Goal: Task Accomplishment & Management: Manage account settings

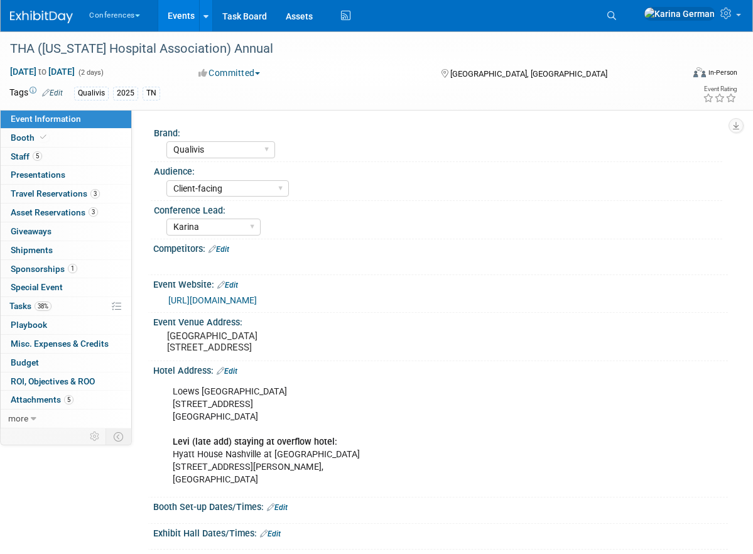
select select "Qualivis"
select select "Client-facing"
select select "Karina"
click at [314, 10] on link "Assets" at bounding box center [299, 15] width 46 height 31
select select "Qualivis"
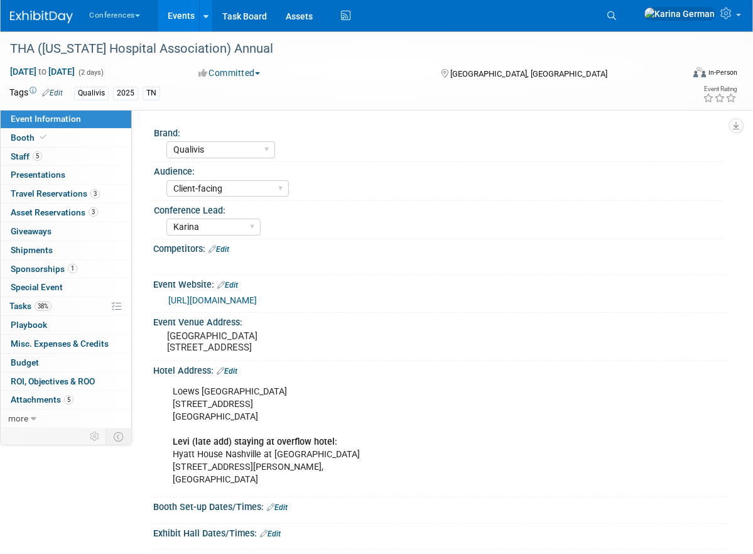
select select "Client-facing"
select select "Karina"
click at [50, 307] on span "38%" at bounding box center [43, 305] width 17 height 9
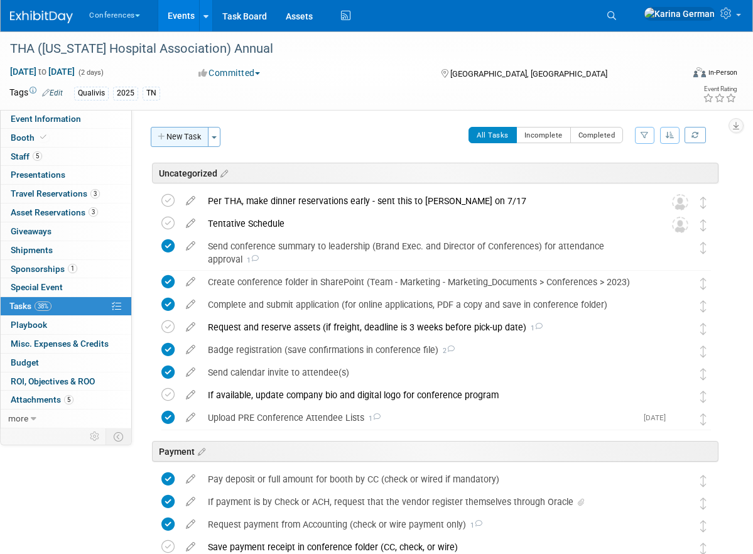
click at [186, 135] on button "New Task" at bounding box center [180, 137] width 58 height 20
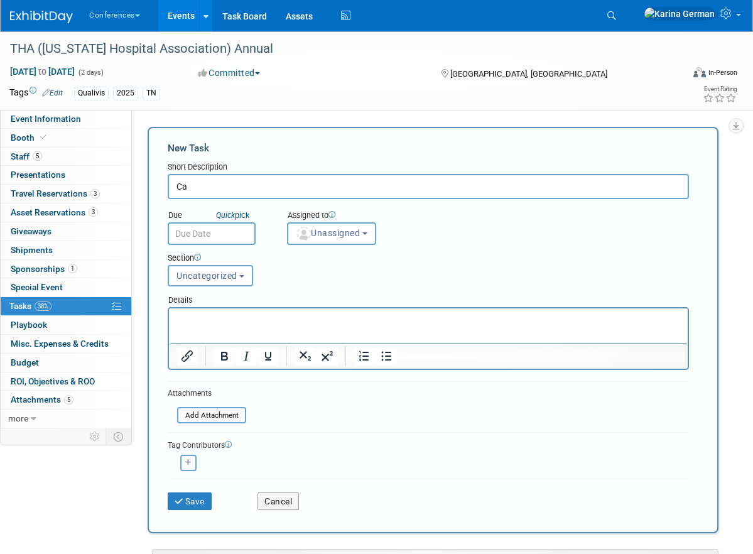
type input "C"
type input "Sending branded napkins?"
click at [313, 241] on button "Unassigned" at bounding box center [331, 233] width 89 height 23
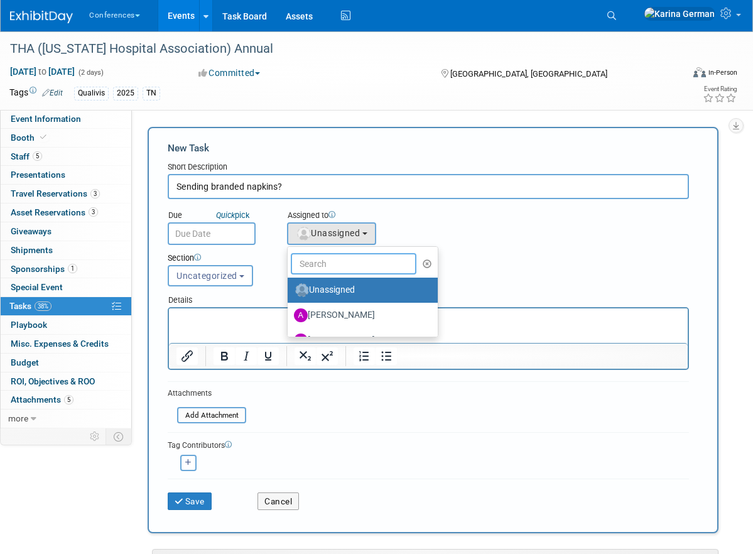
click at [319, 264] on input "text" at bounding box center [354, 263] width 126 height 21
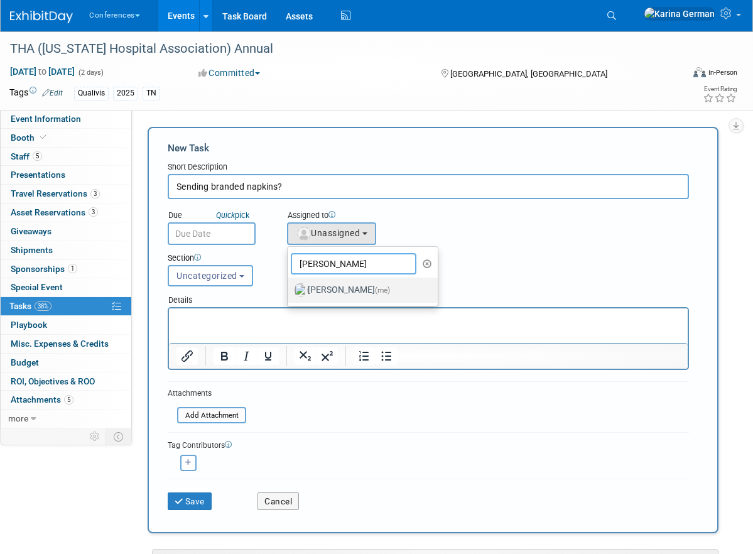
type input "karin"
click at [341, 287] on label "Karina German (me)" at bounding box center [359, 290] width 131 height 20
click at [289, 287] on input "Karina German (me)" at bounding box center [285, 288] width 8 height 8
select select "eb9a80ed-01df-455e-b7c9-ebccef2a47a7"
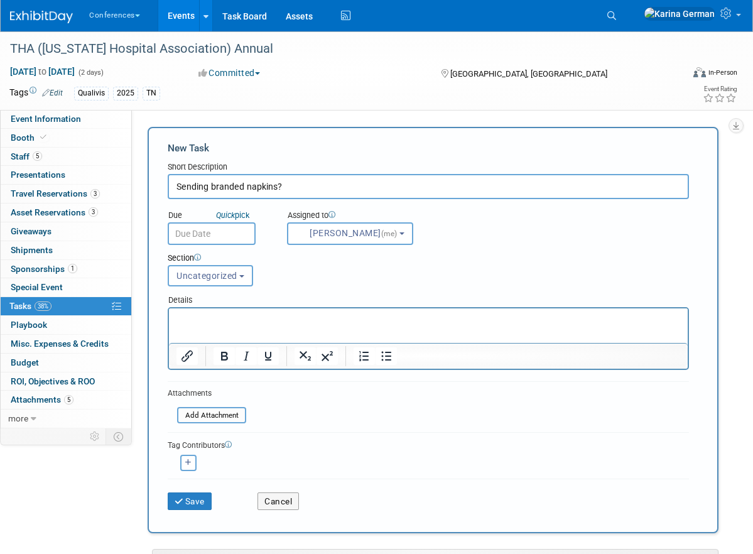
click at [216, 232] on input "text" at bounding box center [212, 233] width 88 height 23
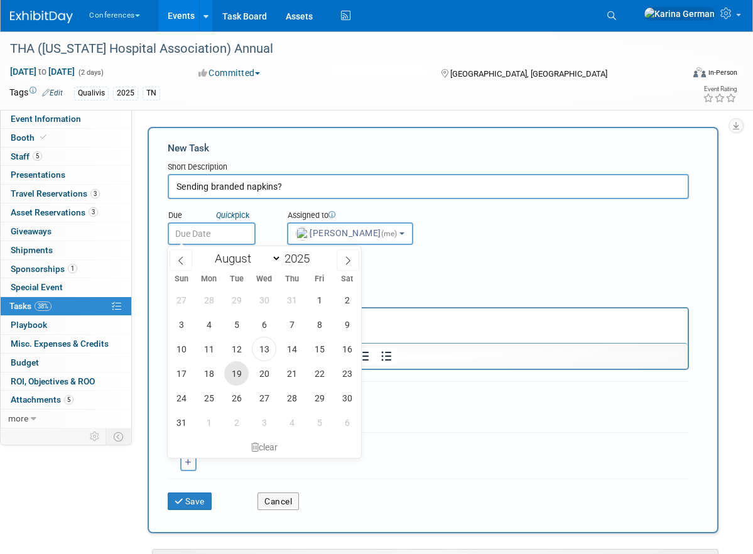
click at [240, 377] on span "19" at bounding box center [236, 373] width 24 height 24
type input "Aug 19, 2025"
click at [429, 281] on div "Section Uncategorized Payment Travel Shipping & Logistics Post-conference Uncat…" at bounding box center [405, 267] width 495 height 44
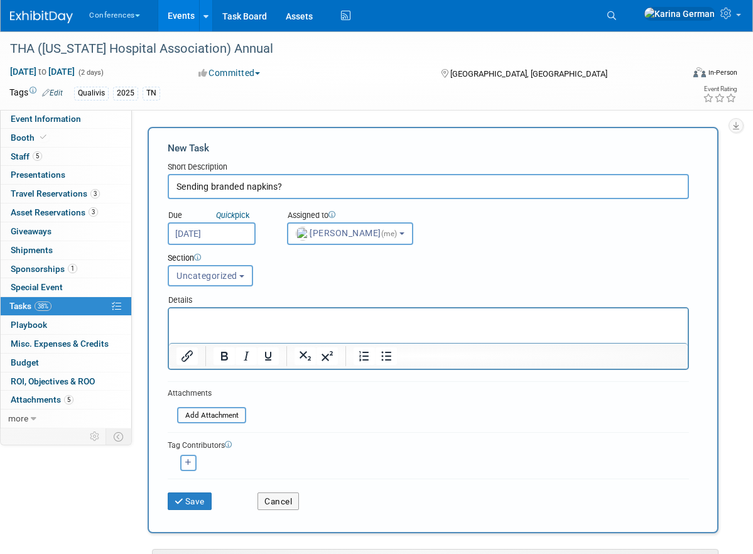
click at [429, 281] on div "Section Uncategorized Payment Travel Shipping & Logistics Post-conference Uncat…" at bounding box center [405, 267] width 495 height 44
click at [198, 497] on button "Save" at bounding box center [190, 501] width 44 height 18
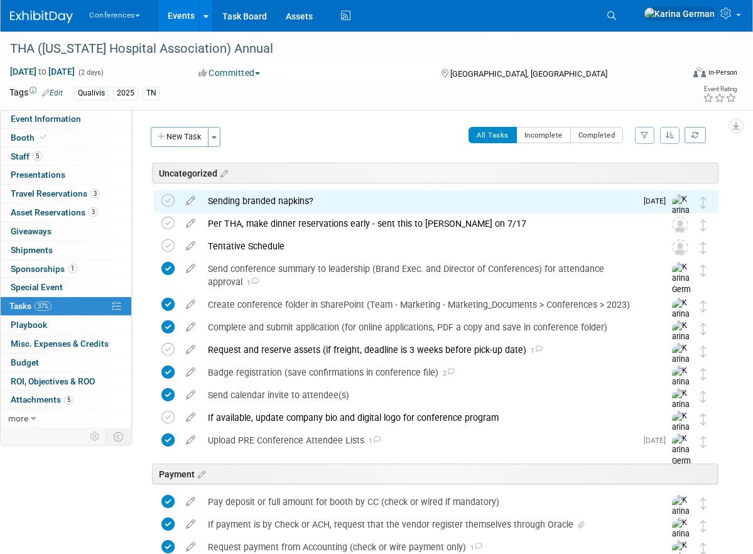
click at [228, 198] on div "Sending branded napkins?" at bounding box center [418, 200] width 434 height 21
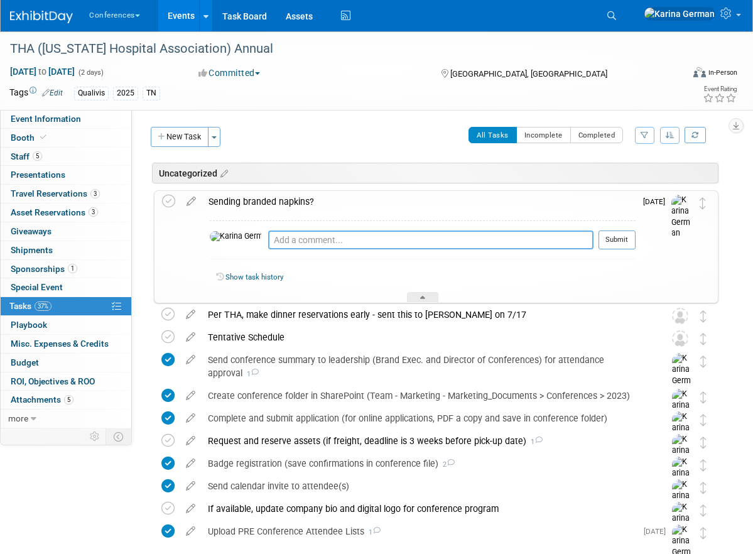
click at [268, 236] on textarea at bounding box center [430, 239] width 325 height 19
type textarea "emailed Adrienne"
click at [619, 243] on button "Submit" at bounding box center [616, 239] width 37 height 19
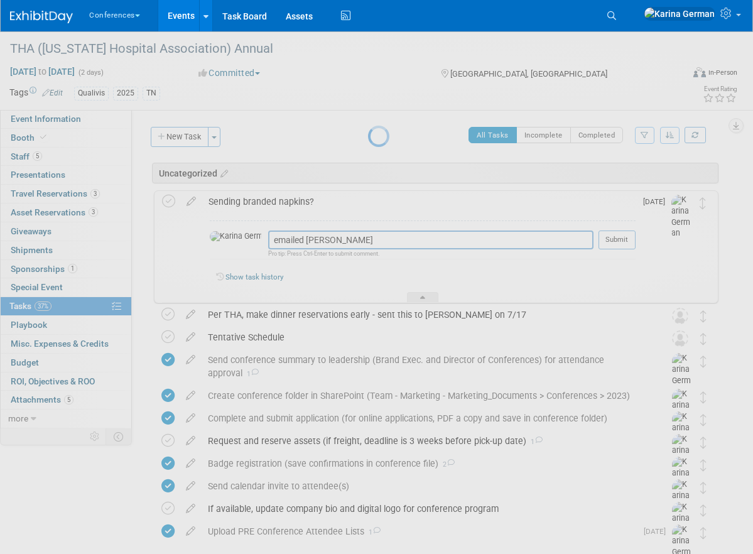
click at [368, 119] on div at bounding box center [377, 277] width 18 height 554
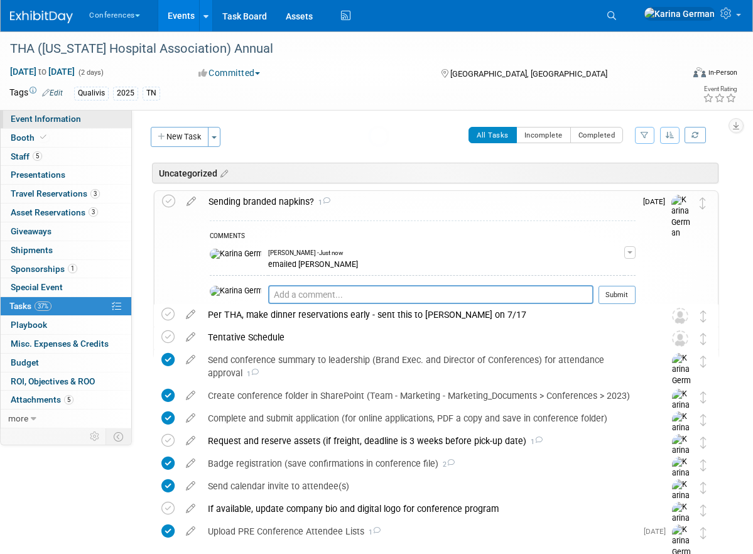
click at [92, 118] on link "Event Information" at bounding box center [66, 119] width 131 height 18
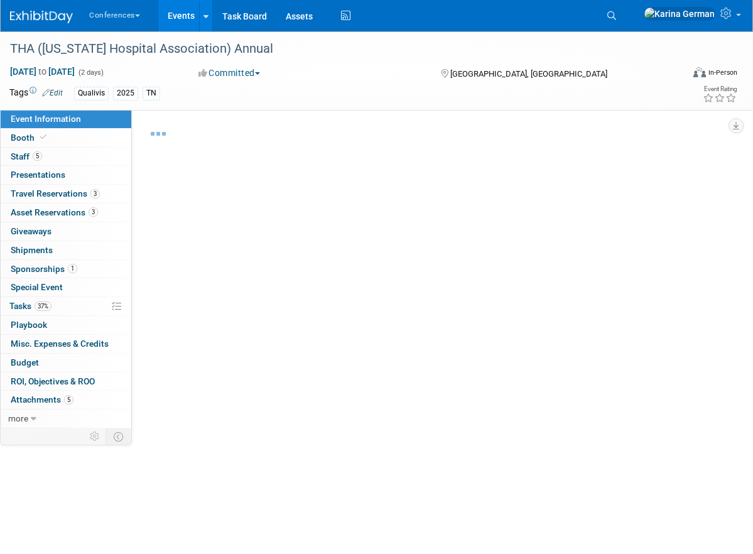
select select "Qualivis"
select select "Client-facing"
select select "Karina"
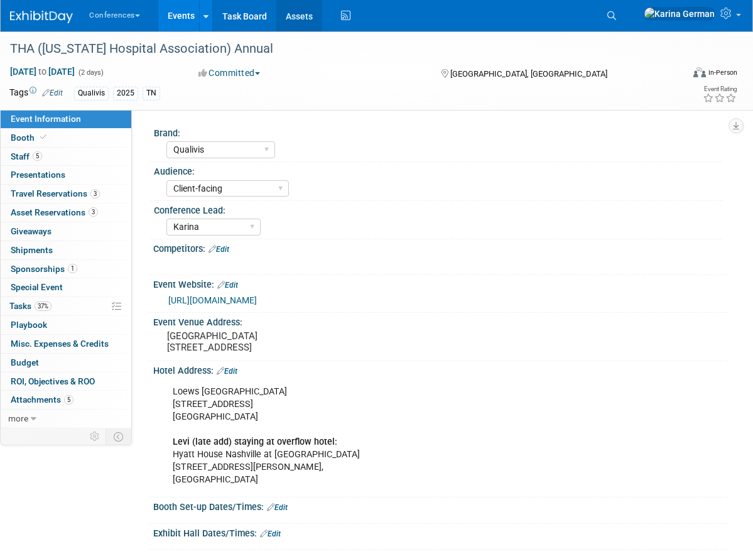
click at [309, 17] on link "Assets" at bounding box center [299, 15] width 46 height 31
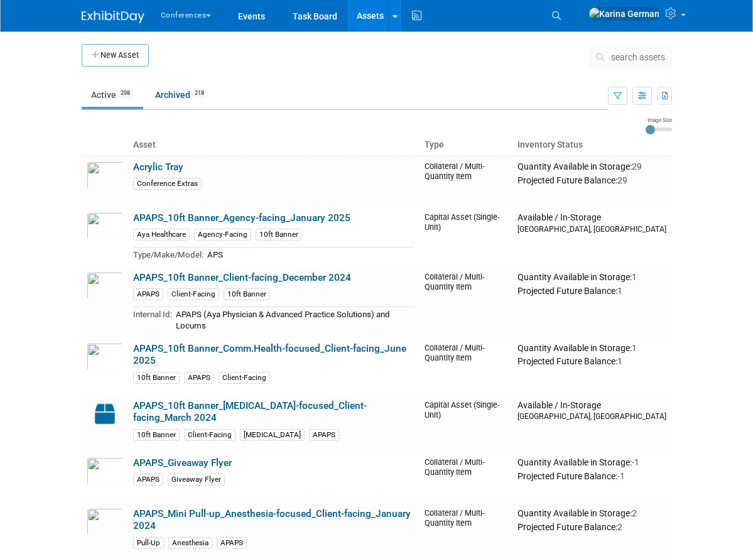
click at [636, 55] on span "search assets" at bounding box center [638, 57] width 54 height 10
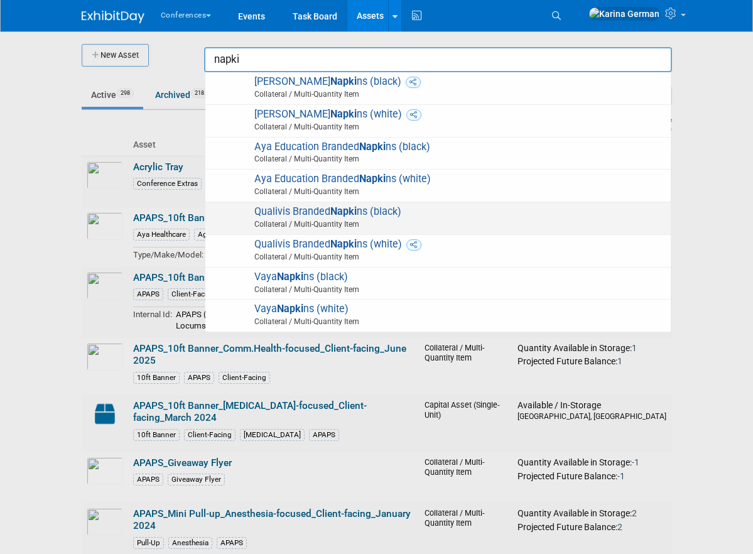
click at [478, 224] on span "Collateral / Multi-Quantity Item" at bounding box center [439, 223] width 449 height 11
type input "Qualivis Branded Napkins (black)"
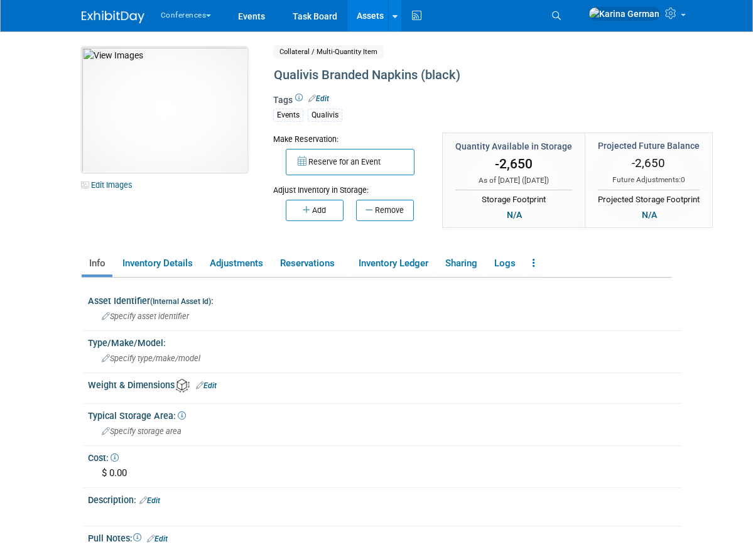
click at [198, 126] on img at bounding box center [165, 110] width 166 height 126
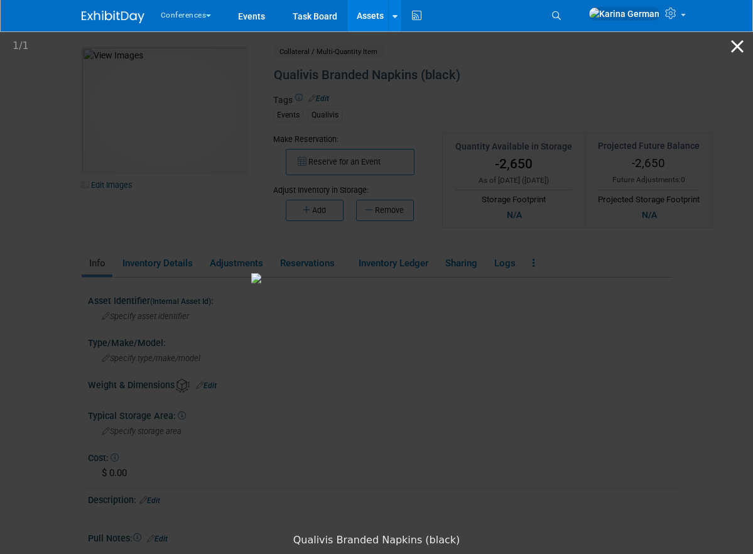
click at [742, 51] on button "Close gallery" at bounding box center [736, 46] width 31 height 30
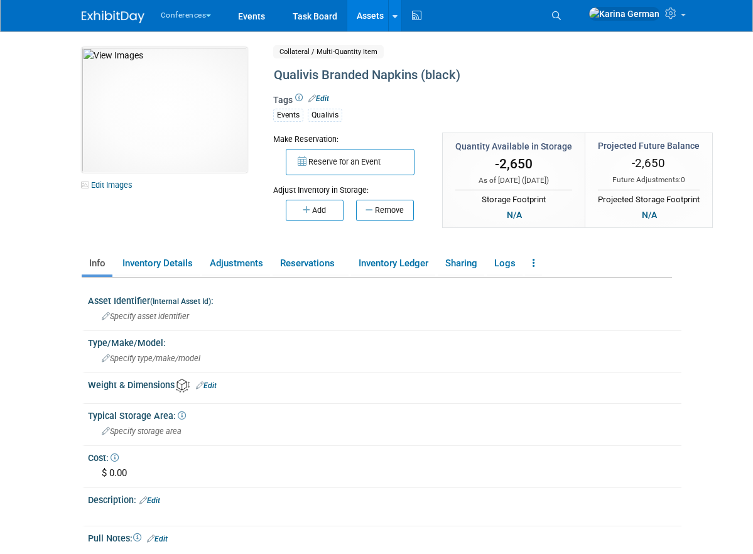
click at [382, 26] on link "Assets" at bounding box center [370, 15] width 46 height 31
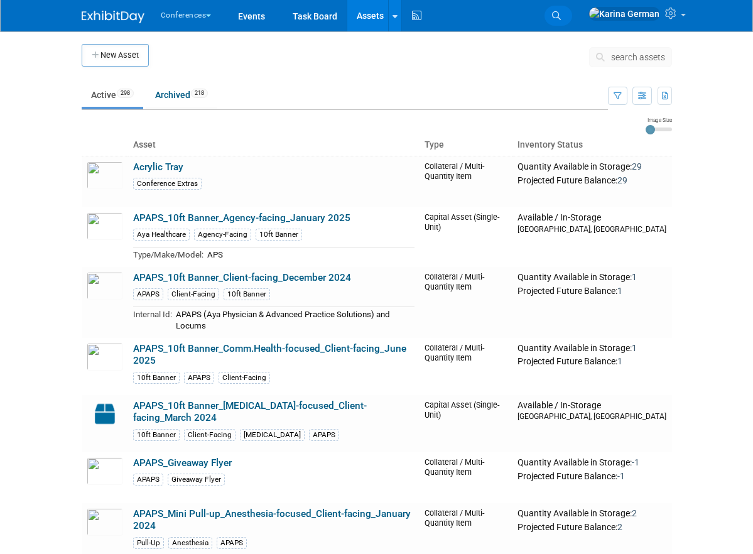
click at [561, 14] on icon at bounding box center [556, 15] width 9 height 9
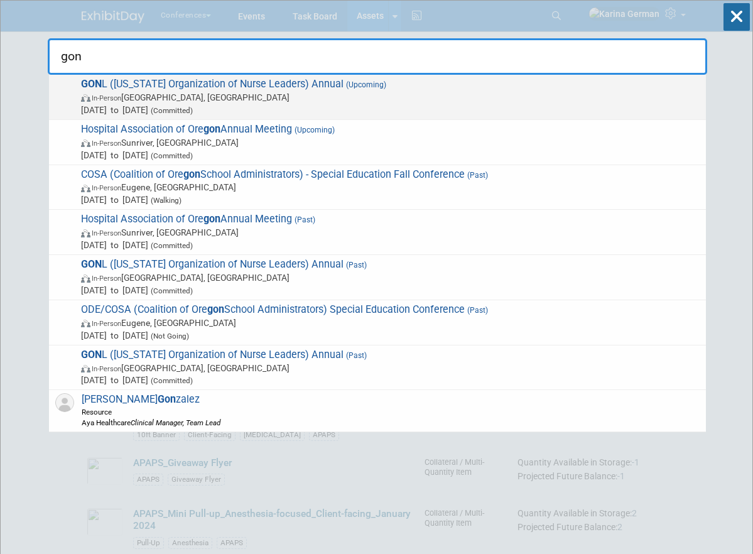
type input "gon"
click at [259, 84] on span "GON L (Georgia Organization of Nurse Leaders) Annual (Upcoming) In-Person Savan…" at bounding box center [388, 97] width 622 height 38
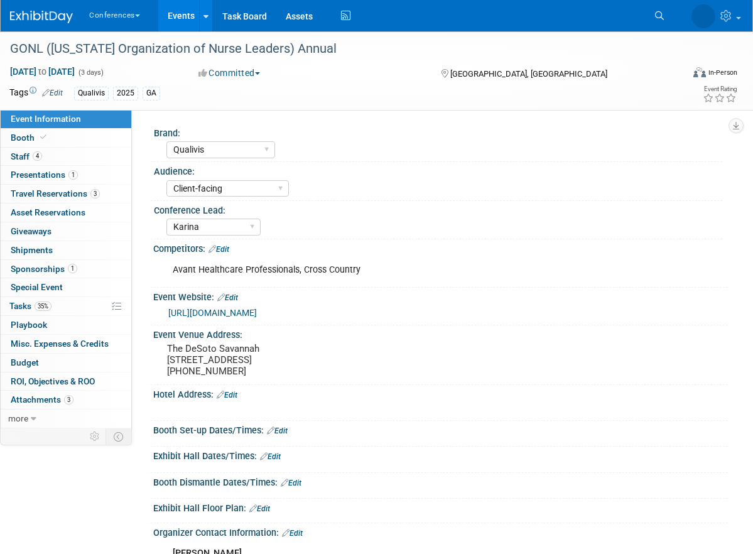
select select "Qualivis"
select select "Client-facing"
select select "Karina"
click at [50, 320] on link "0 Playbook 0" at bounding box center [66, 325] width 131 height 18
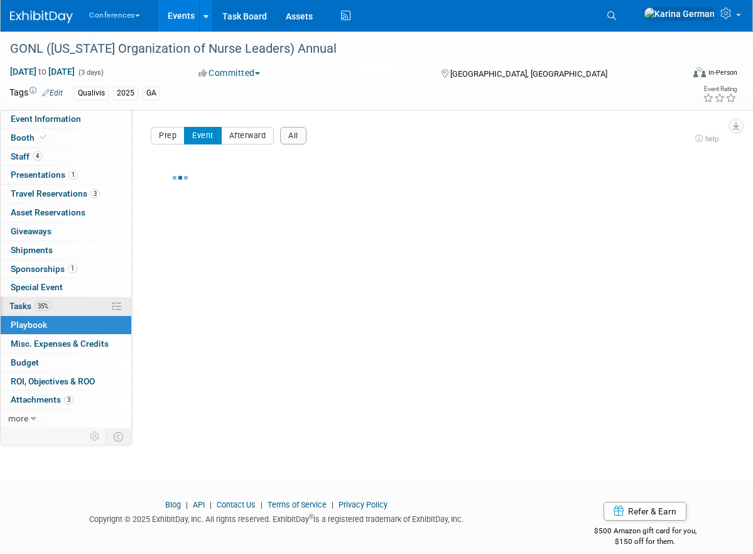
click at [50, 313] on link "35% Tasks 35%" at bounding box center [66, 306] width 131 height 18
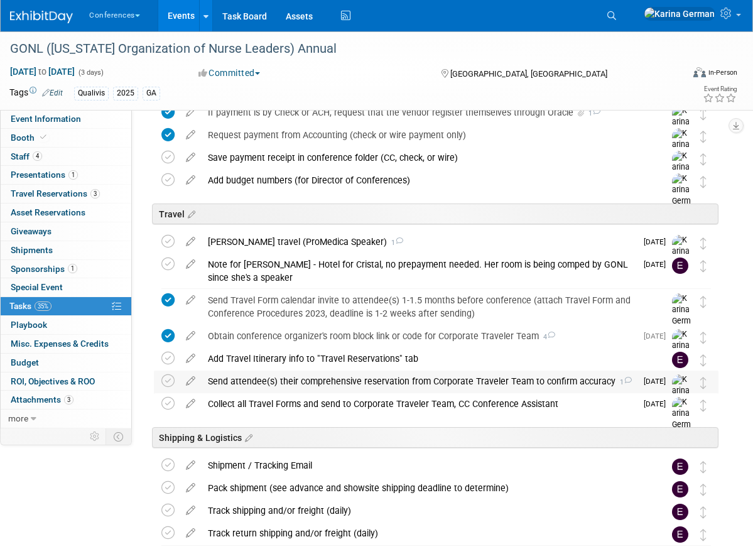
click at [291, 377] on div "Send attendee(s) their comprehensive reservation from Corporate Traveler Team t…" at bounding box center [418, 380] width 434 height 21
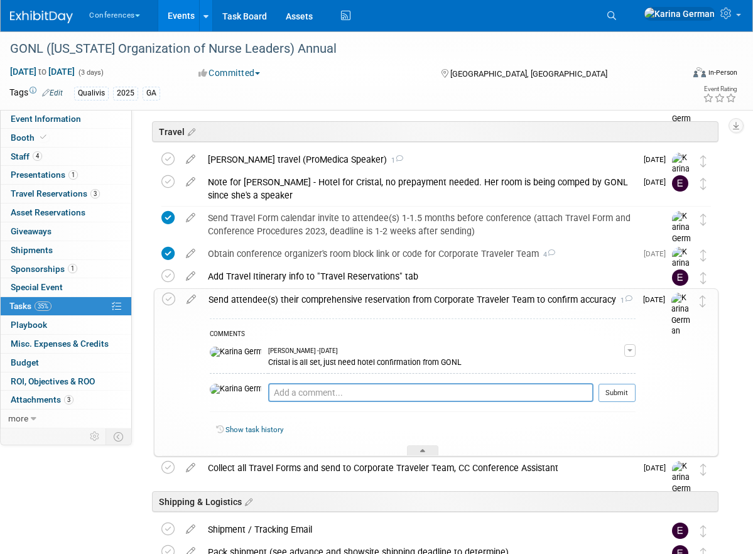
scroll to position [508, 0]
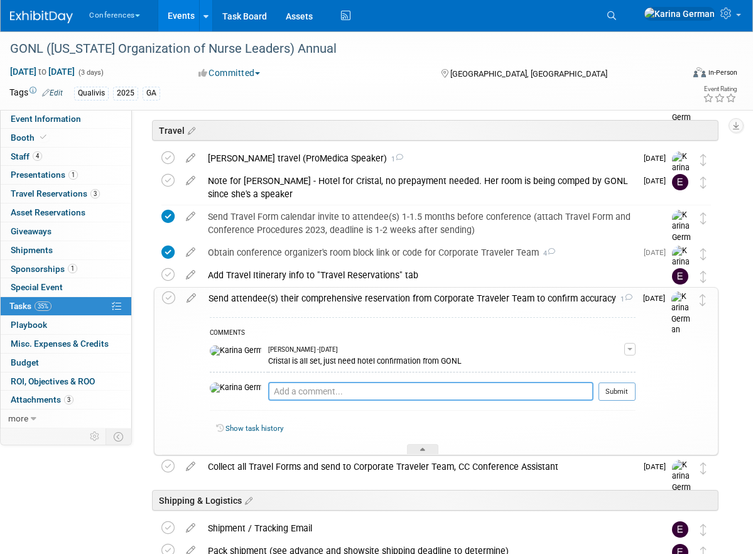
click at [270, 389] on textarea at bounding box center [430, 391] width 325 height 19
type textarea "Natalie is all set"
click at [605, 400] on button "Submit" at bounding box center [616, 391] width 37 height 19
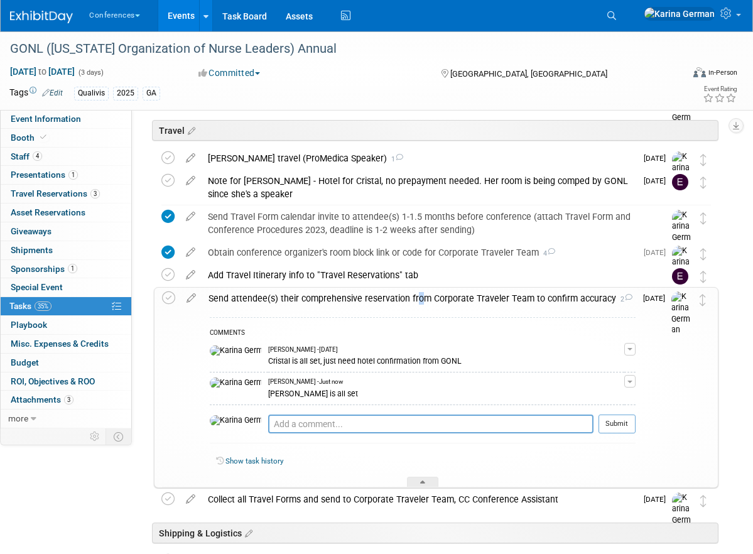
click at [284, 301] on div "Send attendee(s) their comprehensive reservation from Corporate Traveler Team t…" at bounding box center [418, 297] width 433 height 21
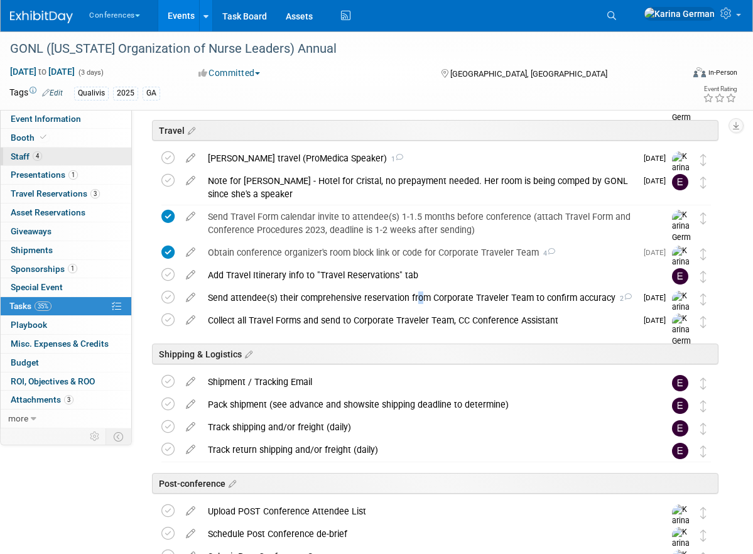
click at [50, 152] on link "4 Staff 4" at bounding box center [66, 157] width 131 height 18
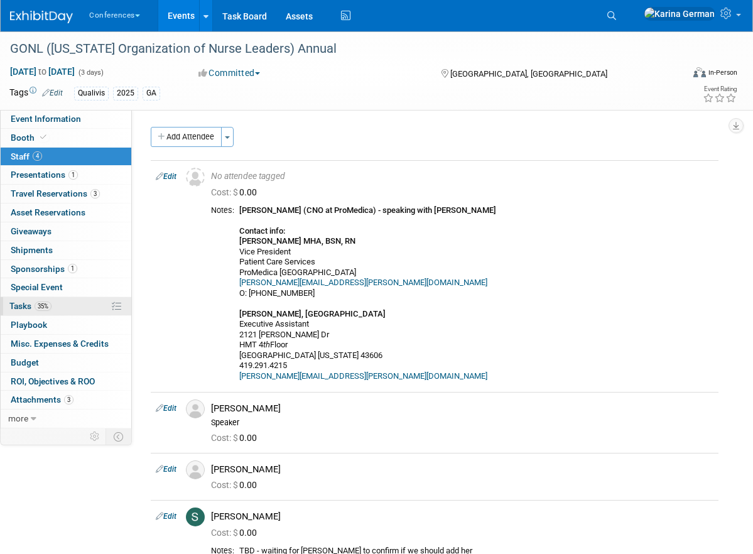
click at [63, 310] on link "35% Tasks 35%" at bounding box center [66, 306] width 131 height 18
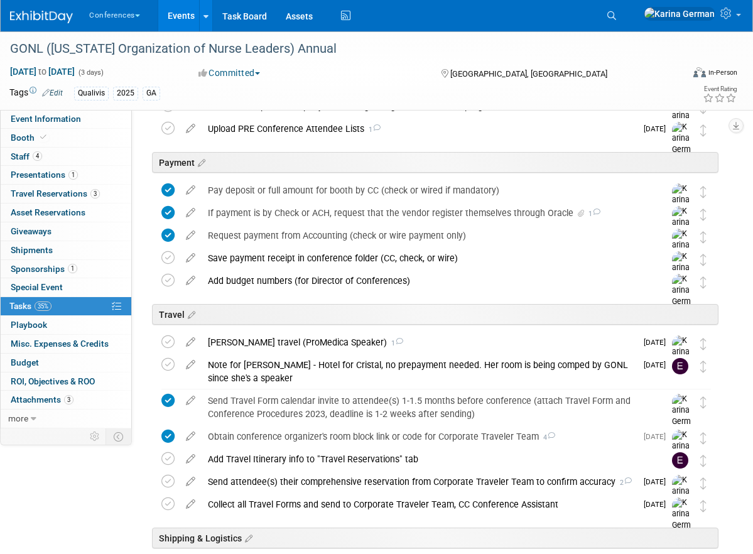
scroll to position [476, 0]
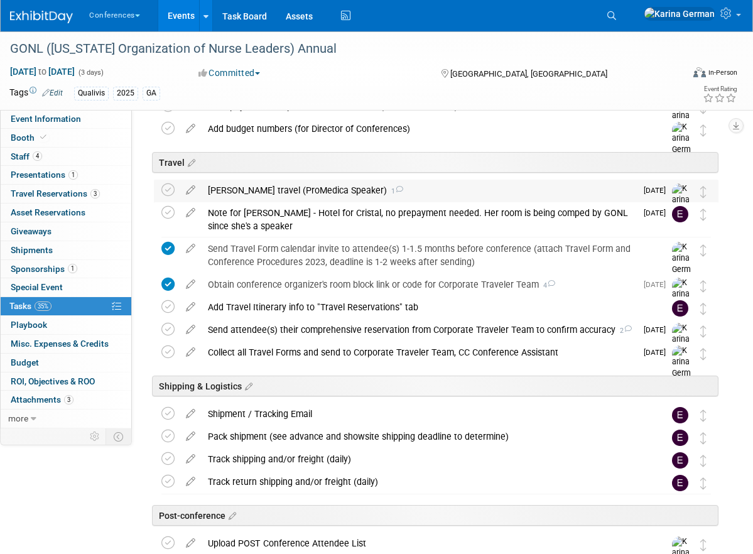
click at [293, 190] on div "Corey's travel (ProMedica Speaker) 1" at bounding box center [418, 190] width 434 height 21
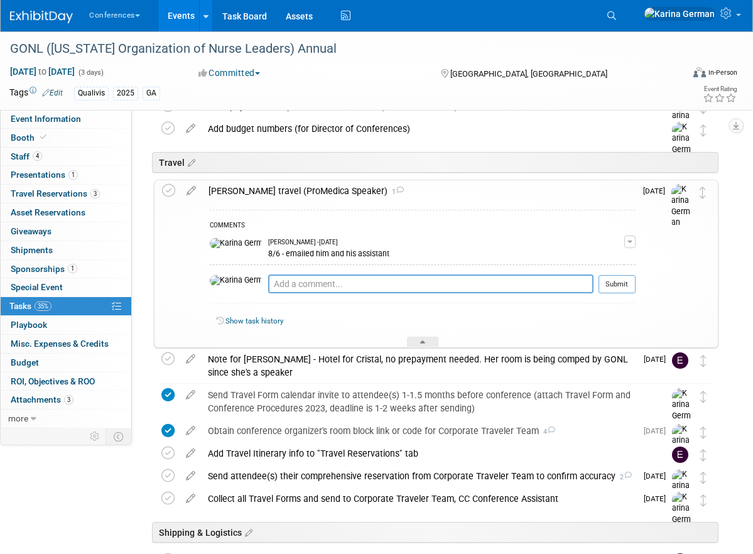
click at [293, 190] on div "Corey's travel (ProMedica Speaker) 1" at bounding box center [418, 190] width 433 height 21
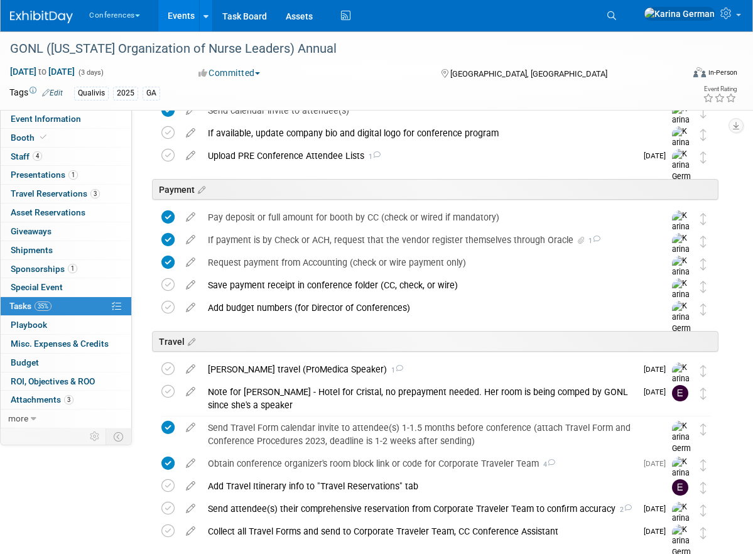
scroll to position [0, 0]
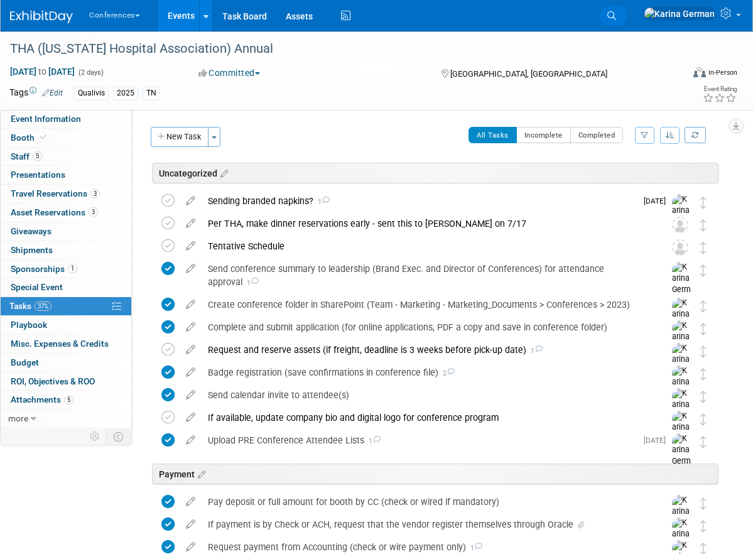
click at [627, 8] on link "Search" at bounding box center [613, 16] width 28 height 20
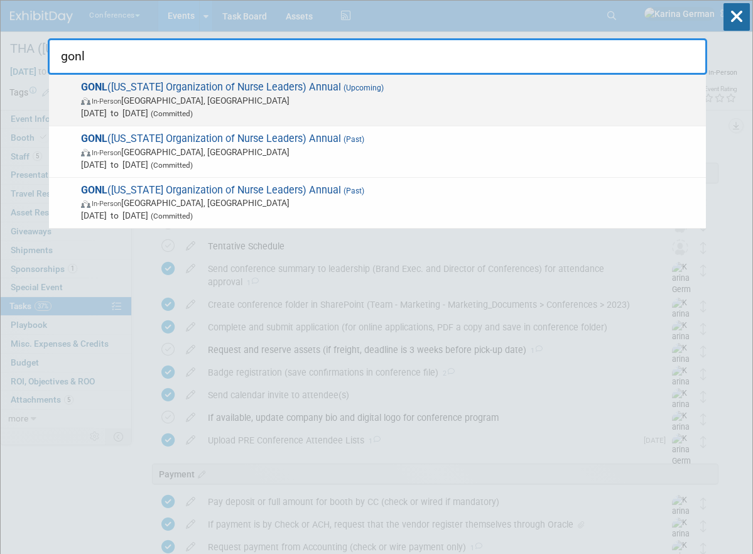
type input "gonl"
click at [316, 104] on span "In-Person [GEOGRAPHIC_DATA], [GEOGRAPHIC_DATA]" at bounding box center [390, 100] width 618 height 13
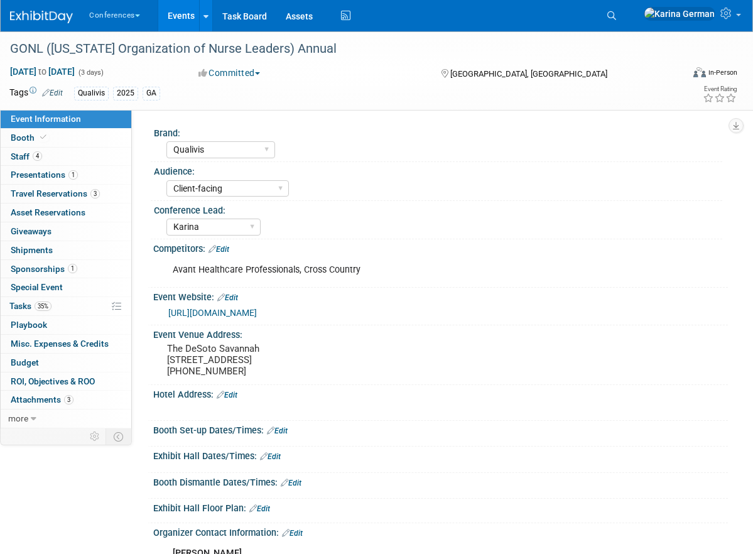
select select "Qualivis"
select select "Client-facing"
select select "Karina"
click at [63, 308] on link "35% Tasks 35%" at bounding box center [66, 306] width 131 height 18
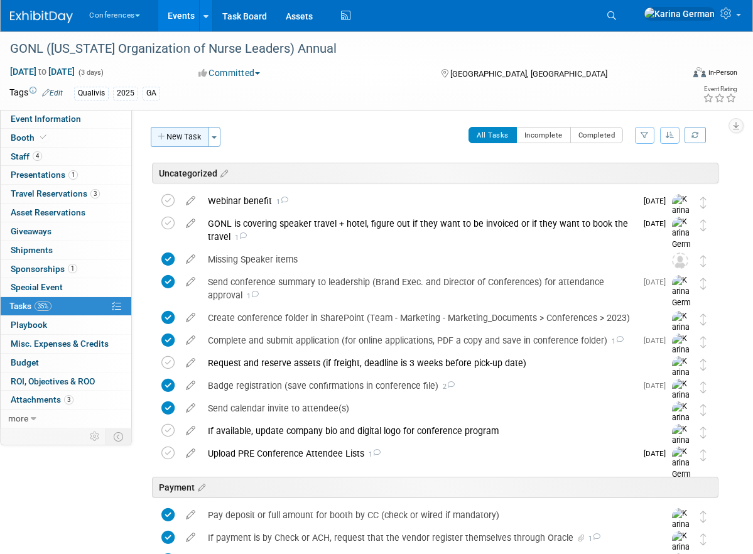
click at [175, 139] on button "New Task" at bounding box center [180, 137] width 58 height 20
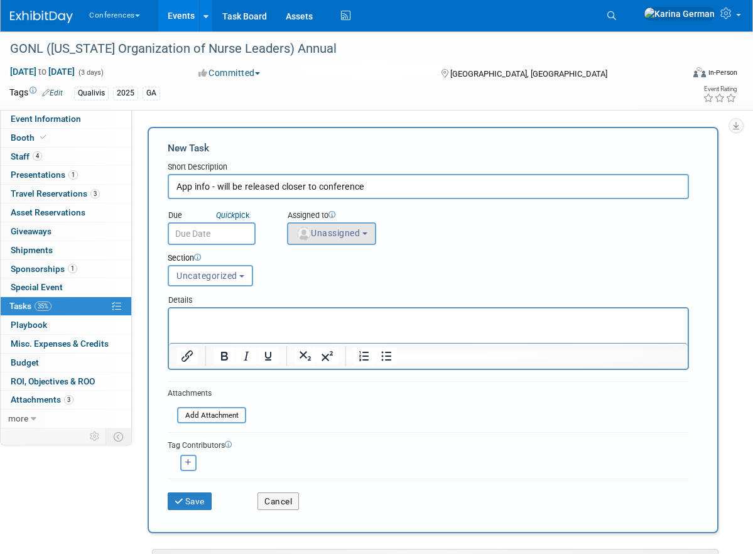
type input "App info - will be released closer to conference"
click at [343, 230] on span "Unassigned" at bounding box center [328, 233] width 64 height 10
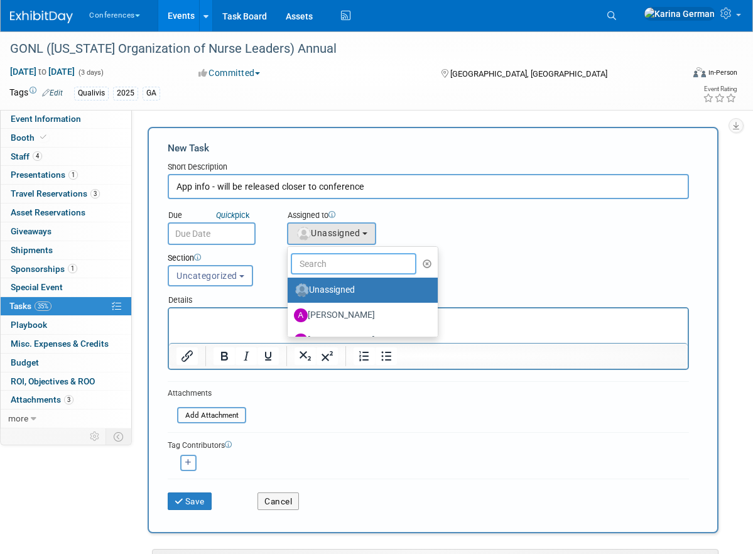
click at [331, 271] on input "text" at bounding box center [354, 263] width 126 height 21
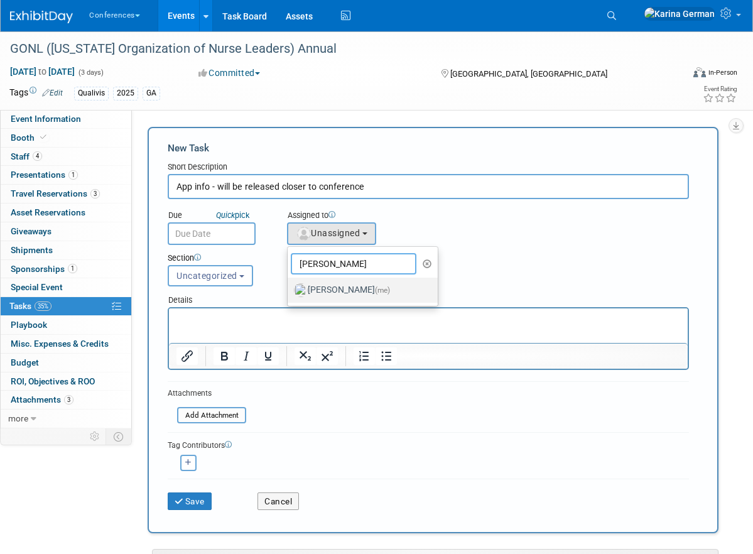
type input "karin"
click at [335, 284] on label "Karina German (me)" at bounding box center [359, 290] width 131 height 20
click at [289, 284] on input "Karina German (me)" at bounding box center [285, 288] width 8 height 8
select select "eb9a80ed-01df-455e-b7c9-ebccef2a47a7"
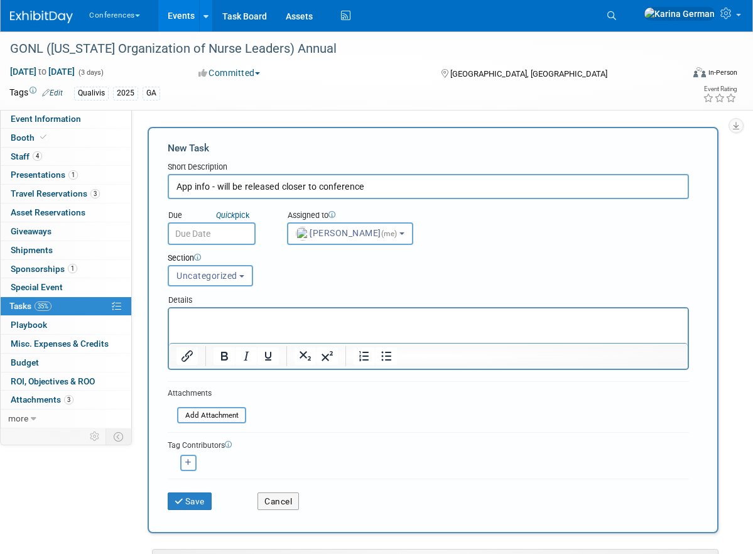
click at [215, 230] on input "text" at bounding box center [212, 233] width 88 height 23
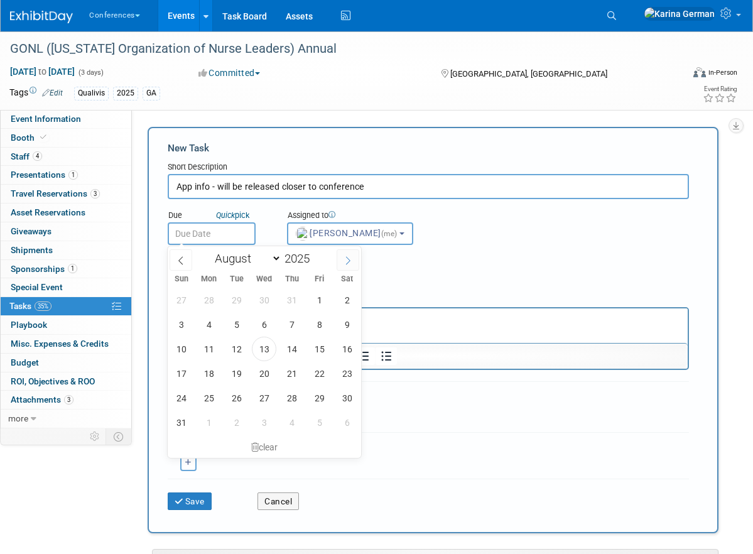
click at [344, 262] on icon at bounding box center [347, 260] width 9 height 9
select select "8"
click at [265, 305] on span "3" at bounding box center [264, 299] width 24 height 24
type input "Sep 3, 2025"
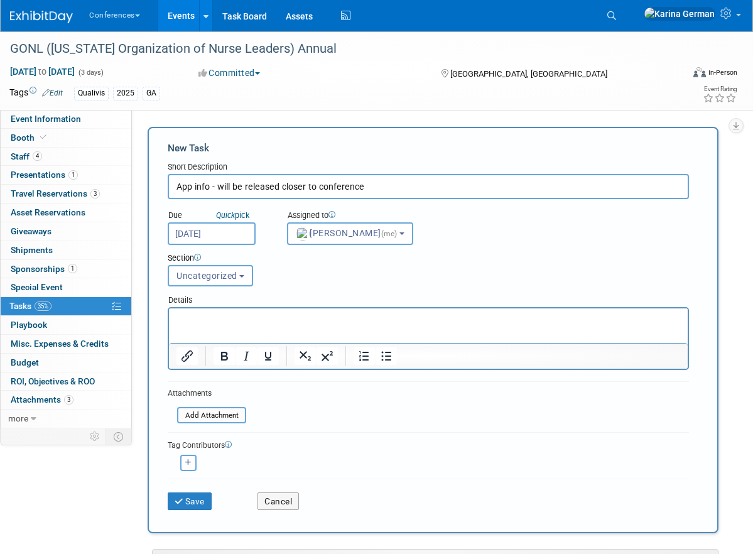
click at [245, 319] on p "Rich Text Area. Press ALT-0 for help." at bounding box center [428, 319] width 504 height 13
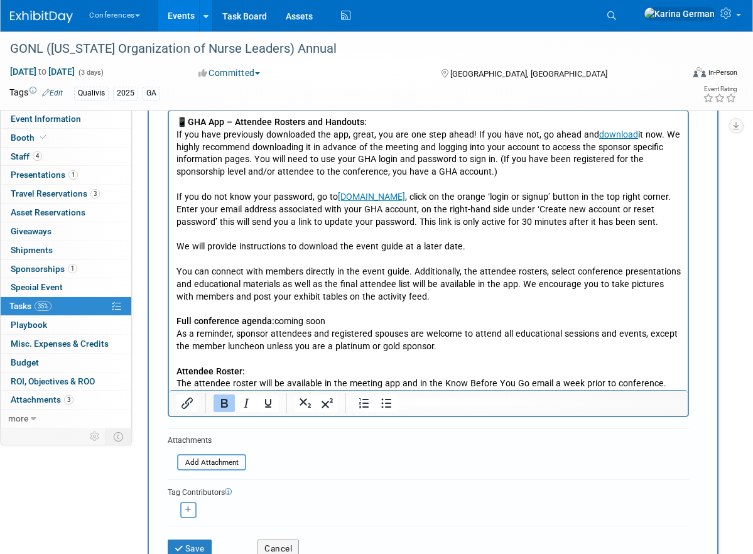
scroll to position [208, 0]
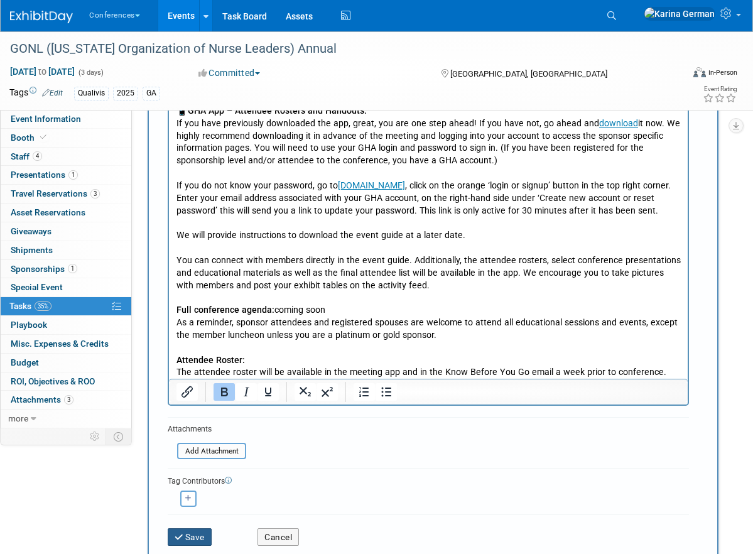
click at [202, 536] on button "Save" at bounding box center [190, 537] width 44 height 18
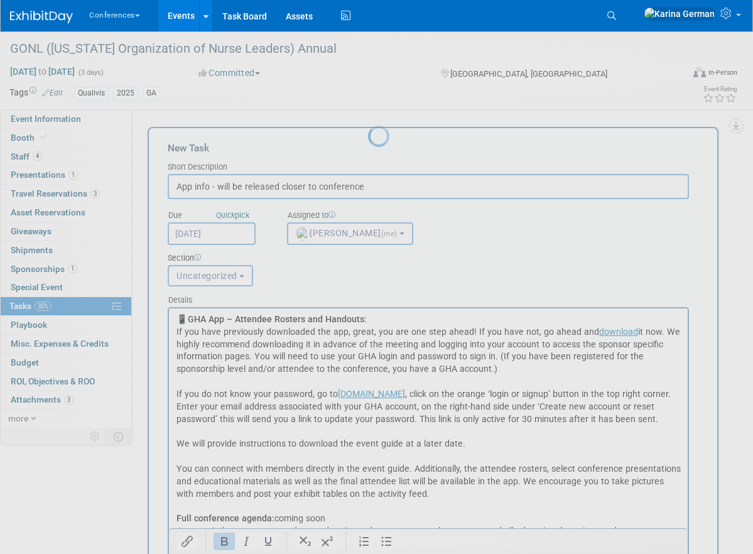
scroll to position [0, 0]
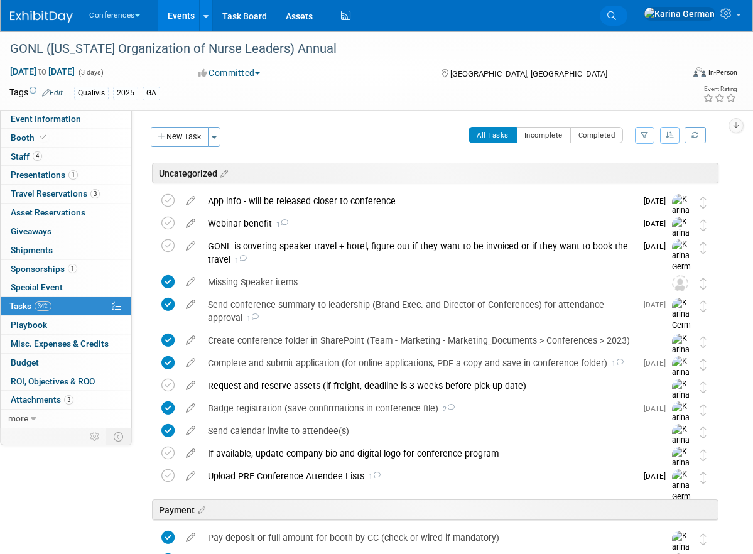
click at [616, 16] on icon at bounding box center [611, 15] width 9 height 9
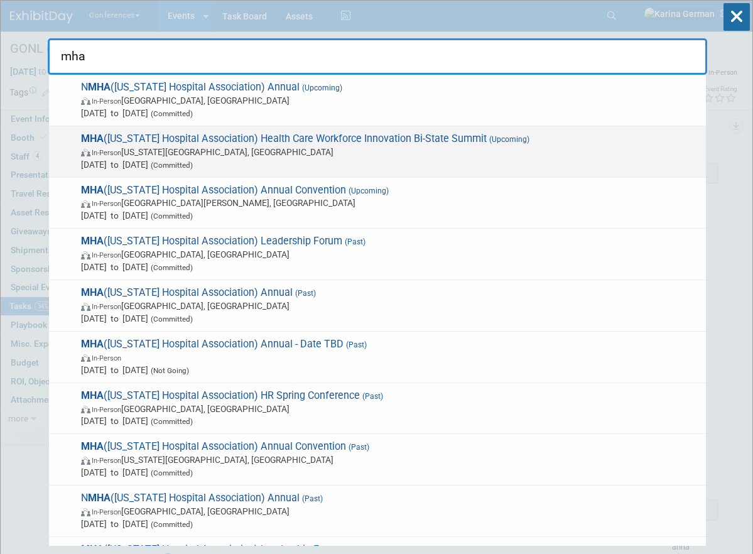
type input "mha"
click at [422, 144] on span "MHA (Missouri Hospital Association) Health Care Workforce Innovation Bi-State S…" at bounding box center [388, 151] width 622 height 38
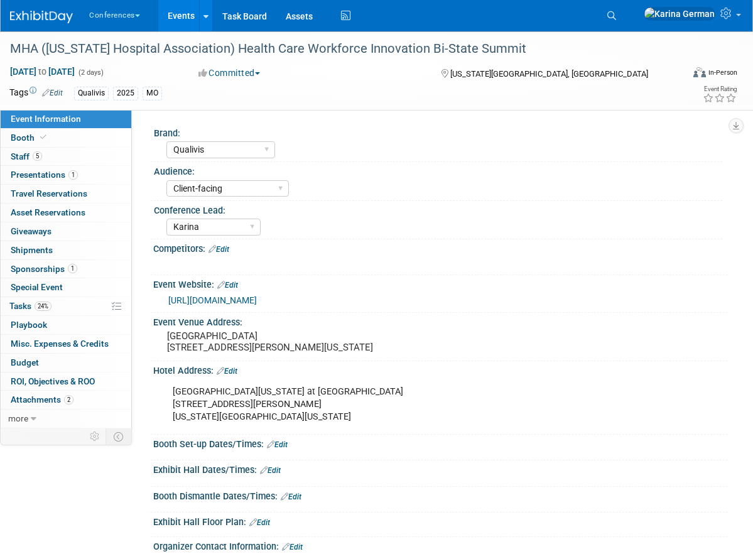
select select "Qualivis"
select select "Client-facing"
select select "Karina"
click at [95, 262] on link "1 Sponsorships 1" at bounding box center [66, 269] width 131 height 18
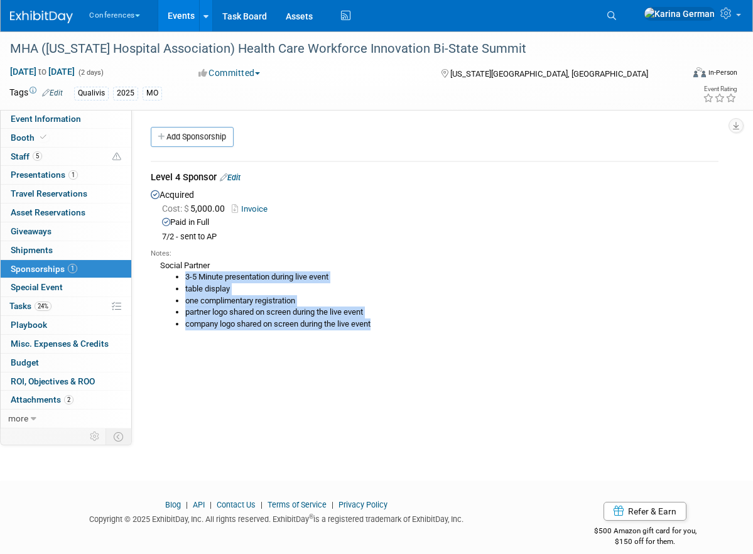
drag, startPoint x: 186, startPoint y: 276, endPoint x: 390, endPoint y: 326, distance: 210.8
click at [390, 326] on ul "3-5 Minute presentation during live event table display one complimentary regis…" at bounding box center [439, 300] width 558 height 58
click at [390, 326] on li "company logo shared on screen during the live event" at bounding box center [451, 324] width 533 height 12
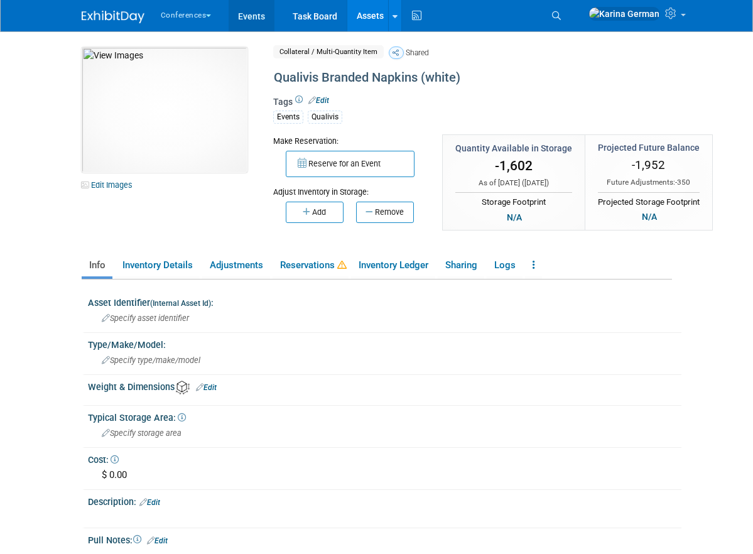
click at [274, 19] on link "Events" at bounding box center [251, 15] width 46 height 31
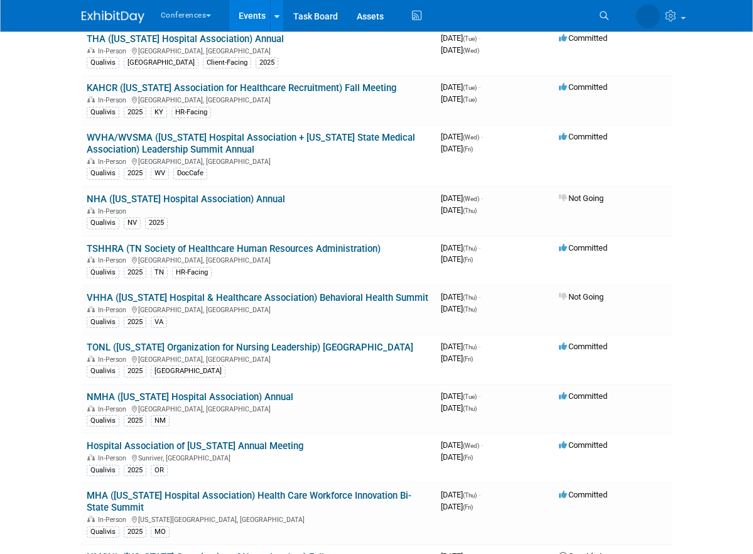
scroll to position [892, 0]
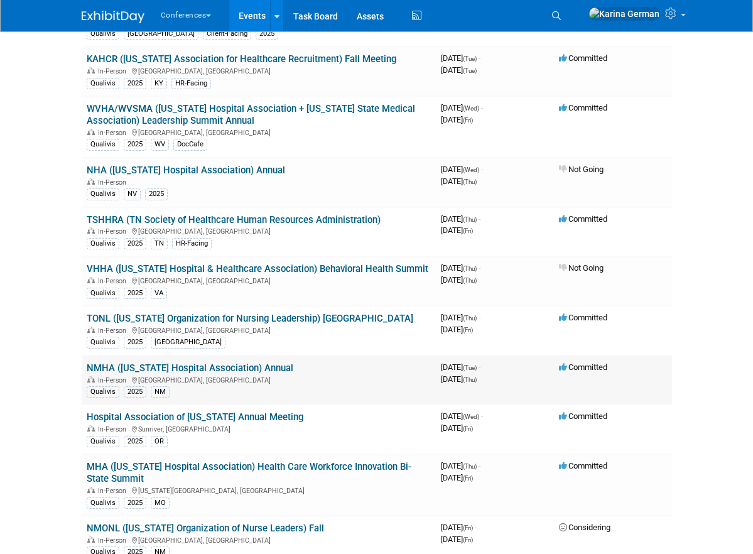
click at [273, 374] on div "In-Person [GEOGRAPHIC_DATA], [GEOGRAPHIC_DATA]" at bounding box center [259, 379] width 344 height 10
click at [258, 367] on link "NMHA (New Mexico Hospital Association) Annual" at bounding box center [190, 367] width 207 height 11
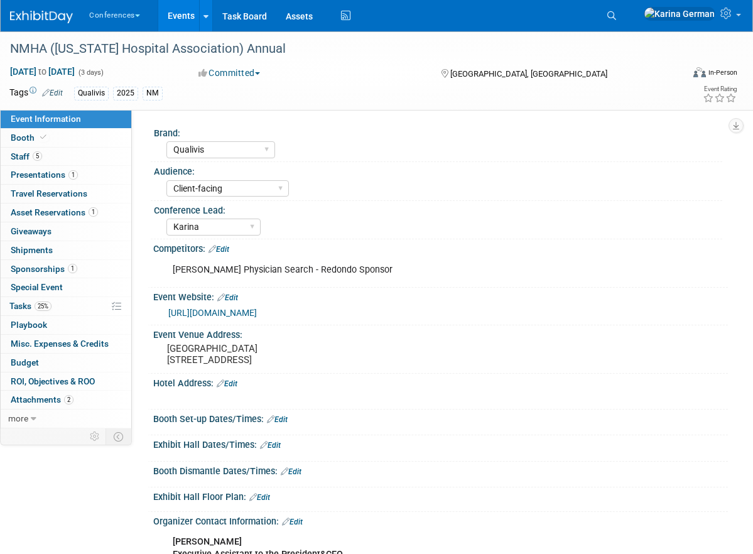
select select "Qualivis"
select select "Client-facing"
select select "Karina"
click at [94, 160] on link "5 Staff 5" at bounding box center [66, 157] width 131 height 18
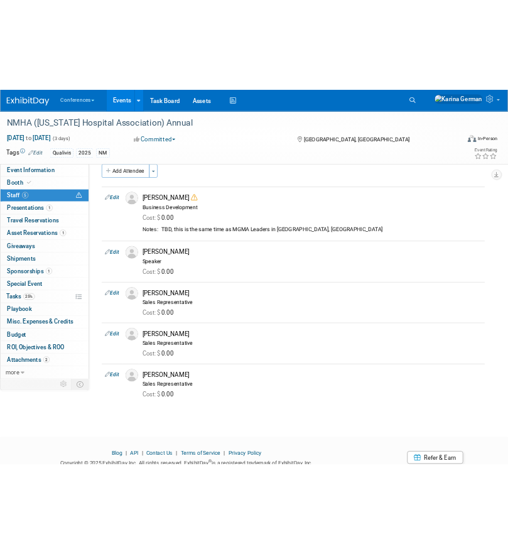
scroll to position [19, 0]
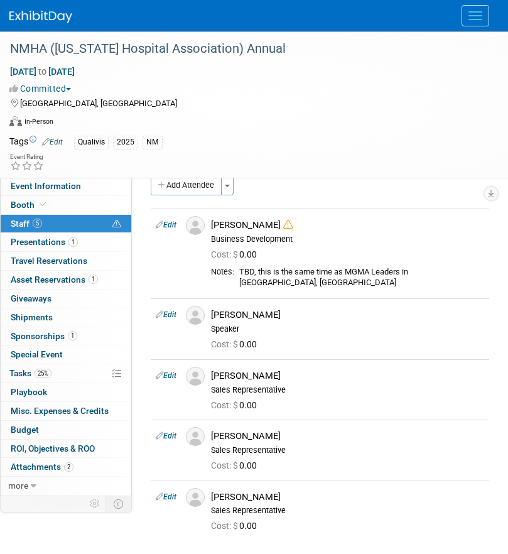
click at [478, 18] on button "Menu" at bounding box center [475, 15] width 28 height 21
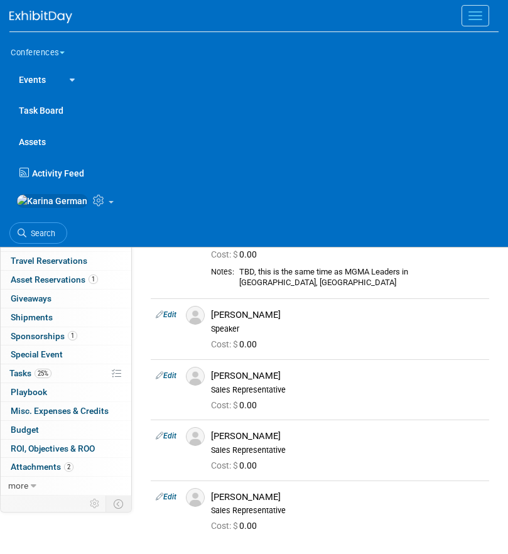
click at [45, 227] on ul "Search" at bounding box center [253, 232] width 489 height 31
click at [38, 238] on span "Search" at bounding box center [40, 232] width 29 height 9
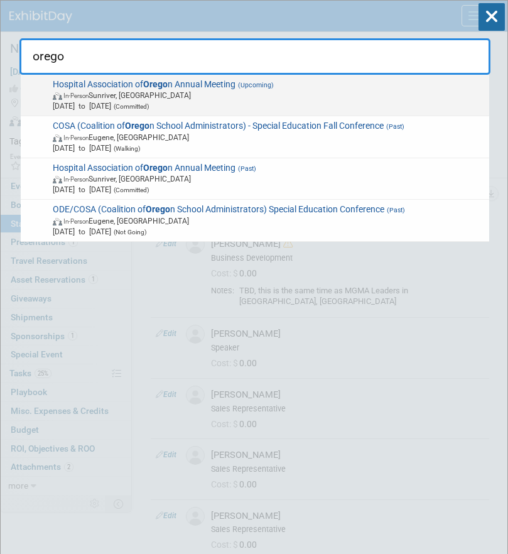
type input "orego"
click at [198, 106] on span "Oct 1, 2025 to Oct 3, 2025 (Committed)" at bounding box center [269, 105] width 432 height 11
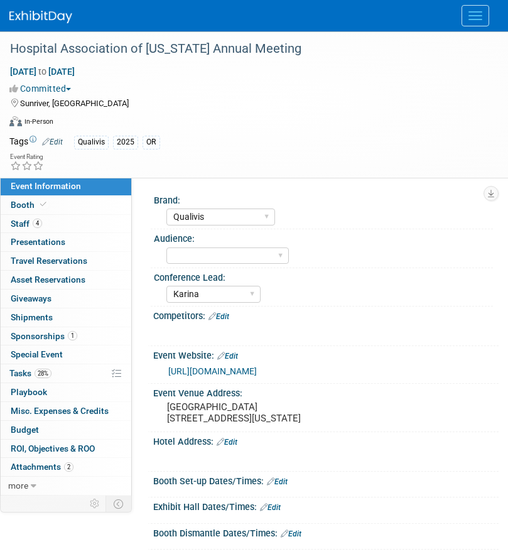
select select "Qualivis"
select select "Karina"
click at [65, 221] on link "4 Staff 4" at bounding box center [66, 224] width 131 height 18
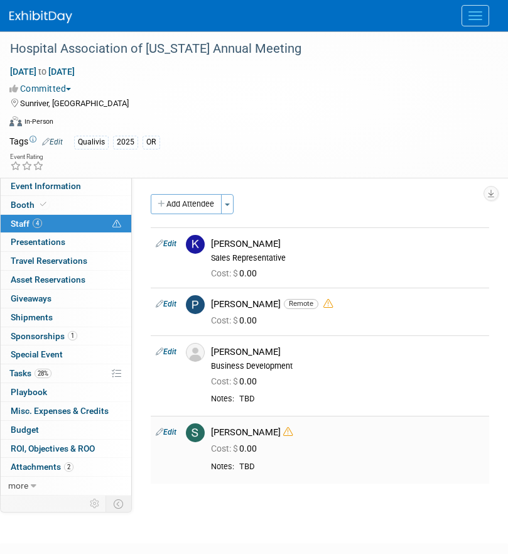
click at [283, 435] on icon at bounding box center [287, 431] width 9 height 9
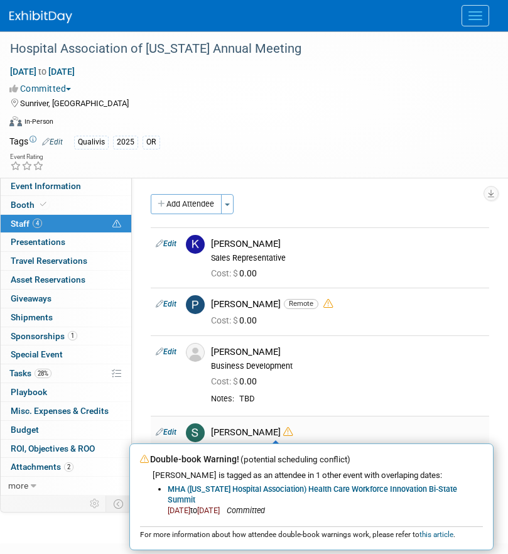
click at [283, 435] on icon at bounding box center [287, 431] width 9 height 9
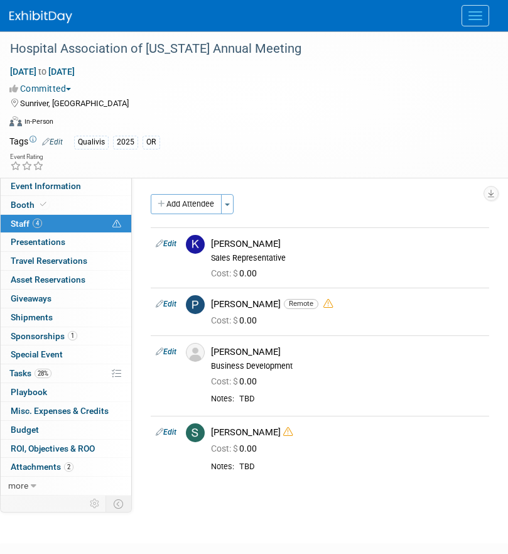
click at [476, 16] on span "Menu" at bounding box center [475, 15] width 14 height 1
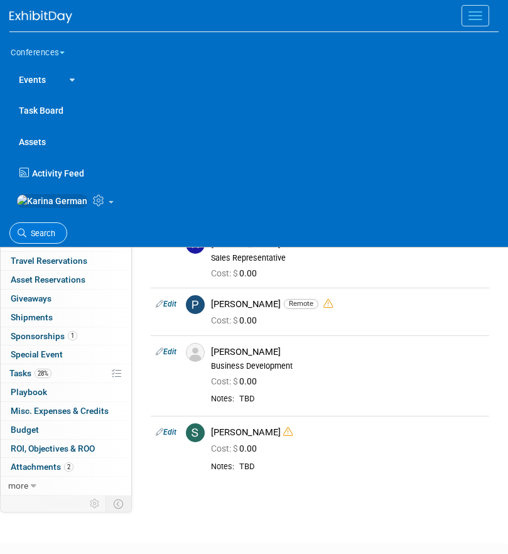
click at [53, 235] on span "Search" at bounding box center [40, 232] width 29 height 9
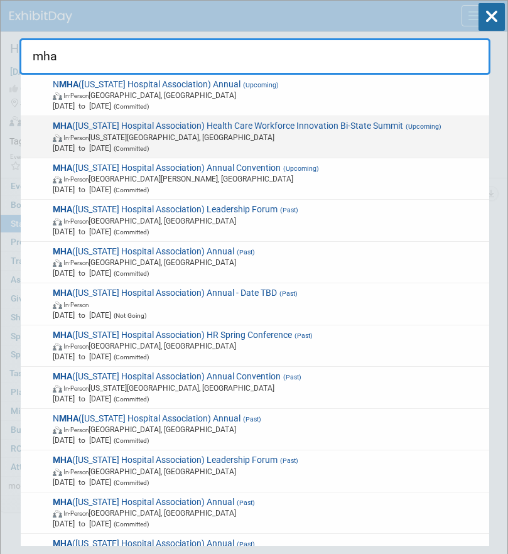
type input "mha"
click at [309, 127] on span "MHA (Missouri Hospital Association) Health Care Workforce Innovation Bi-State S…" at bounding box center [267, 137] width 436 height 33
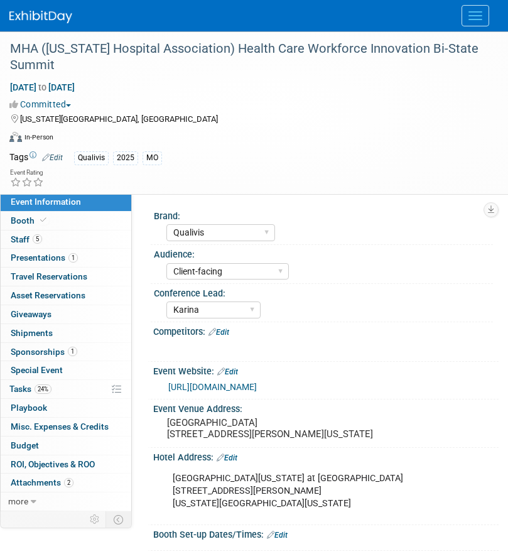
select select "Qualivis"
select select "Client-facing"
select select "Karina"
click at [83, 237] on link "5 Staff 5" at bounding box center [66, 239] width 131 height 18
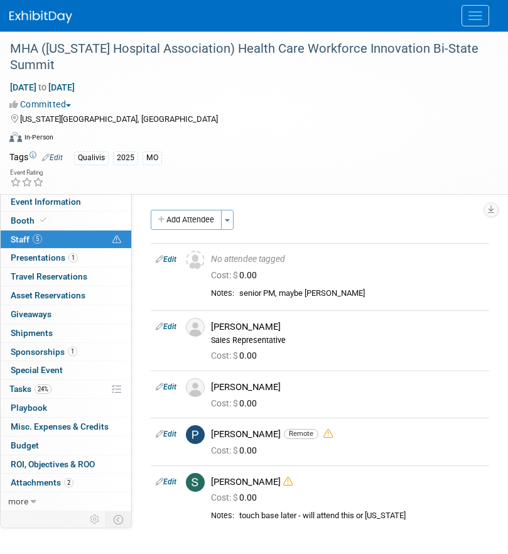
click at [471, 22] on button "Menu" at bounding box center [475, 15] width 28 height 21
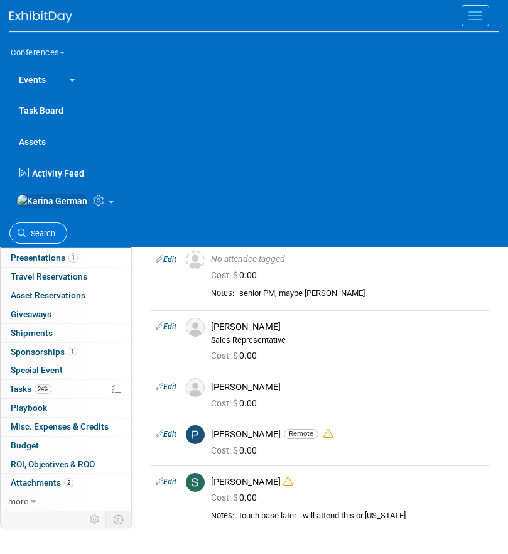
click at [47, 238] on span "Search" at bounding box center [40, 232] width 29 height 9
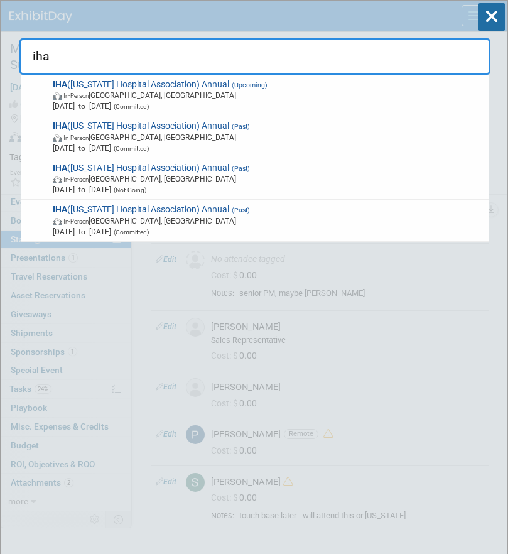
type input "iha"
click at [147, 103] on span "(Committed)" at bounding box center [130, 106] width 38 height 7
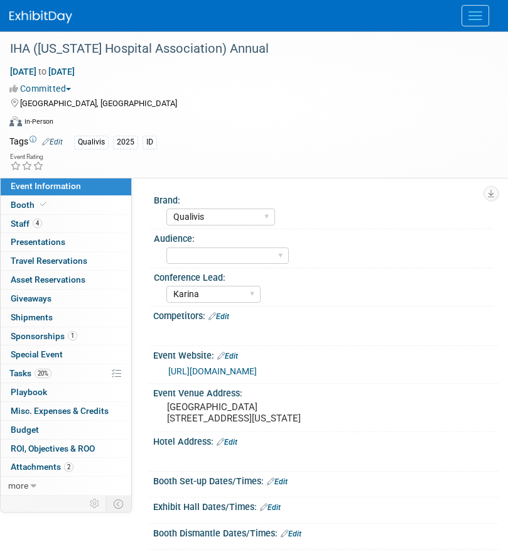
select select "Qualivis"
select select "Karina"
click at [71, 222] on link "4 Staff 4" at bounding box center [66, 224] width 131 height 18
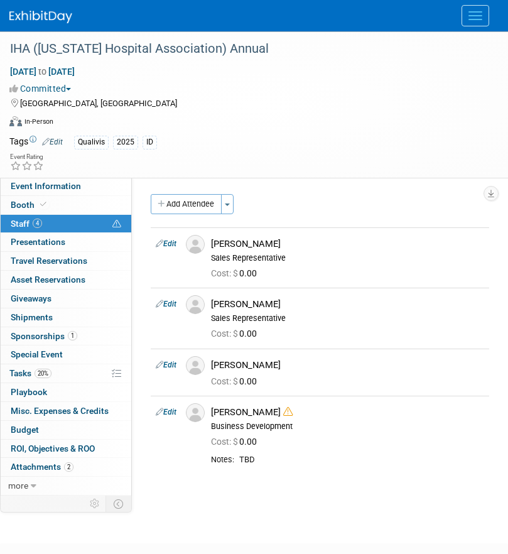
scroll to position [9, 0]
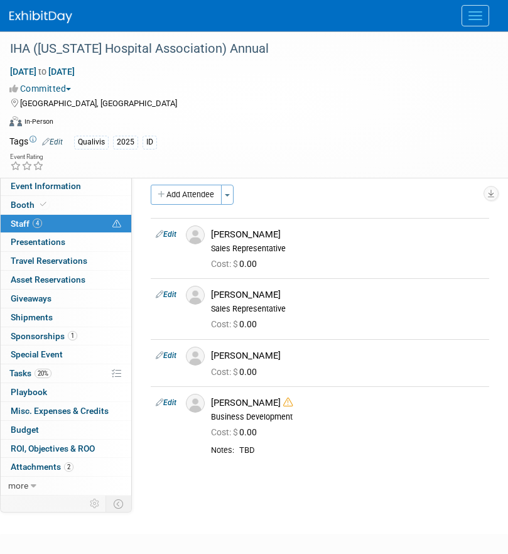
click at [478, 15] on span "Menu" at bounding box center [475, 15] width 14 height 1
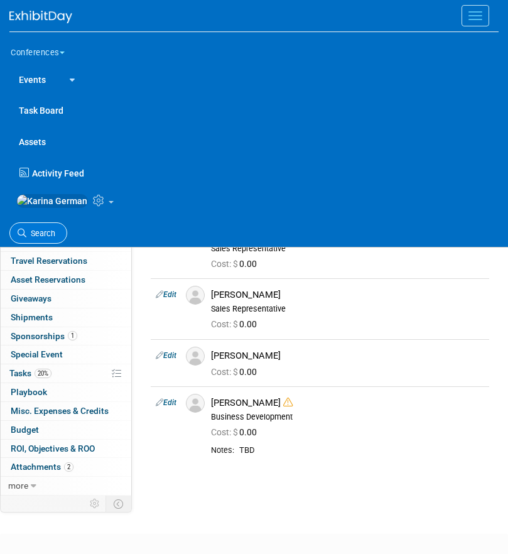
click at [44, 238] on span "Search" at bounding box center [40, 232] width 29 height 9
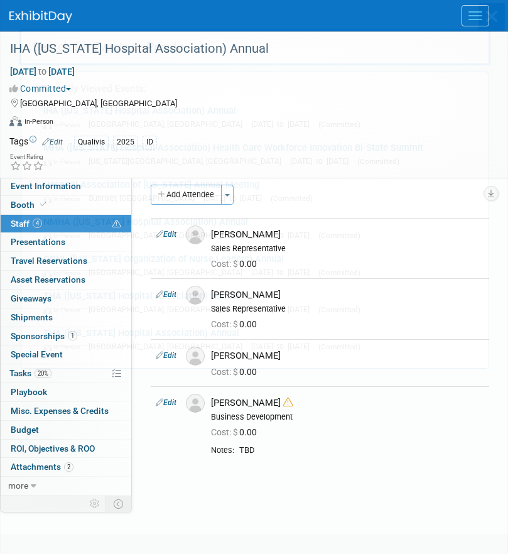
scroll to position [0, 0]
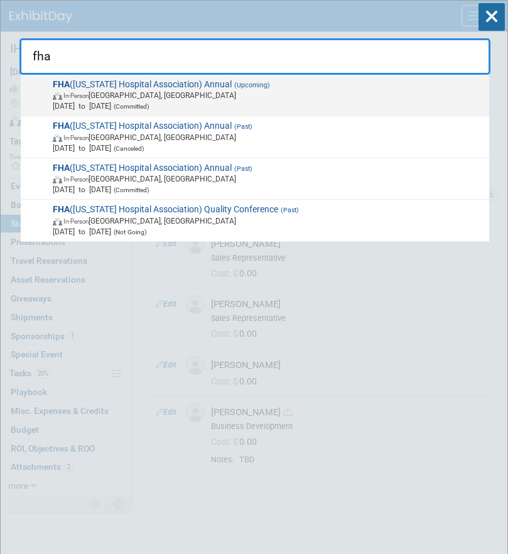
type input "fha"
click at [228, 104] on span "Oct 8, 2025 to Oct 10, 2025 (Committed)" at bounding box center [269, 105] width 432 height 11
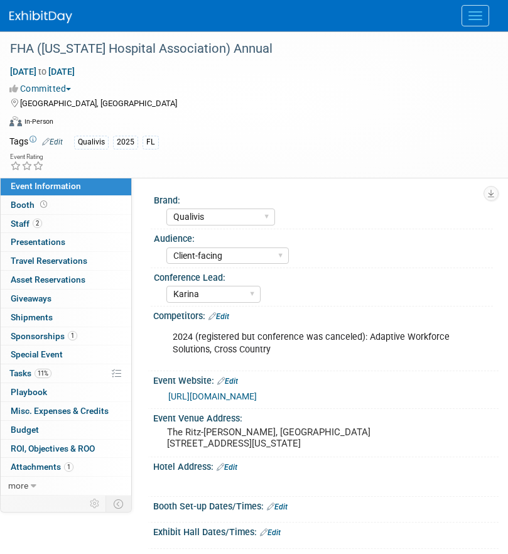
select select "Qualivis"
select select "Client-facing"
select select "Karina"
click at [49, 227] on link "2 Staff 2" at bounding box center [66, 224] width 131 height 18
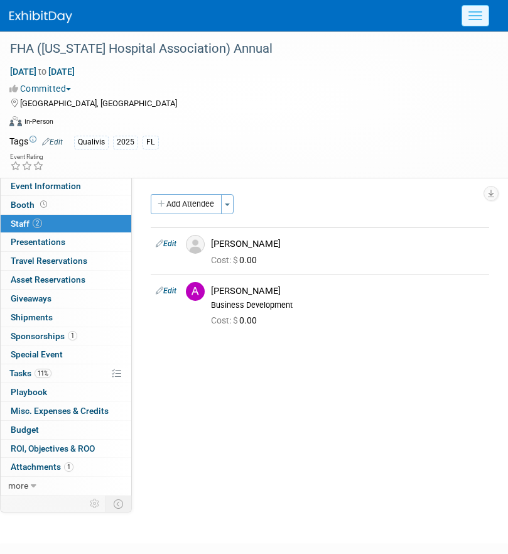
click at [471, 14] on button "Menu" at bounding box center [475, 15] width 28 height 21
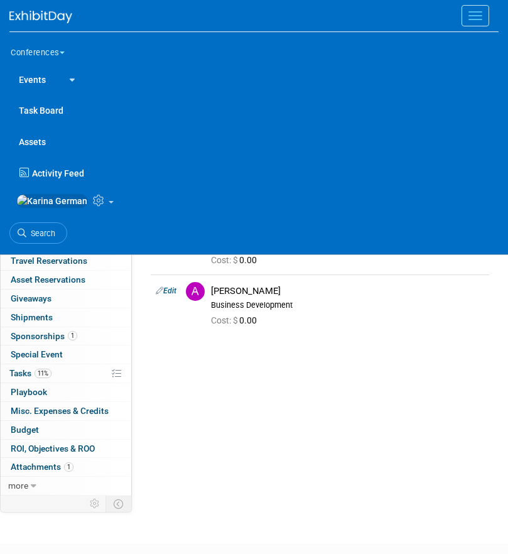
click at [471, 14] on button "Menu" at bounding box center [475, 15] width 28 height 21
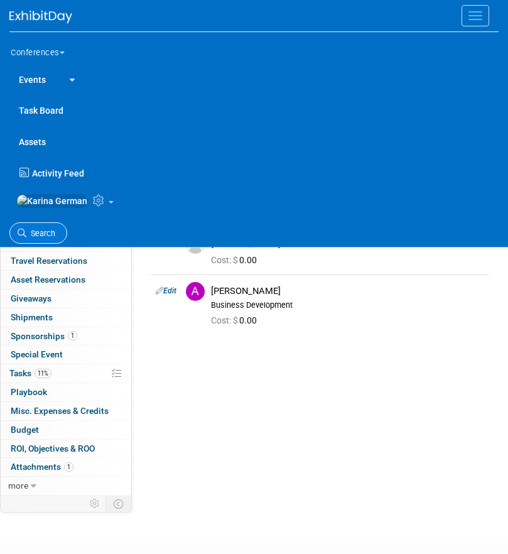
click at [29, 233] on link "Search" at bounding box center [38, 233] width 58 height 22
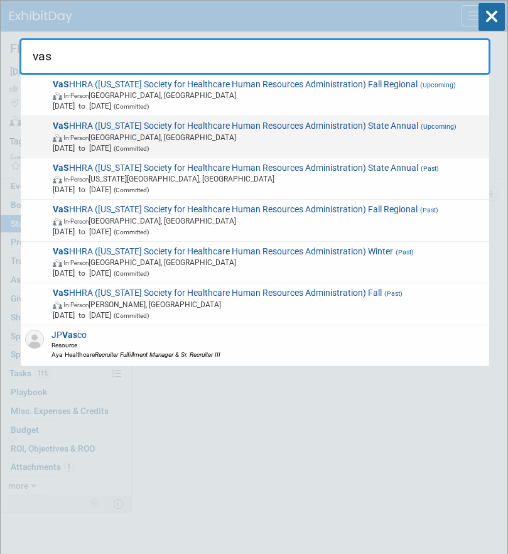
type input "vas"
click at [200, 134] on span "In-Person Williamsburg, VA" at bounding box center [269, 137] width 432 height 11
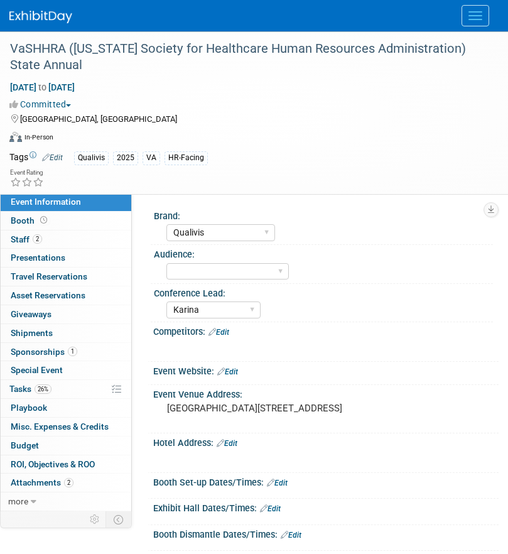
select select "Qualivis"
select select "Karina"
click at [68, 230] on div "Booth Booth" at bounding box center [66, 221] width 131 height 19
click at [68, 235] on link "2 Staff 2" at bounding box center [66, 239] width 131 height 18
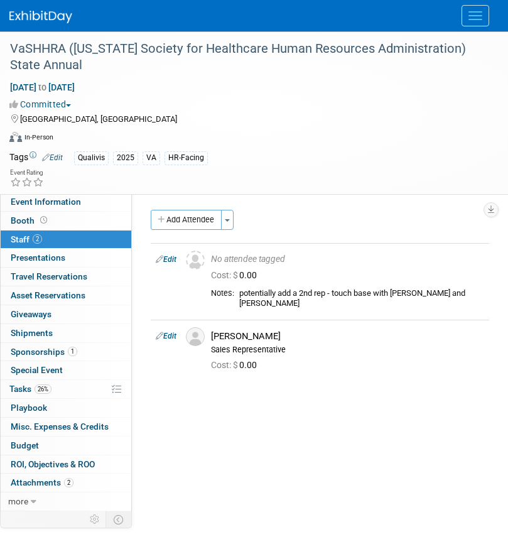
click at [469, 16] on span "Menu" at bounding box center [475, 15] width 14 height 1
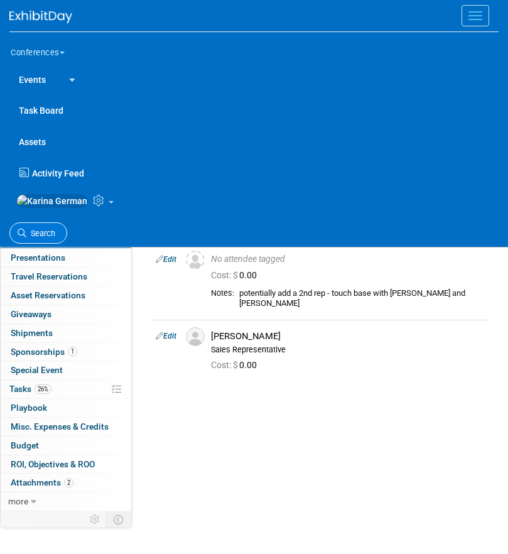
click at [24, 237] on icon at bounding box center [22, 232] width 9 height 9
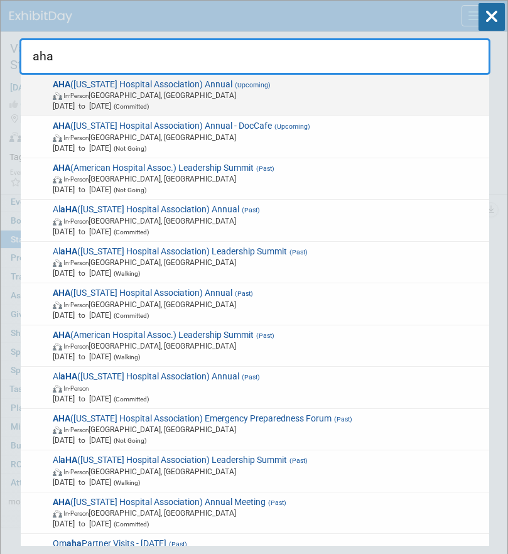
type input "aha"
click at [292, 100] on span "Oct 15, 2025 to Oct 16, 2025 (Committed)" at bounding box center [269, 105] width 432 height 11
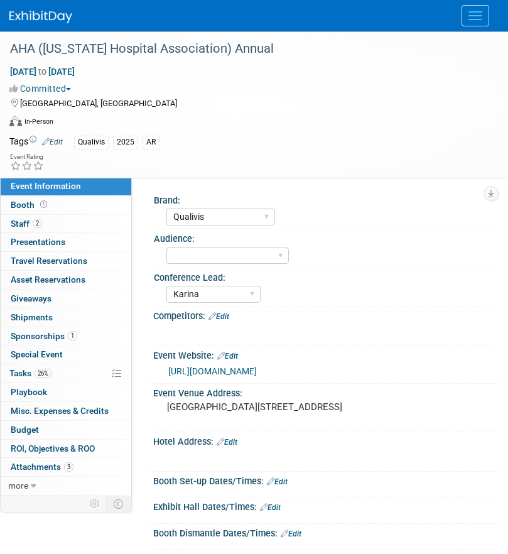
select select "Qualivis"
select select "Karina"
click at [52, 225] on link "2 Staff 2" at bounding box center [66, 224] width 131 height 18
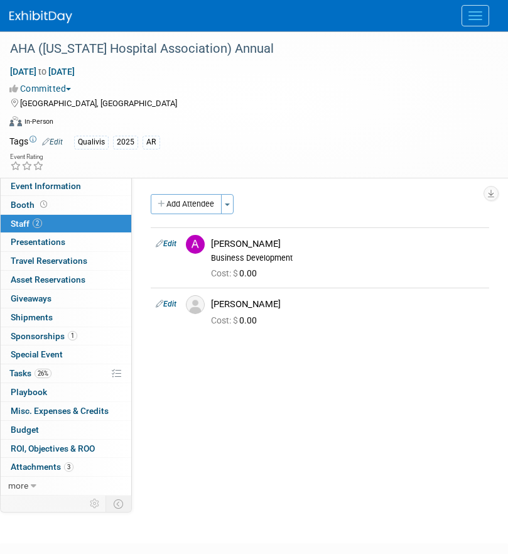
click at [473, 5] on button "Menu" at bounding box center [475, 15] width 28 height 21
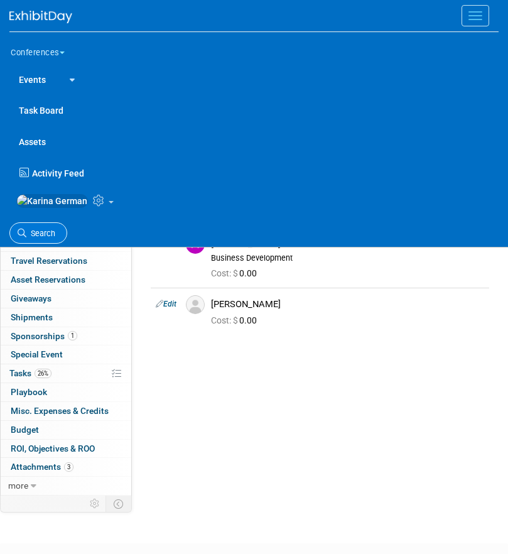
click at [41, 238] on span "Search" at bounding box center [40, 232] width 29 height 9
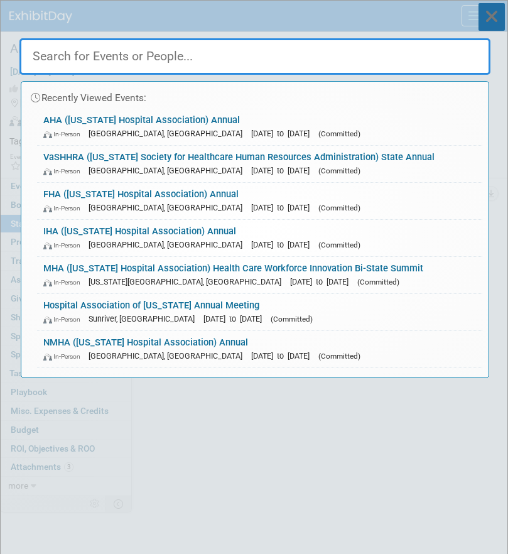
click at [490, 16] on icon at bounding box center [491, 17] width 26 height 28
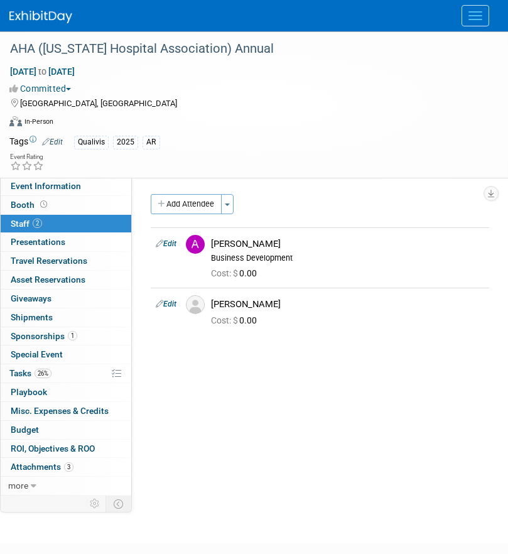
click at [43, 28] on div at bounding box center [253, 15] width 489 height 31
click at [38, 19] on img at bounding box center [40, 17] width 63 height 13
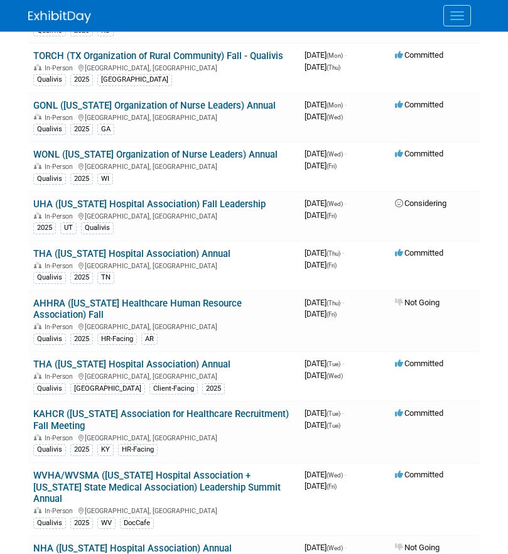
scroll to position [608, 0]
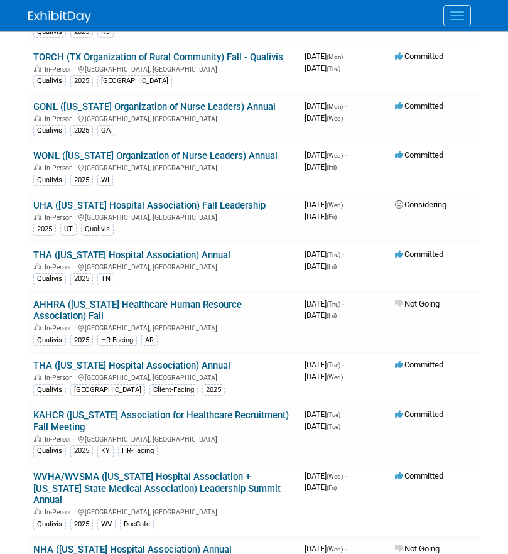
click at [186, 207] on link "UHA ([US_STATE] Hospital Association) Fall Leadership" at bounding box center [149, 205] width 232 height 11
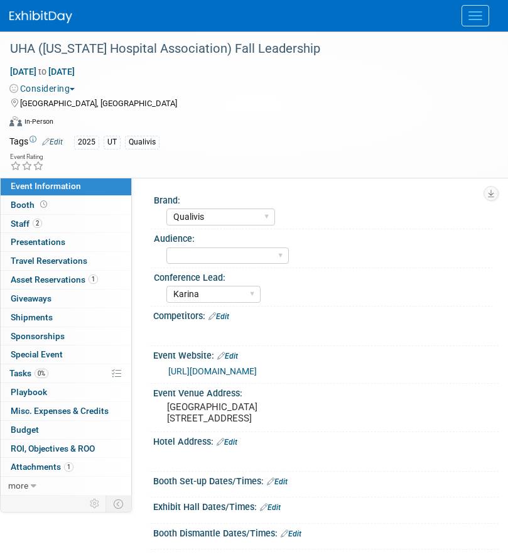
select select "Qualivis"
select select "Karina"
click at [63, 222] on link "2 Staff 2" at bounding box center [66, 224] width 131 height 18
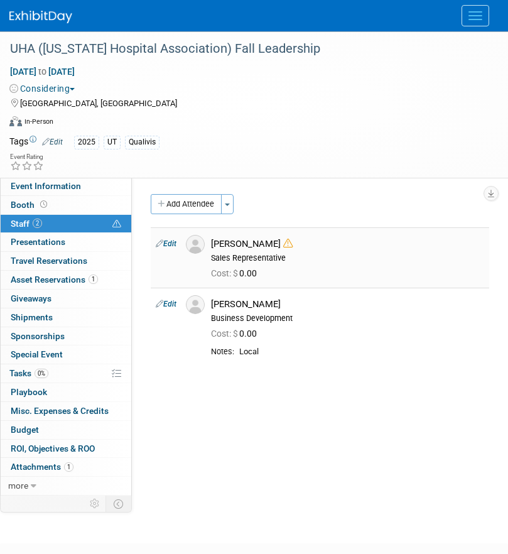
click at [283, 241] on icon at bounding box center [287, 243] width 9 height 9
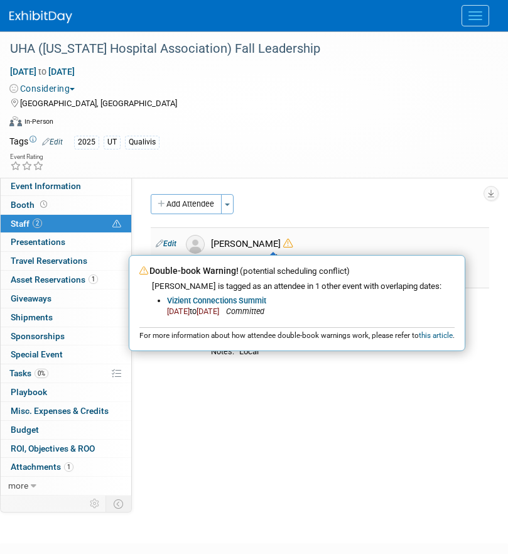
click at [283, 241] on icon at bounding box center [287, 243] width 9 height 9
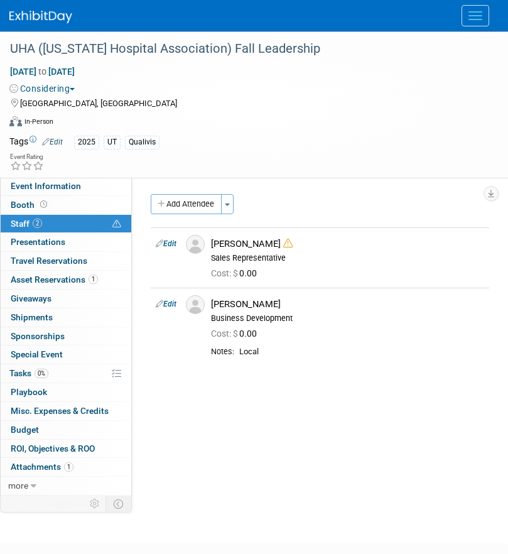
click at [299, 214] on div "Add Attendee Toggle Dropdown Quick -Tag Attendees Apply X (me) select all cancel" at bounding box center [320, 281] width 338 height 174
click at [283, 242] on icon at bounding box center [287, 243] width 9 height 9
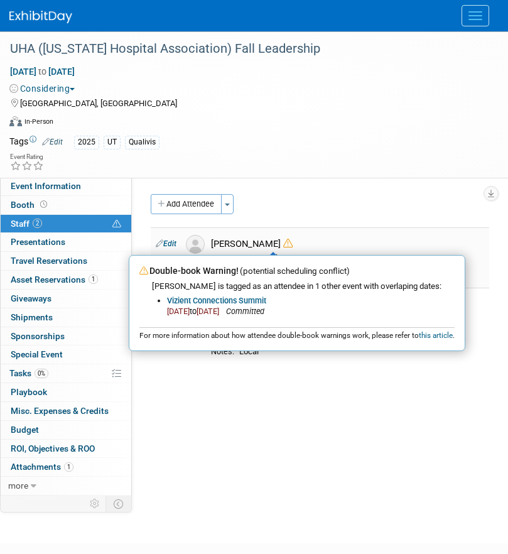
click at [283, 242] on icon at bounding box center [287, 243] width 9 height 9
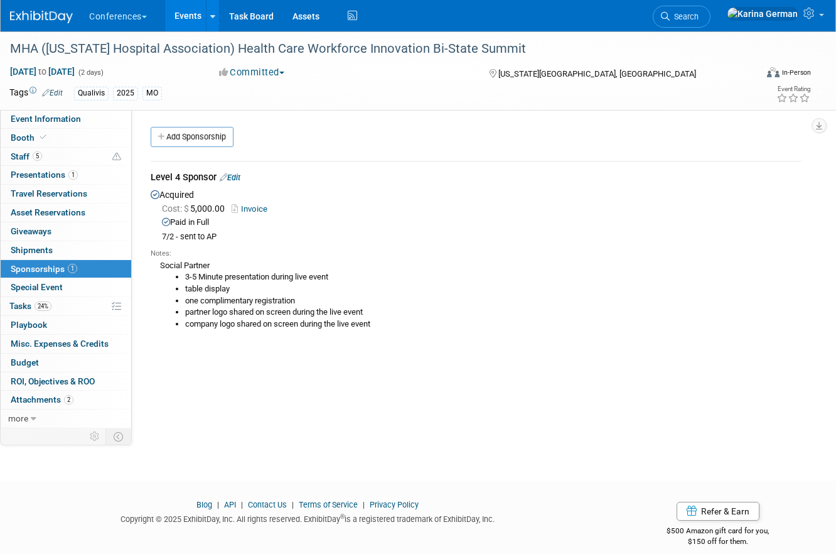
click at [188, 19] on link "Events" at bounding box center [188, 15] width 46 height 31
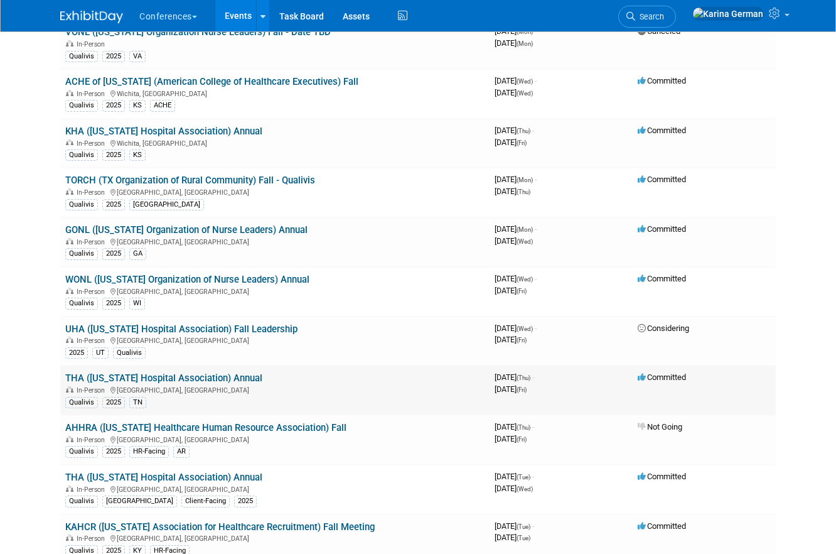
scroll to position [436, 0]
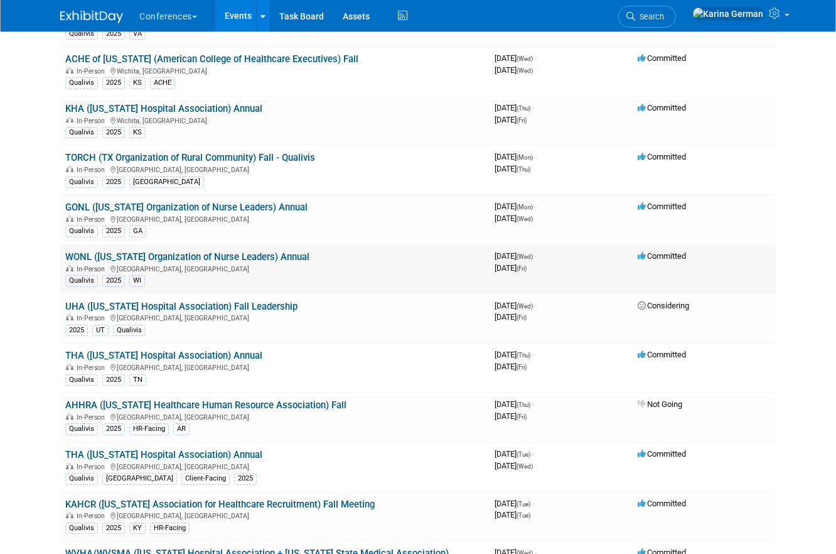
click at [180, 255] on link "WONL ([US_STATE] Organization of Nurse Leaders) Annual" at bounding box center [187, 256] width 244 height 11
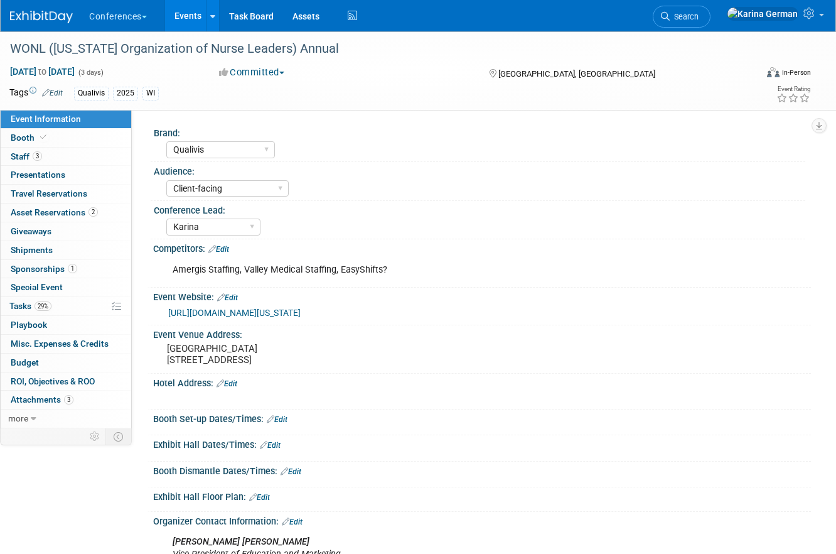
select select "Qualivis"
select select "Client-facing"
select select "Karina"
click at [53, 274] on link "1 Sponsorships 1" at bounding box center [66, 269] width 131 height 18
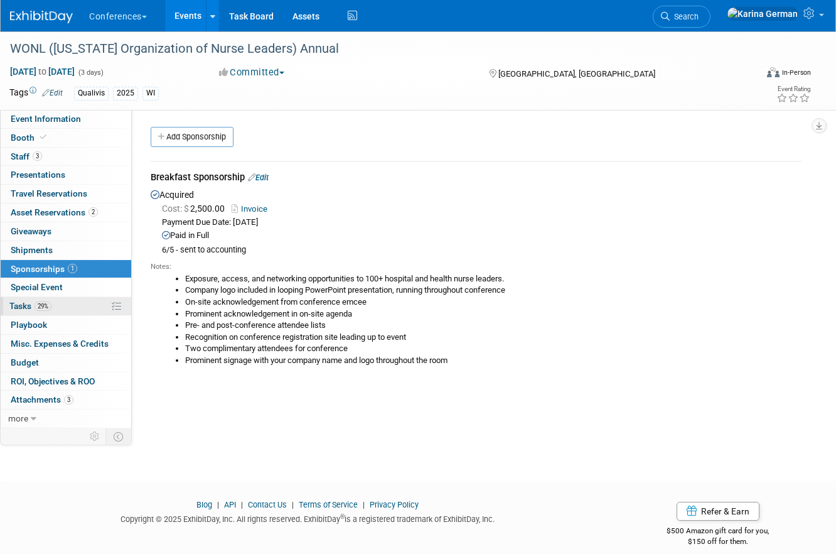
click at [72, 309] on link "29% Tasks 29%" at bounding box center [66, 306] width 131 height 18
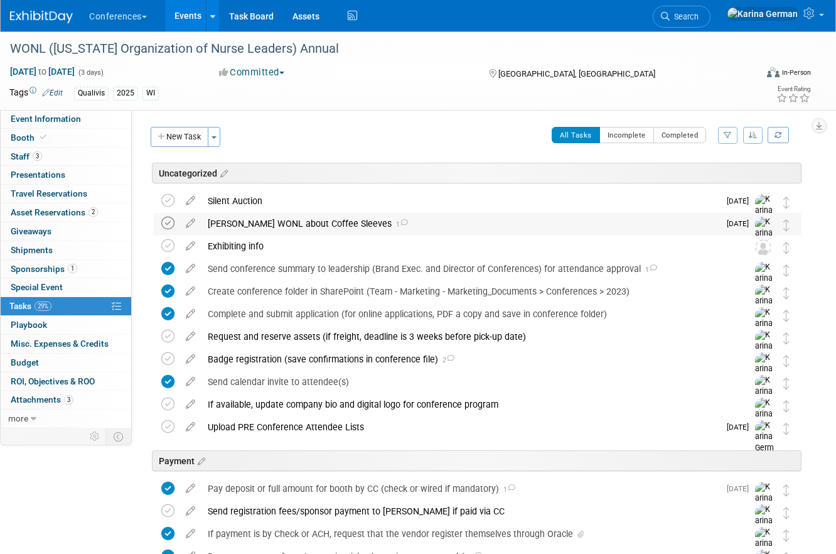
click at [167, 222] on icon at bounding box center [167, 223] width 13 height 13
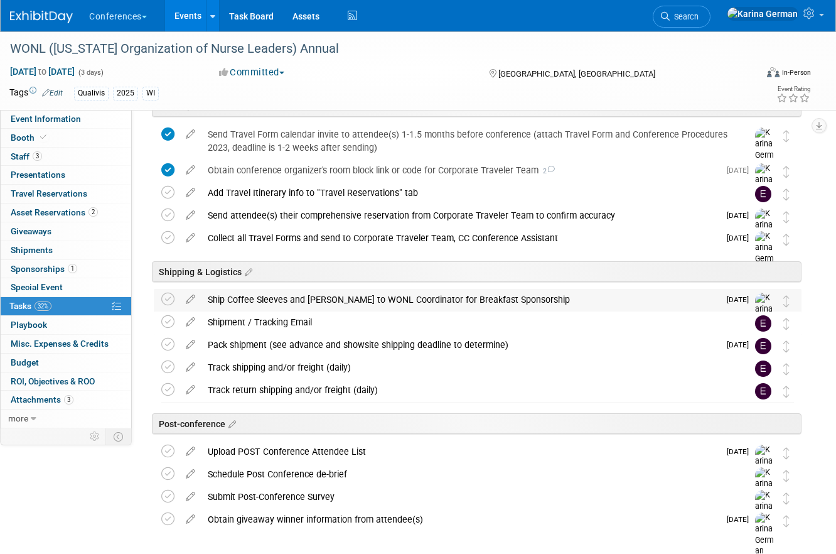
scroll to position [582, 0]
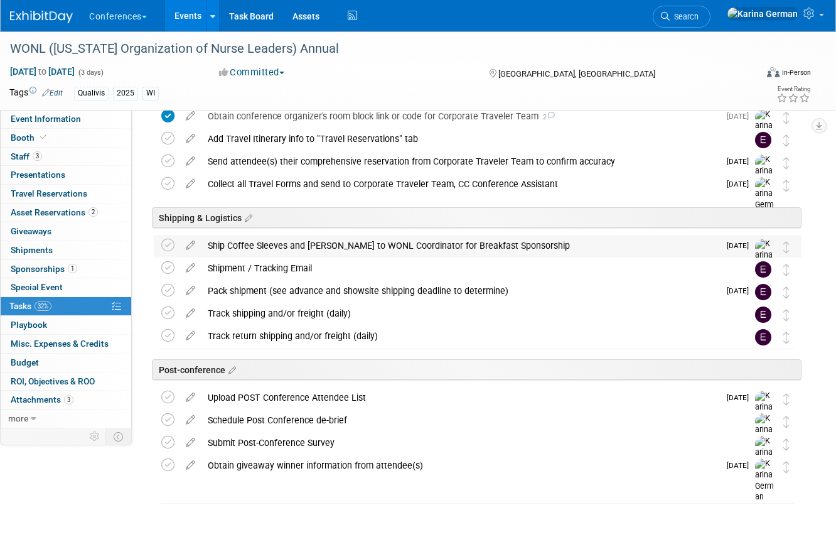
click at [320, 242] on div "Ship Coffee Sleeves and [PERSON_NAME] to WONL Coordinator for Breakfast Sponsor…" at bounding box center [460, 245] width 518 height 21
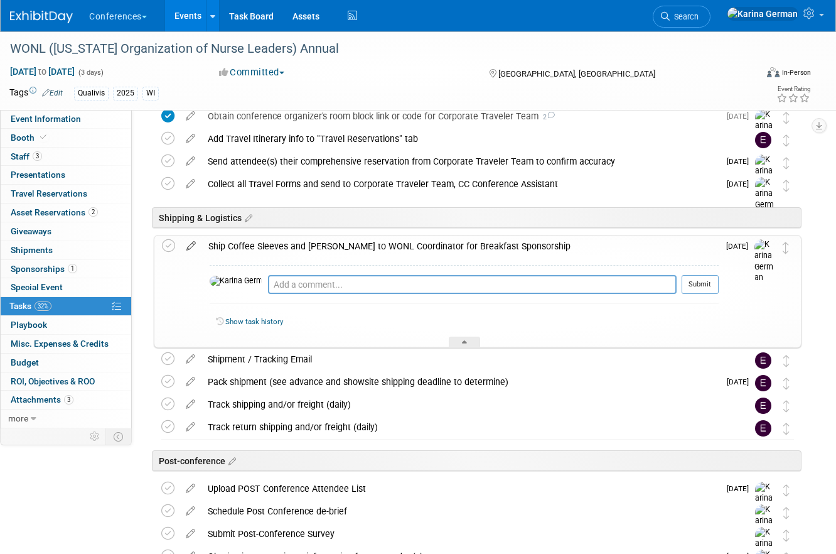
click at [195, 246] on icon at bounding box center [191, 243] width 22 height 16
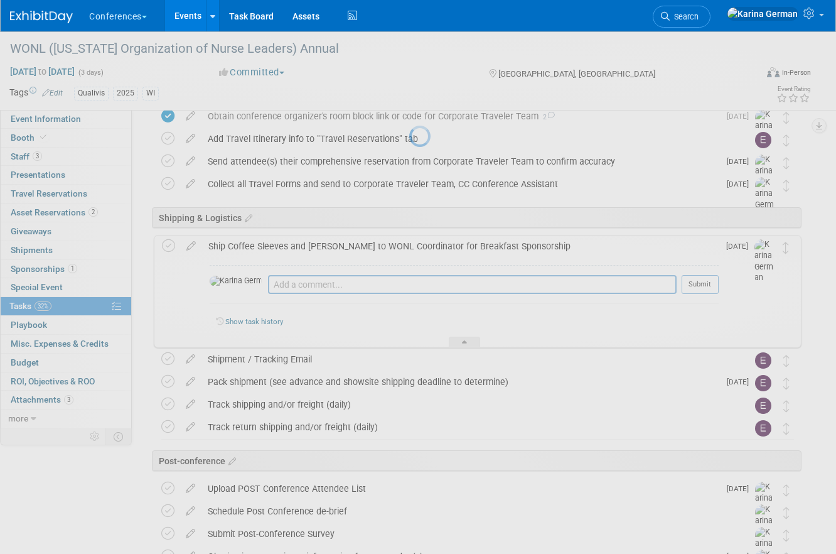
select select "8"
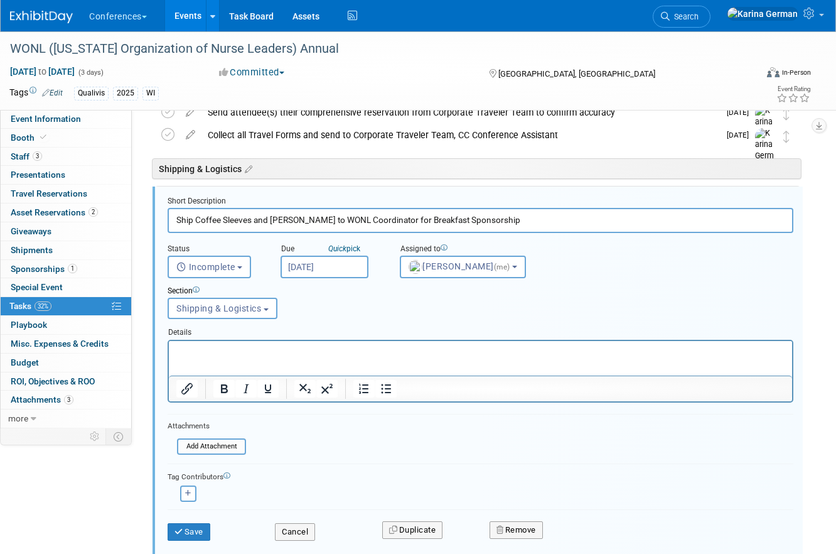
scroll to position [634, 0]
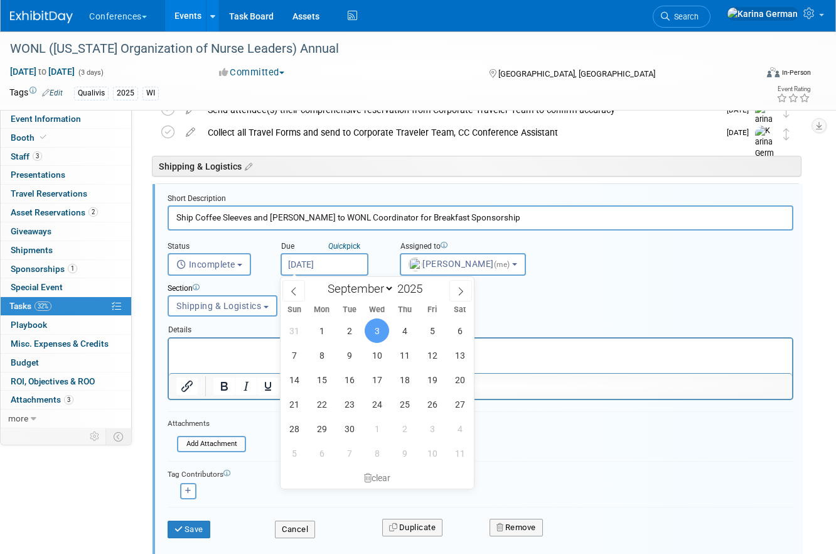
click at [332, 263] on input "[DATE]" at bounding box center [325, 264] width 88 height 23
click at [325, 352] on span "8" at bounding box center [321, 355] width 24 height 24
type input "[DATE]"
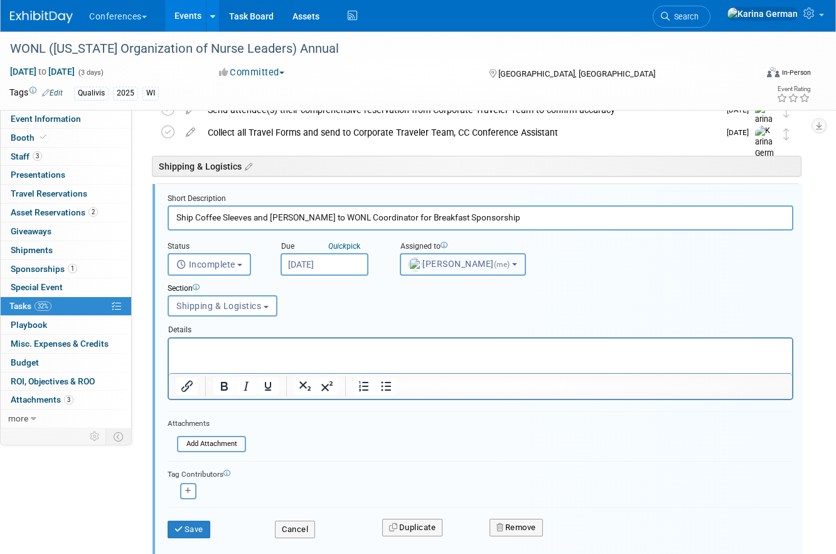
click at [439, 266] on span "[PERSON_NAME] (me)" at bounding box center [461, 264] width 104 height 10
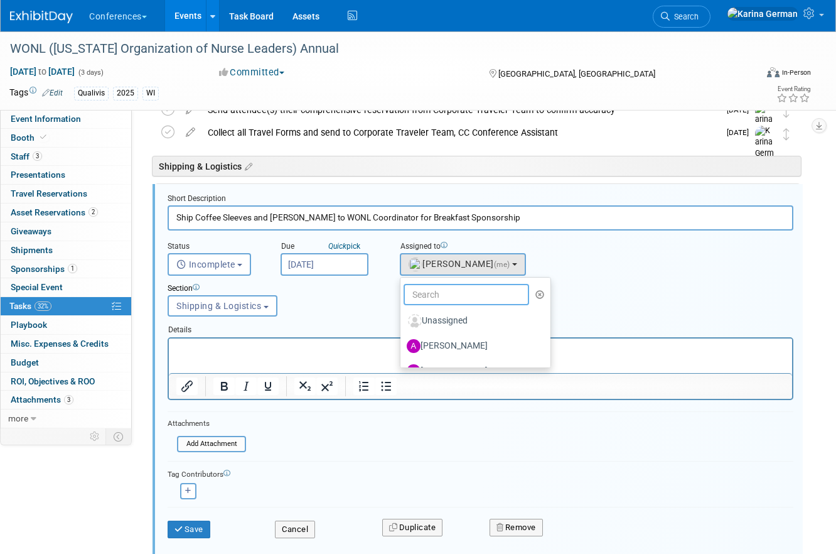
click at [436, 296] on input "text" at bounding box center [467, 294] width 126 height 21
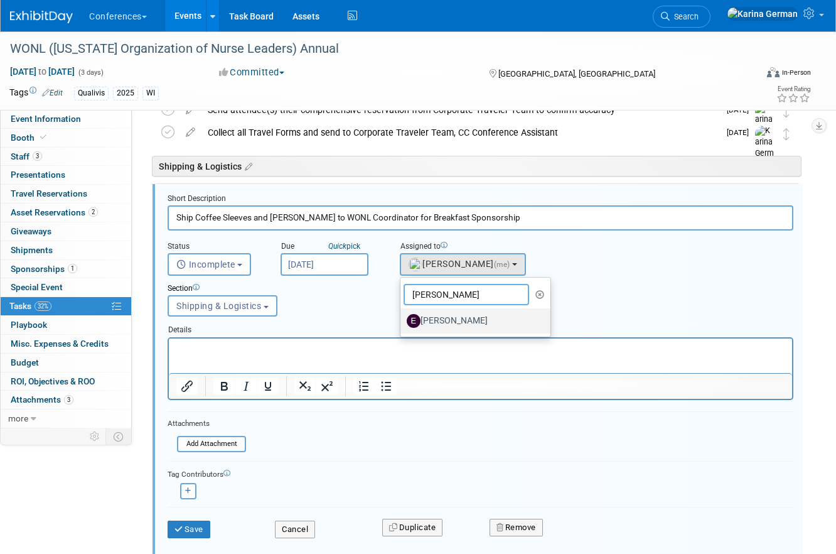
type input "[PERSON_NAME]"
click at [444, 318] on label "[PERSON_NAME]" at bounding box center [472, 321] width 131 height 20
click at [402, 318] on input "[PERSON_NAME]" at bounding box center [398, 319] width 8 height 8
select select "05738ff0-bddb-4e68-890b-b446aa749597"
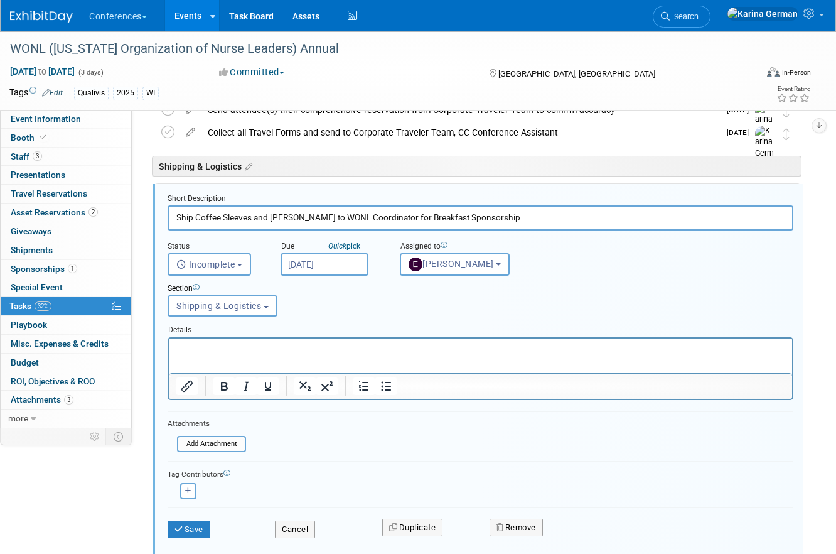
click at [303, 355] on html at bounding box center [480, 346] width 623 height 17
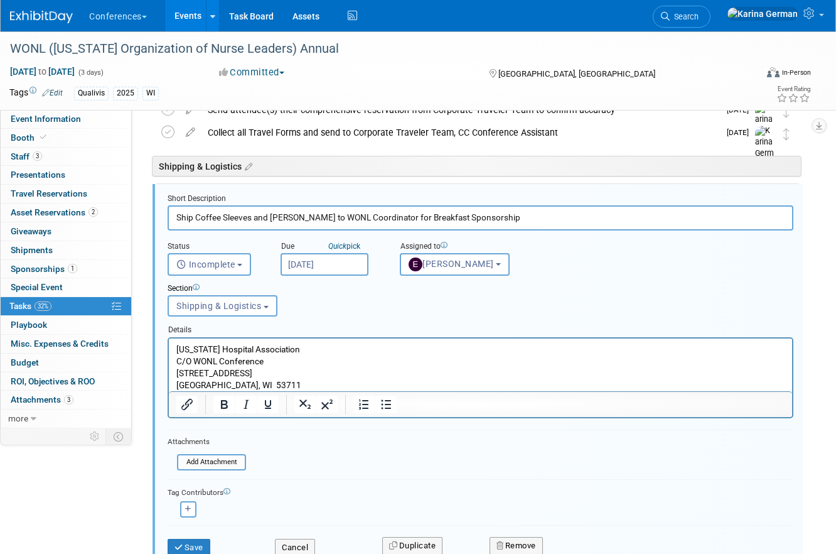
click at [276, 381] on p "Fitchburg, WI 53711" at bounding box center [480, 384] width 609 height 12
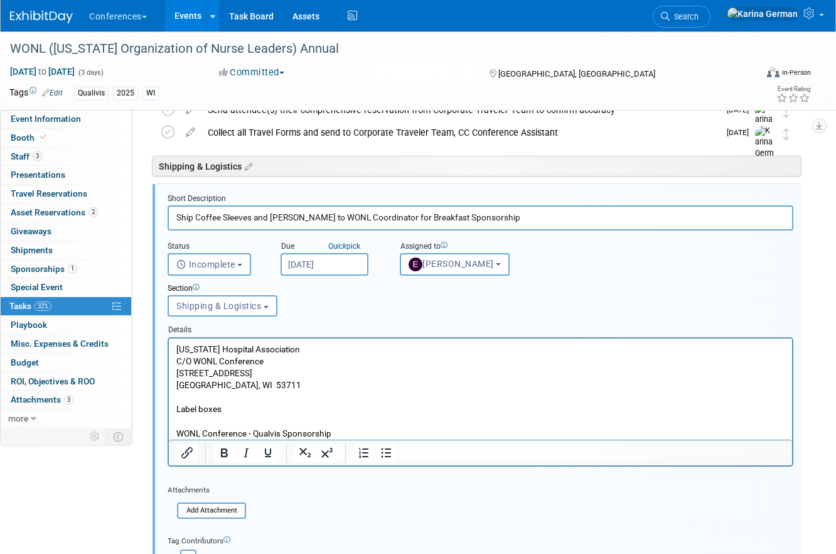
click at [215, 418] on p "Rich Text Area. Press ALT-0 for help." at bounding box center [480, 420] width 609 height 12
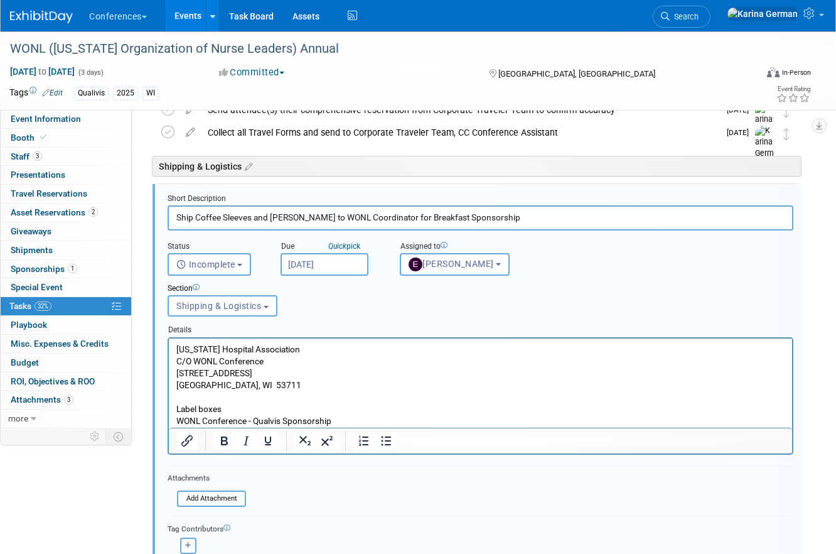
click at [354, 419] on p "WONL Conference - Qualvis Sponsorship" at bounding box center [480, 420] width 609 height 12
click at [225, 407] on p "Label boxes" at bounding box center [480, 408] width 609 height 12
click at [340, 423] on p "WONL Conference - Qualvis Sponsorship" at bounding box center [480, 420] width 609 height 12
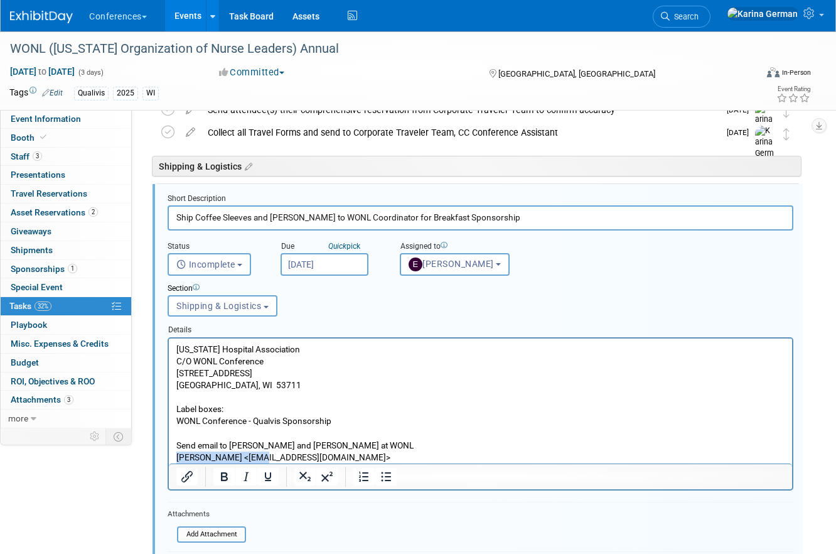
drag, startPoint x: 250, startPoint y: 455, endPoint x: 164, endPoint y: 459, distance: 86.1
click at [169, 459] on html "Wisconsin Hospital Association C/O WONL Conference 5510 Research Park Drive, Su…" at bounding box center [480, 400] width 623 height 125
click at [281, 456] on p "llarson@wha.org>" at bounding box center [480, 457] width 609 height 12
click at [217, 455] on p "llarson@wha.org" at bounding box center [480, 457] width 609 height 12
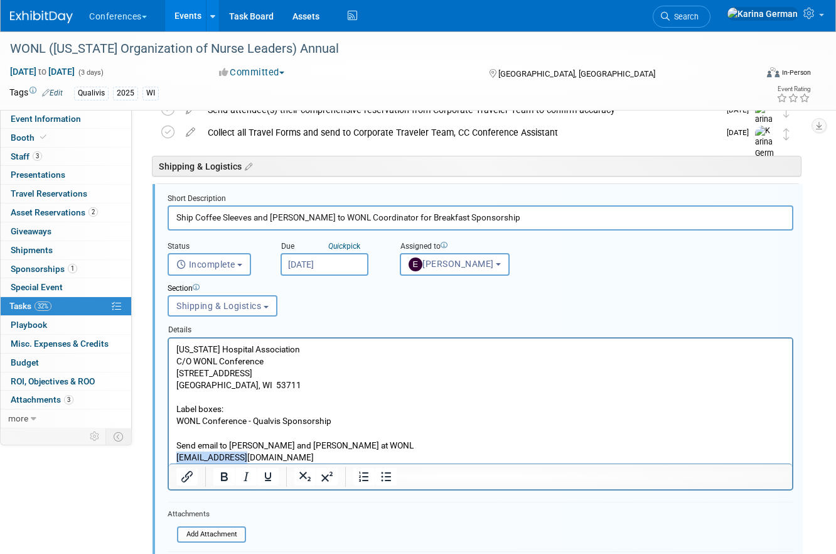
click at [217, 455] on p "llarson@wha.org" at bounding box center [480, 457] width 609 height 12
copy p "llarson@wha.org"
click at [193, 475] on icon "Insert/edit link" at bounding box center [187, 476] width 15 height 15
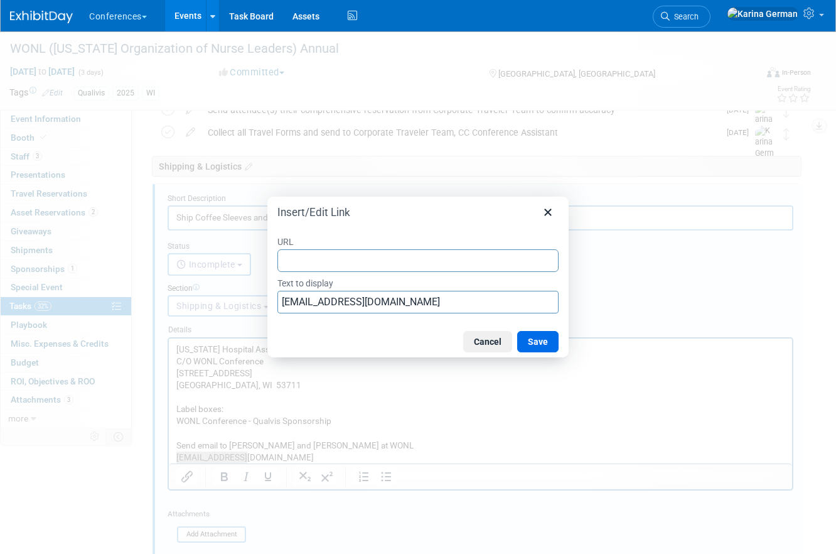
type input "llarson@wha.org"
click at [549, 346] on button "Save" at bounding box center [537, 341] width 41 height 21
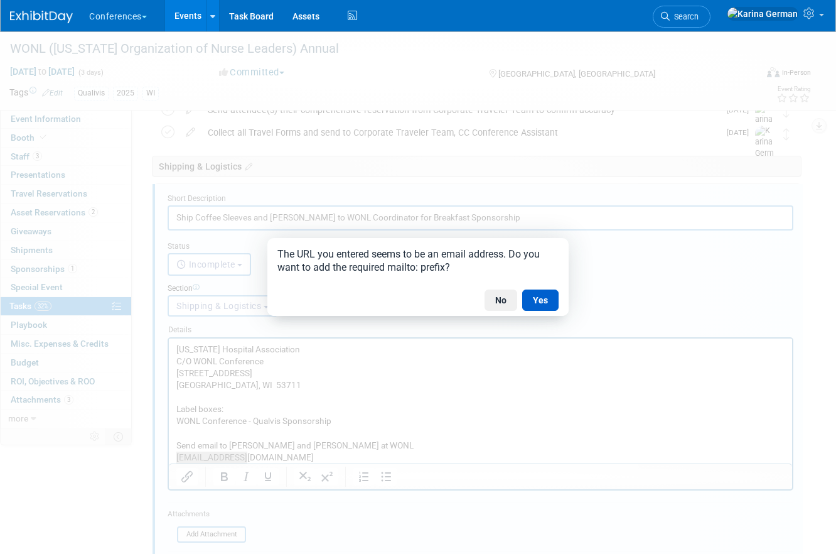
click at [534, 306] on button "Yes" at bounding box center [540, 299] width 36 height 21
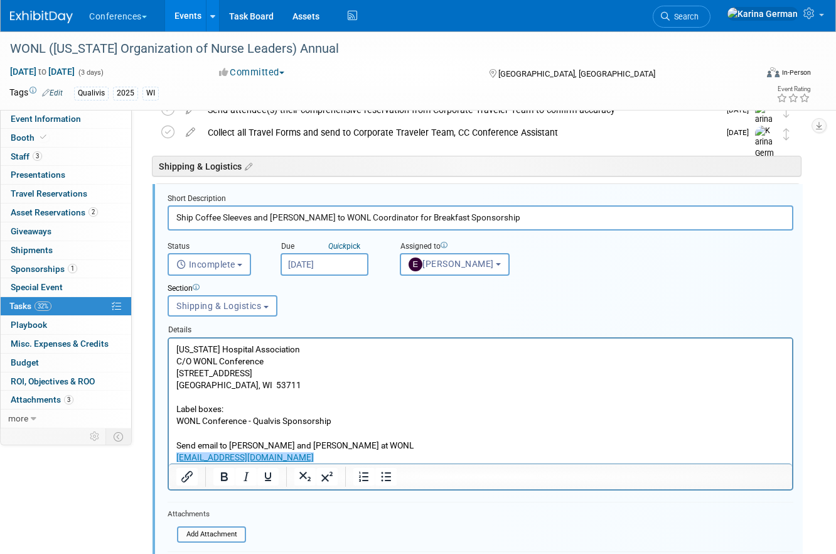
click at [427, 427] on p "Rich Text Area. Press ALT-0 for help." at bounding box center [480, 433] width 609 height 12
drag, startPoint x: 227, startPoint y: 408, endPoint x: 176, endPoint y: 407, distance: 50.8
click at [176, 407] on p "Label boxes:" at bounding box center [480, 408] width 609 height 12
click at [222, 479] on icon "Bold" at bounding box center [224, 476] width 15 height 15
click at [321, 394] on p "Rich Text Area. Press ALT-0 for help." at bounding box center [480, 396] width 609 height 12
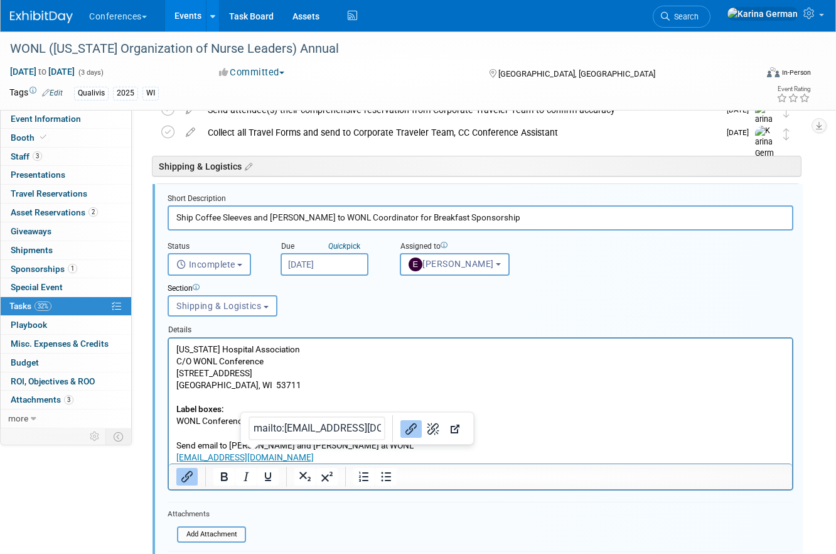
click at [275, 456] on p "llarson@wha.org" at bounding box center [480, 457] width 609 height 12
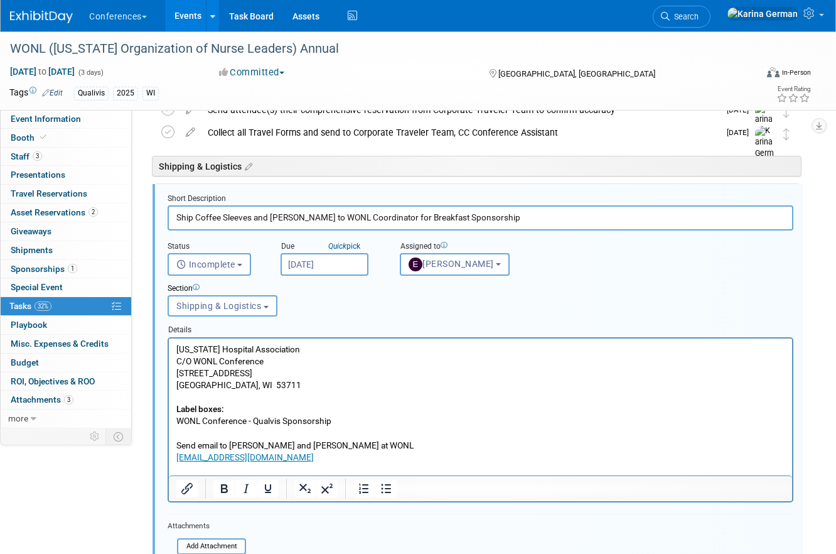
click at [365, 444] on p "Send email to Leigh Ann and Maria at WONL" at bounding box center [480, 445] width 609 height 12
click at [253, 467] on p "Rich Text Area. Press ALT-0 for help." at bounding box center [480, 469] width 609 height 12
click at [395, 449] on p "Send email to Leigh Ann and Maria at WONL and cc me" at bounding box center [480, 445] width 609 height 12
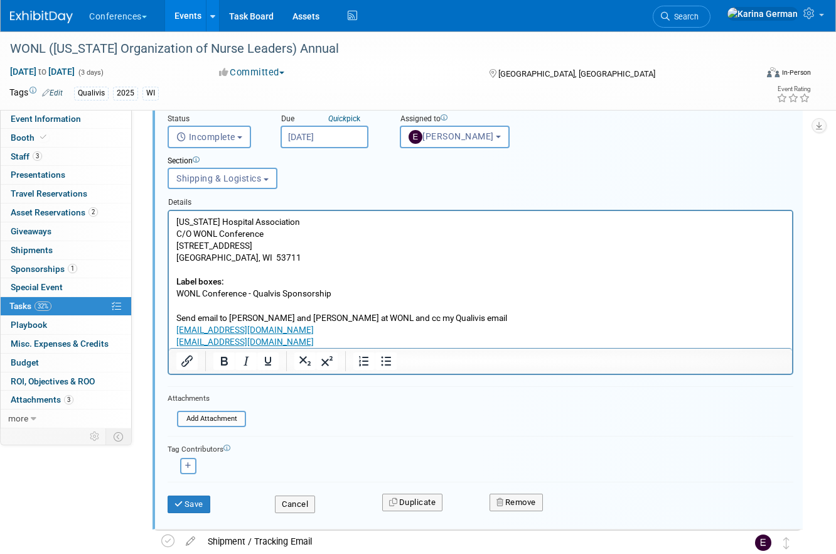
scroll to position [792, 0]
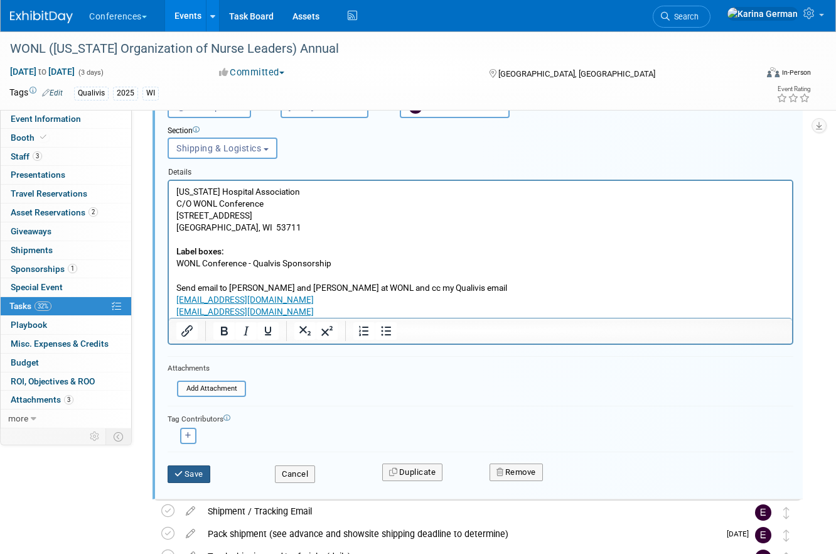
click at [193, 473] on button "Save" at bounding box center [189, 474] width 43 height 18
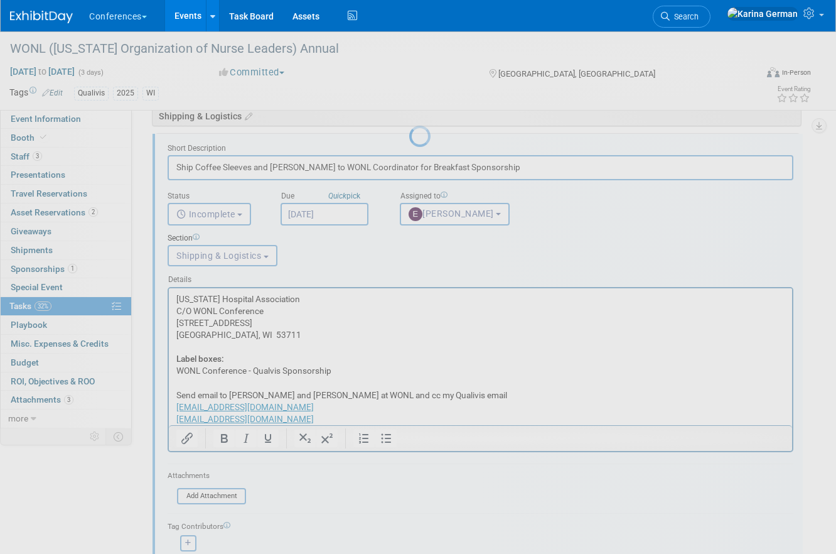
scroll to position [677, 0]
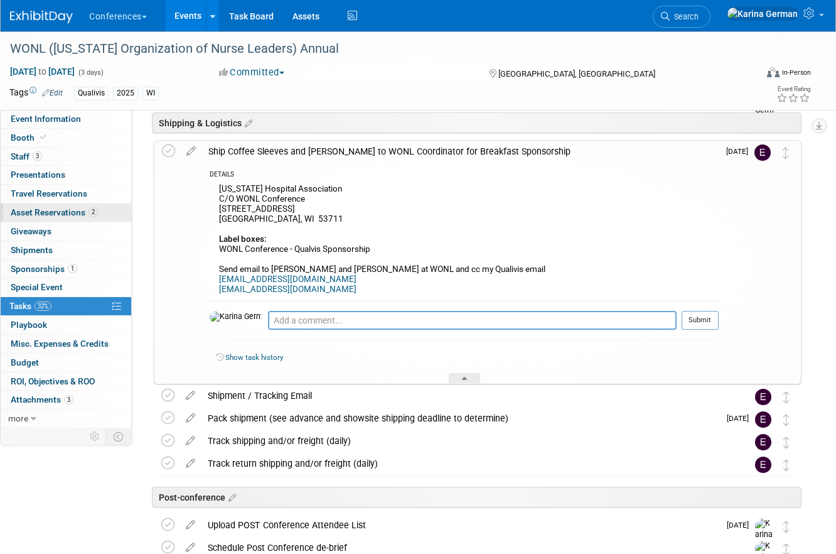
click at [80, 210] on span "Asset Reservations 2" at bounding box center [54, 212] width 87 height 10
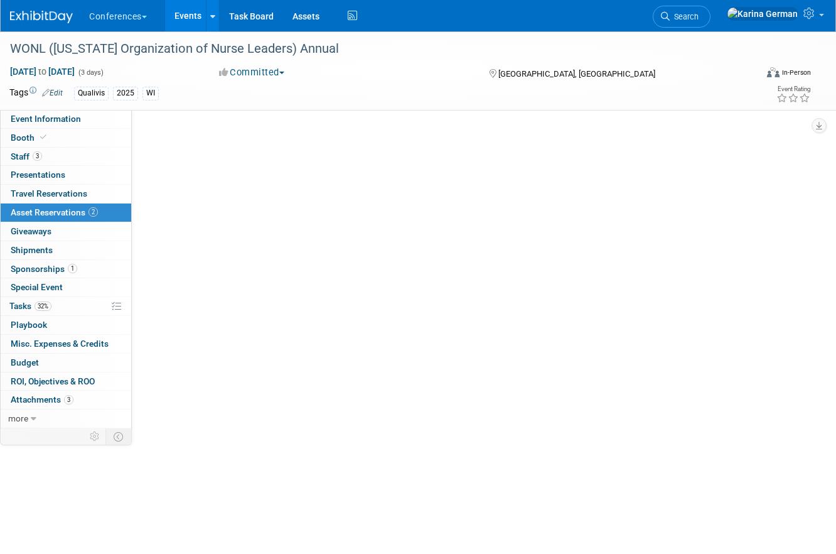
scroll to position [0, 0]
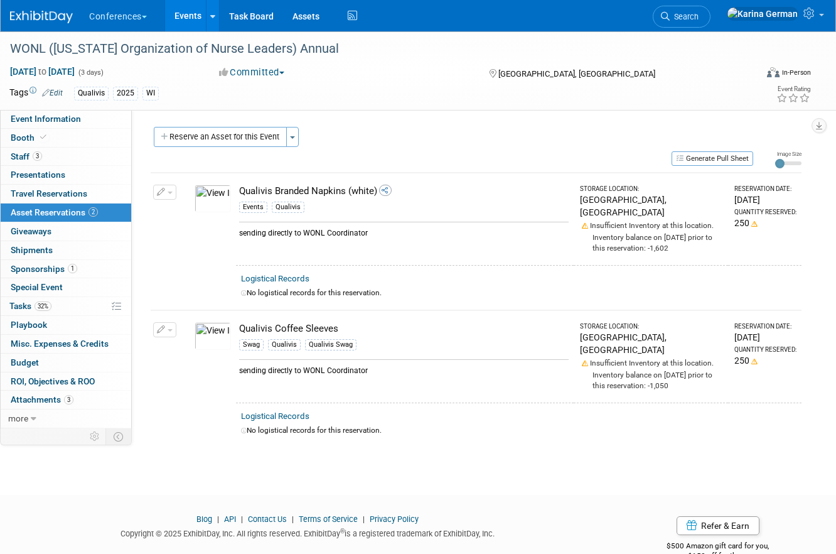
click at [161, 187] on button "button" at bounding box center [164, 192] width 23 height 15
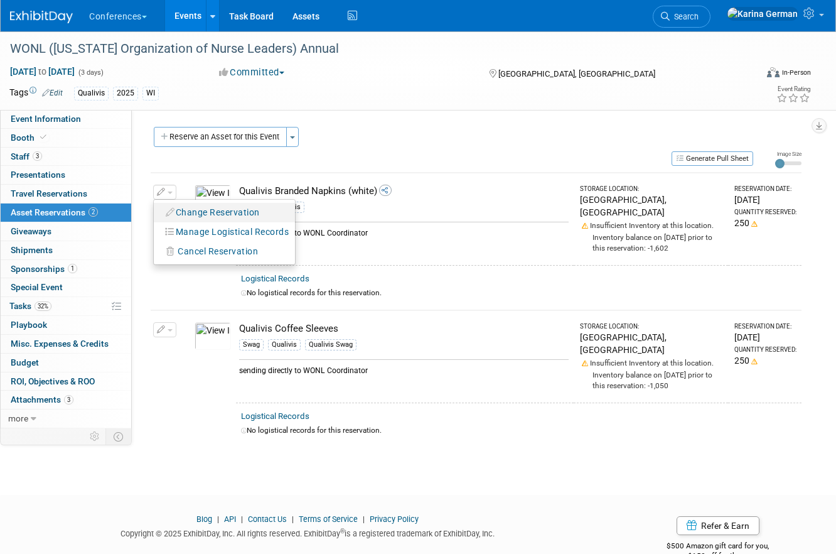
click at [196, 209] on button "Change Reservation" at bounding box center [213, 212] width 106 height 17
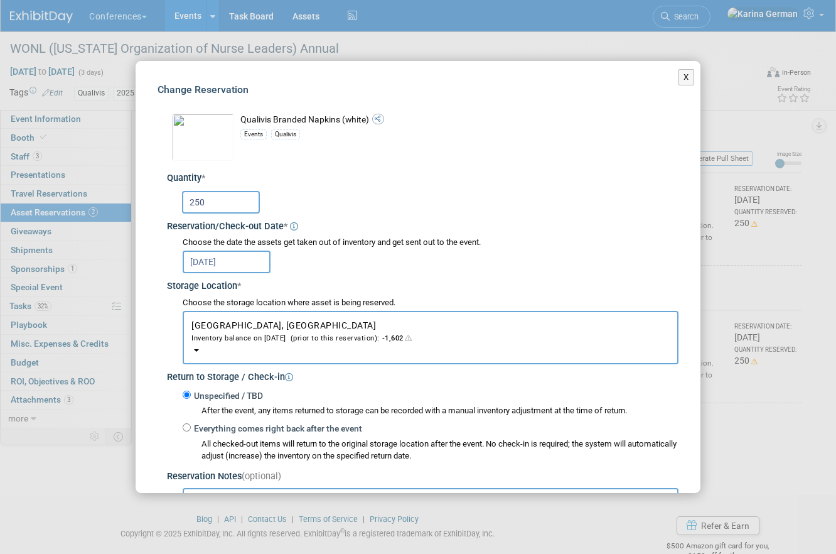
click at [195, 203] on input "250" at bounding box center [221, 202] width 78 height 23
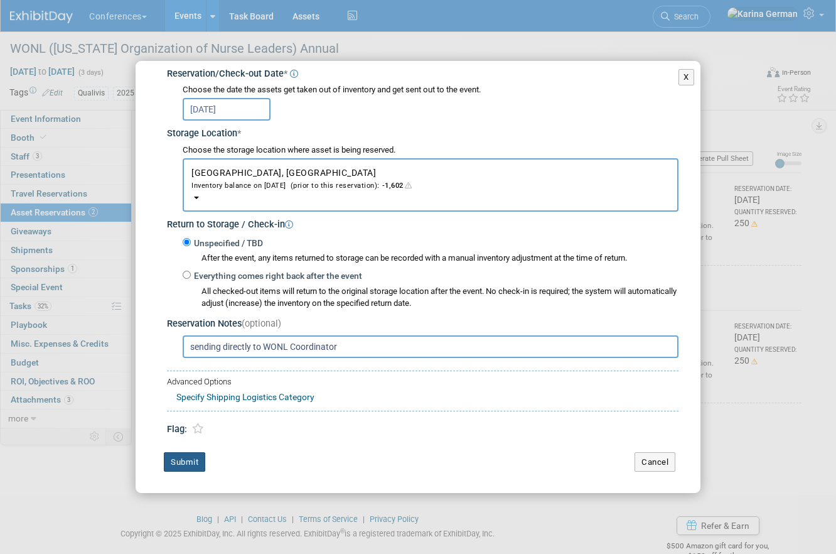
type input "150"
click at [179, 470] on button "Submit" at bounding box center [184, 462] width 41 height 20
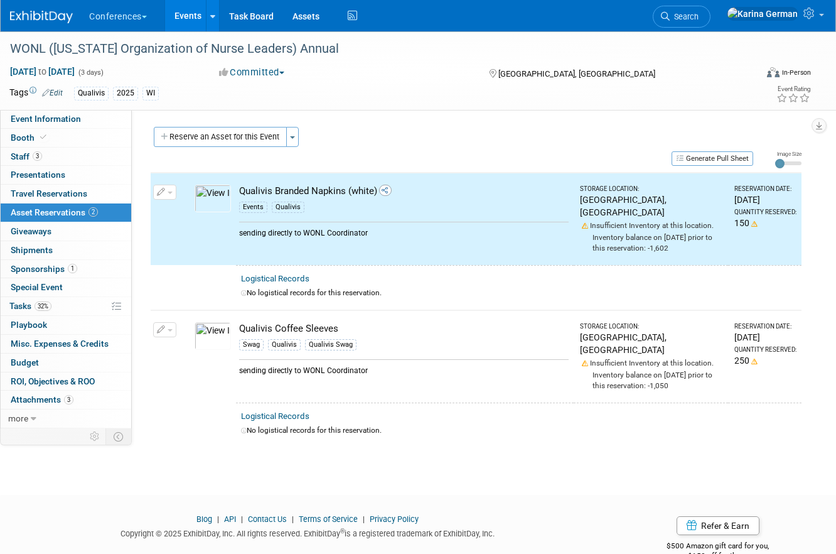
click at [164, 326] on icon "button" at bounding box center [161, 330] width 9 height 8
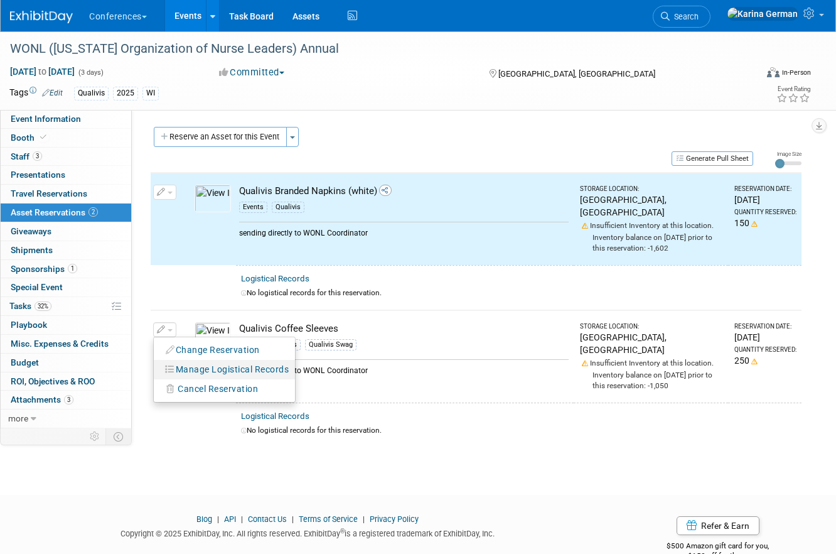
click at [203, 348] on button "Manage Logistical Records" at bounding box center [213, 349] width 106 height 17
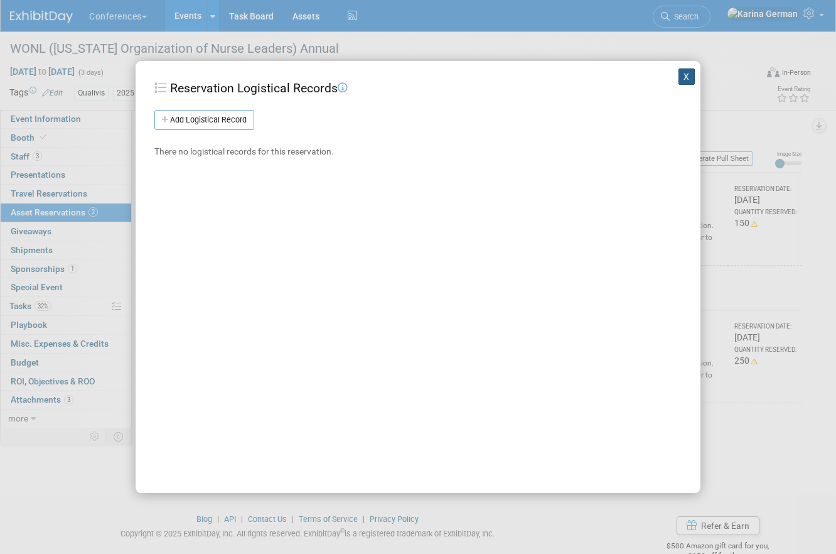
click at [681, 77] on button "X" at bounding box center [687, 76] width 16 height 16
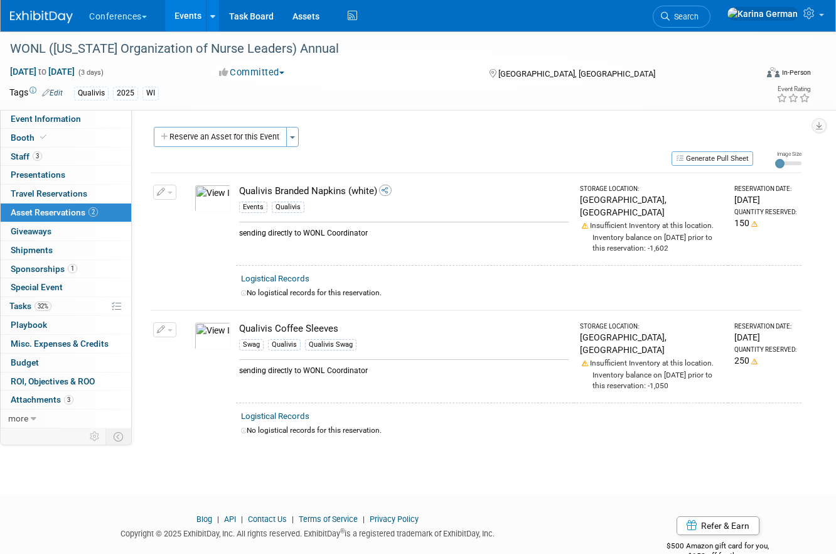
click at [151, 318] on td "Change Reservation Manage Logistical Records" at bounding box center [165, 356] width 29 height 92
click at [170, 322] on button "button" at bounding box center [164, 329] width 23 height 15
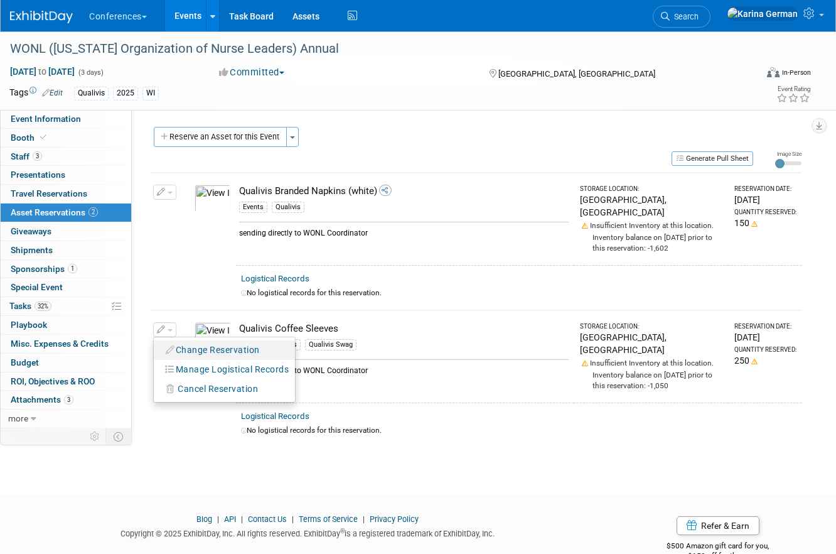
click at [204, 341] on button "Change Reservation" at bounding box center [213, 349] width 106 height 17
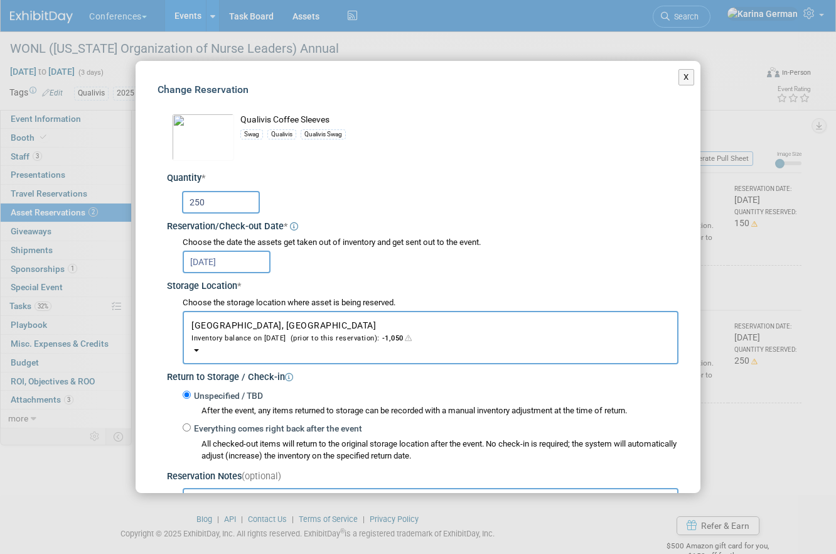
click at [194, 197] on input "250" at bounding box center [221, 202] width 78 height 23
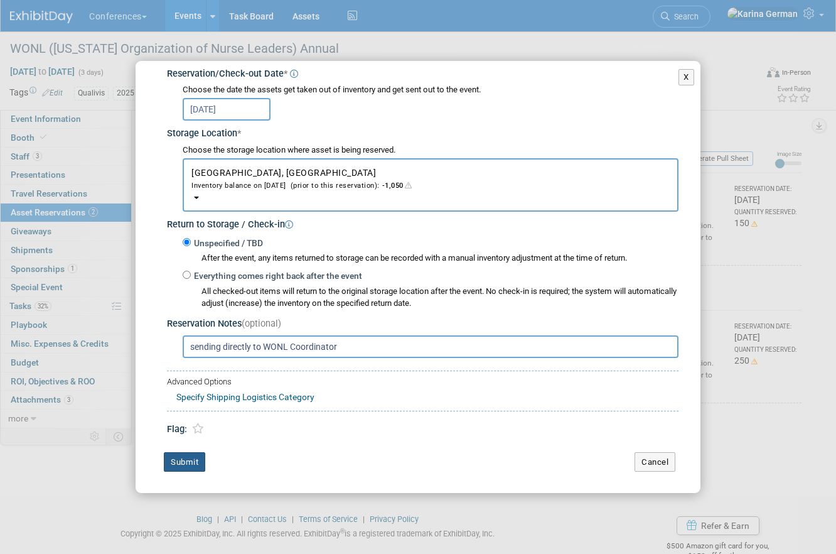
type input "150"
click at [191, 458] on button "Submit" at bounding box center [184, 462] width 41 height 20
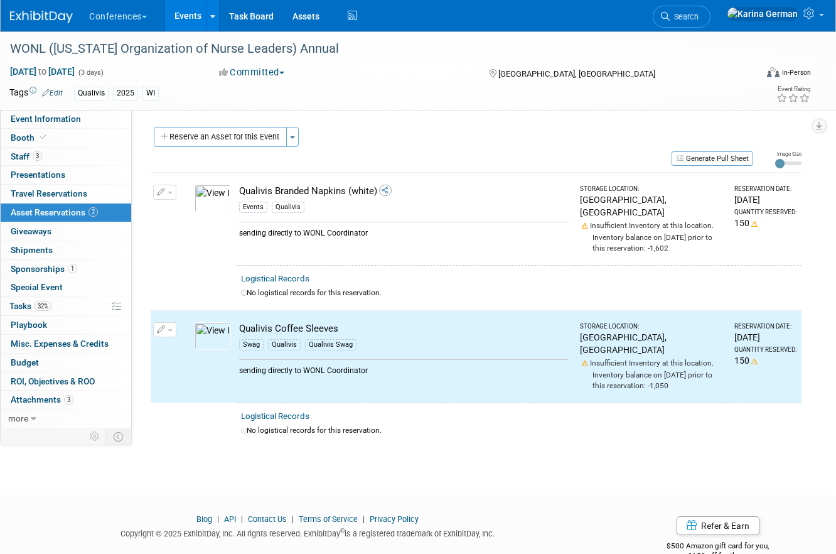
click at [186, 15] on link "Events" at bounding box center [188, 15] width 46 height 31
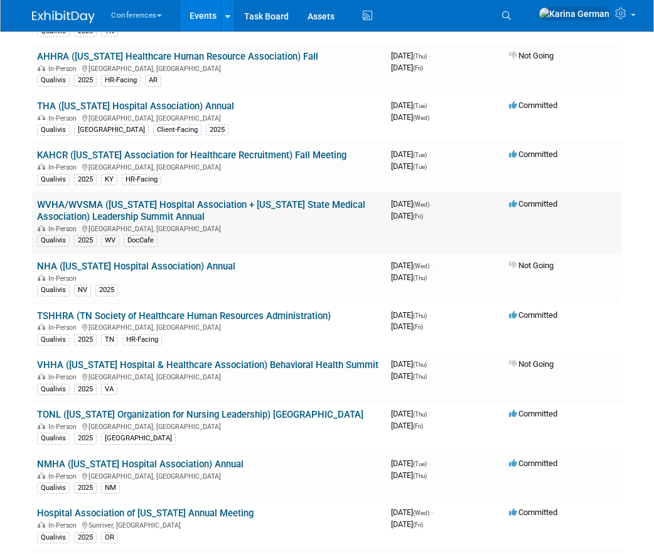
scroll to position [794, 0]
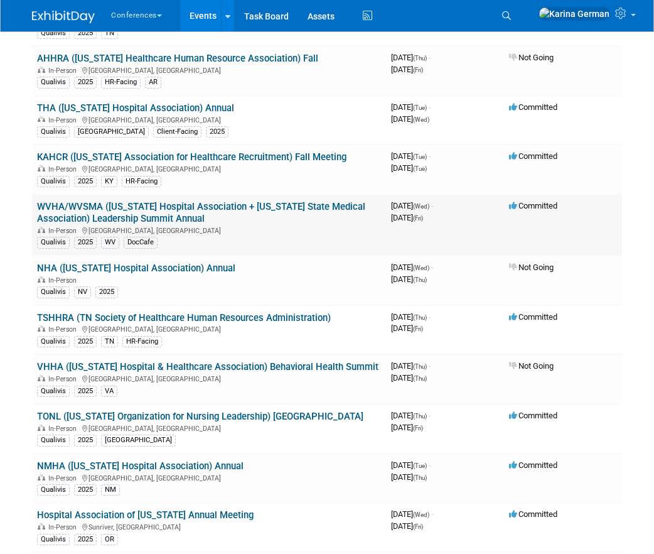
drag, startPoint x: 206, startPoint y: 232, endPoint x: 200, endPoint y: 232, distance: 6.3
click at [204, 232] on div "In-Person White Sulphur Springs, WV" at bounding box center [209, 230] width 344 height 10
click at [178, 218] on link "WVHA/WVSMA ([US_STATE] Hospital Association + [US_STATE] State Medical Associat…" at bounding box center [201, 212] width 328 height 23
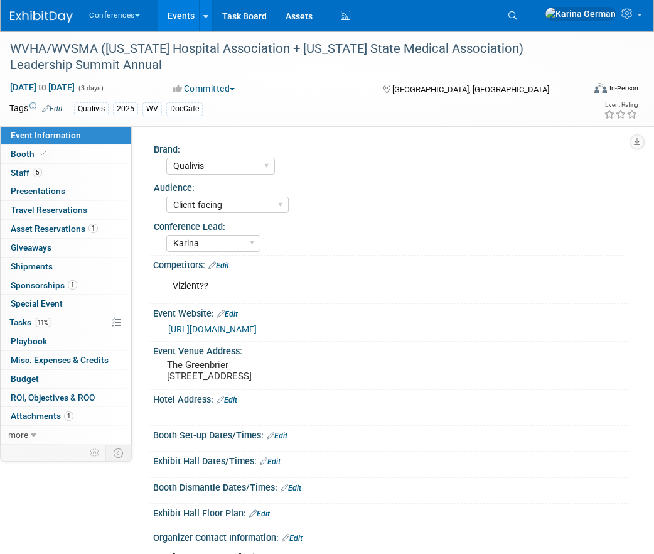
select select "Qualivis"
select select "Client-facing"
select select "Karina"
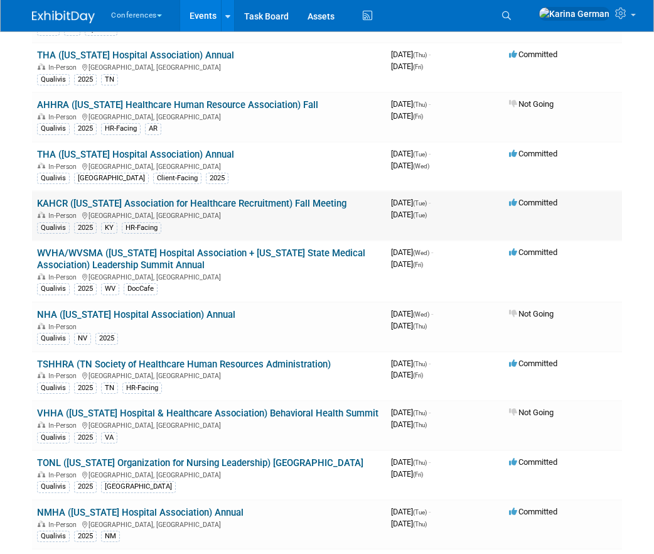
scroll to position [752, 0]
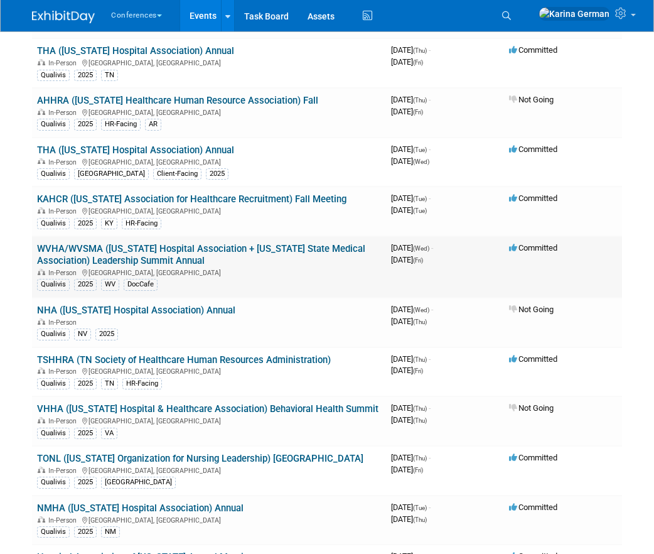
click at [174, 252] on link "WVHA/WVSMA ([US_STATE] Hospital Association + [US_STATE] State Medical Associat…" at bounding box center [201, 254] width 328 height 23
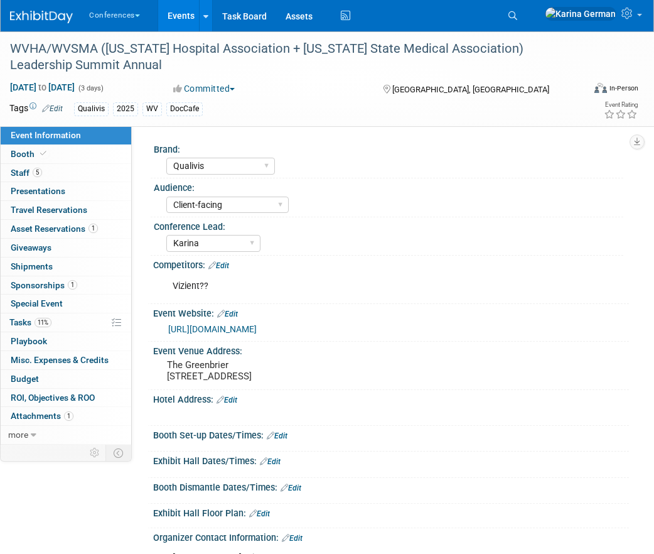
select select "Qualivis"
select select "Client-facing"
select select "Karina"
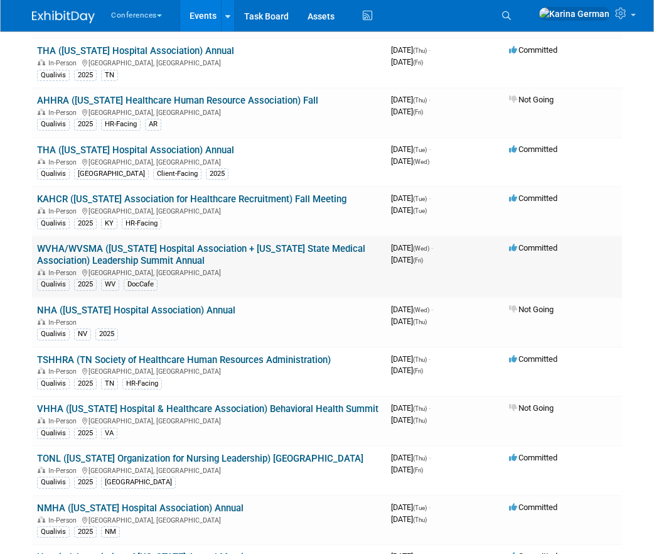
click at [174, 241] on td "WVHA/WVSMA ([US_STATE] Hospital Association + [US_STATE] State Medical Associat…" at bounding box center [209, 267] width 354 height 62
click at [173, 256] on link "WVHA/WVSMA ([US_STATE] Hospital Association + [US_STATE] State Medical Associat…" at bounding box center [201, 254] width 328 height 23
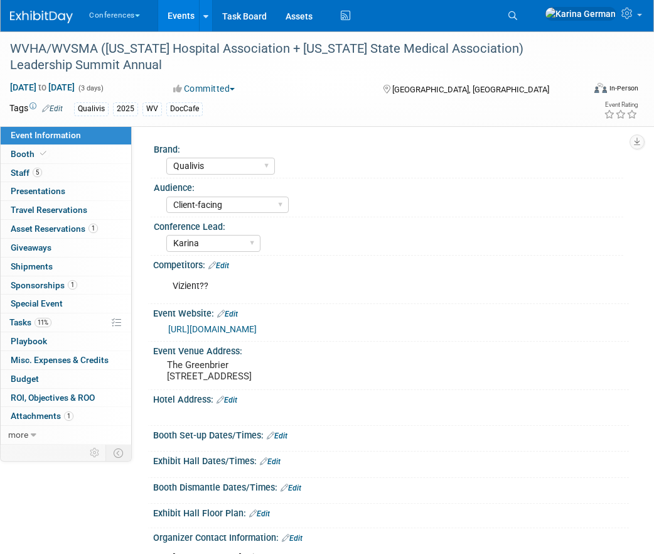
select select "Qualivis"
select select "Client-facing"
select select "Karina"
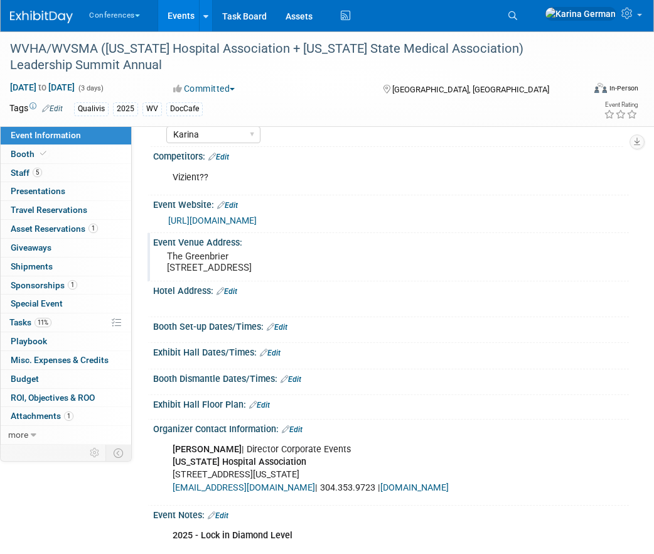
click at [218, 264] on pre "The Greenbrier 101 Main Street West White Sulphur Springs, WV 24986" at bounding box center [252, 261] width 171 height 23
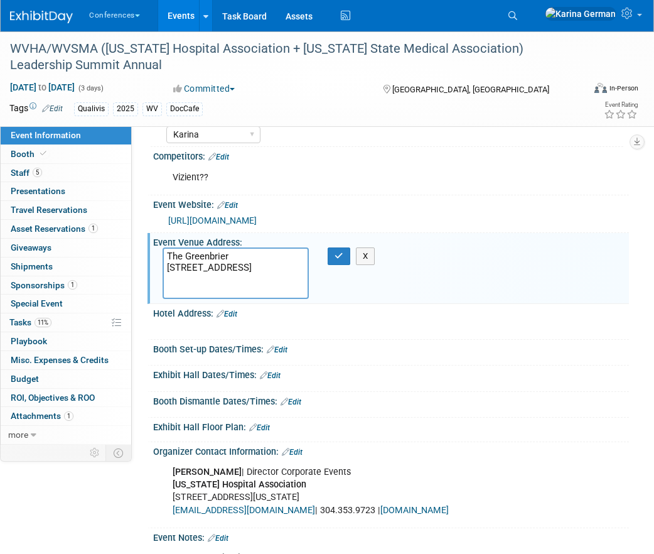
click at [257, 223] on link "https://wvha.org/events/health-care-leadership-summit/" at bounding box center [212, 220] width 89 height 10
click at [153, 61] on div "WVHA/WVSMA ([US_STATE] Hospital Association + [US_STATE] State Medical Associat…" at bounding box center [291, 57] width 570 height 38
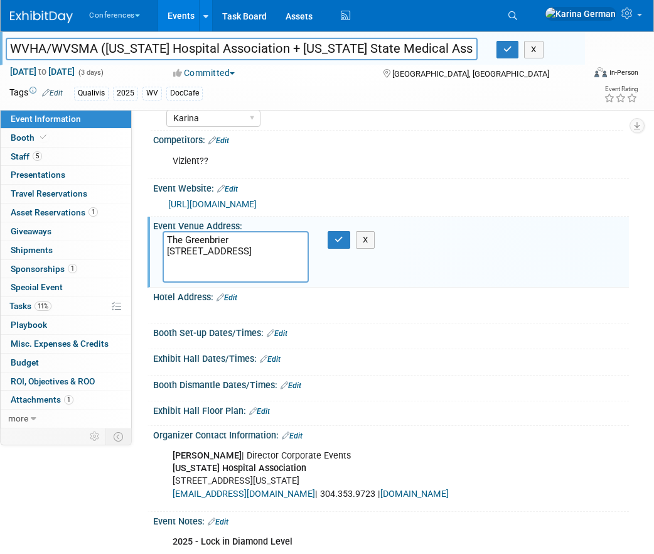
click at [178, 51] on input "WVHA/WVSMA ([US_STATE] Hospital Association + [US_STATE] State Medical Associat…" at bounding box center [242, 49] width 472 height 22
click at [65, 301] on link "11% Tasks 11%" at bounding box center [66, 306] width 131 height 18
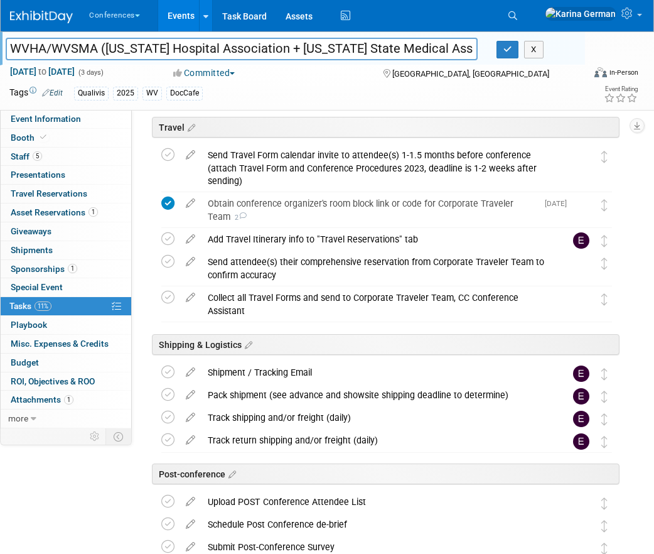
scroll to position [620, 0]
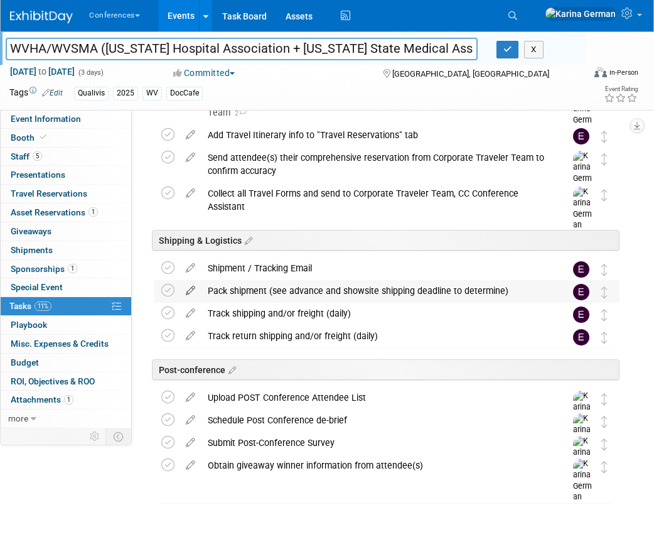
click at [191, 287] on icon at bounding box center [191, 288] width 22 height 16
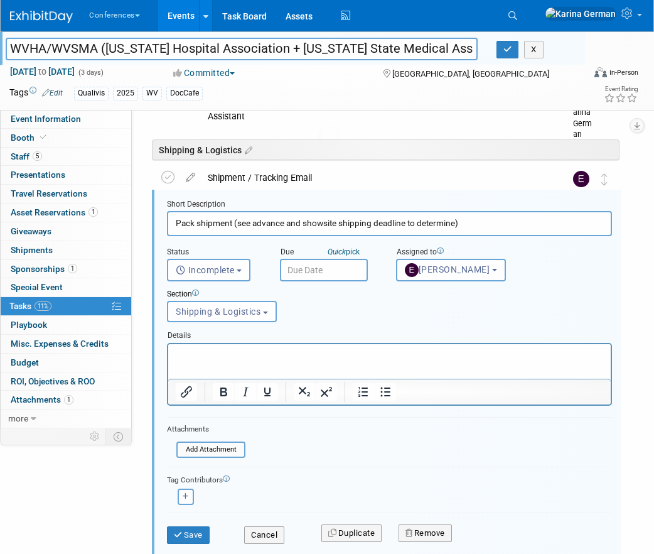
scroll to position [716, 0]
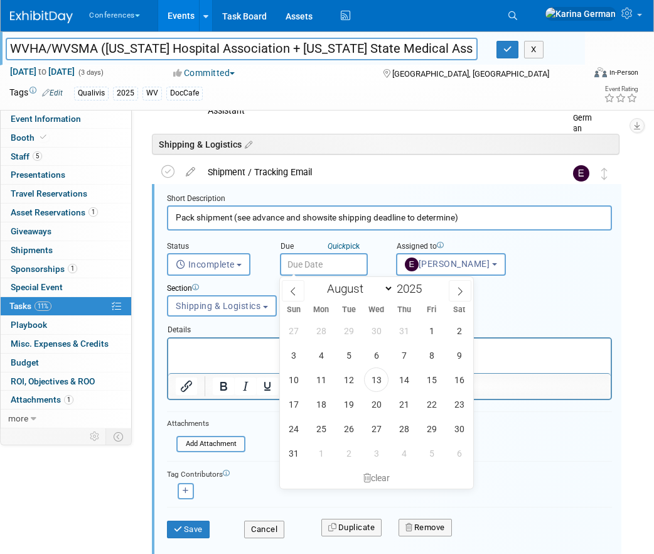
click at [308, 264] on input "text" at bounding box center [324, 264] width 88 height 23
click at [459, 295] on span at bounding box center [460, 290] width 23 height 21
click at [296, 293] on icon at bounding box center [293, 291] width 9 height 9
select select "8"
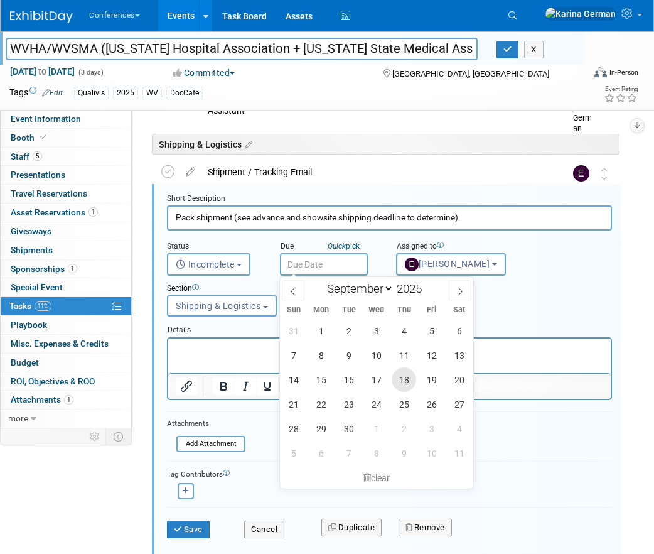
click at [405, 384] on span "18" at bounding box center [404, 379] width 24 height 24
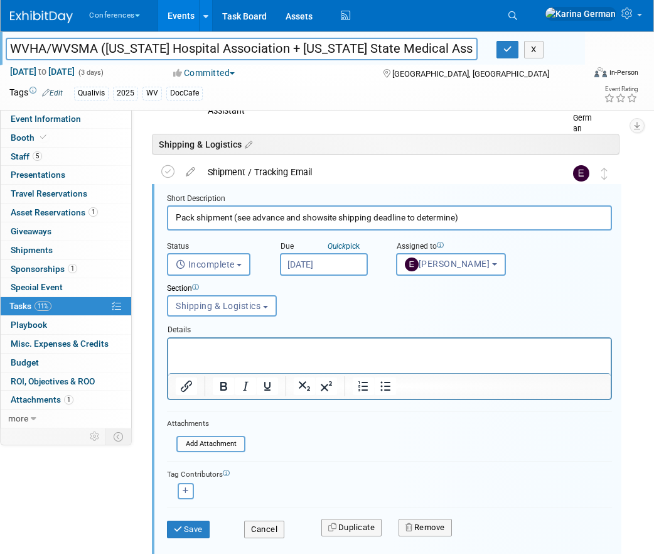
click at [325, 257] on input "Sep 18, 2025" at bounding box center [324, 264] width 88 height 23
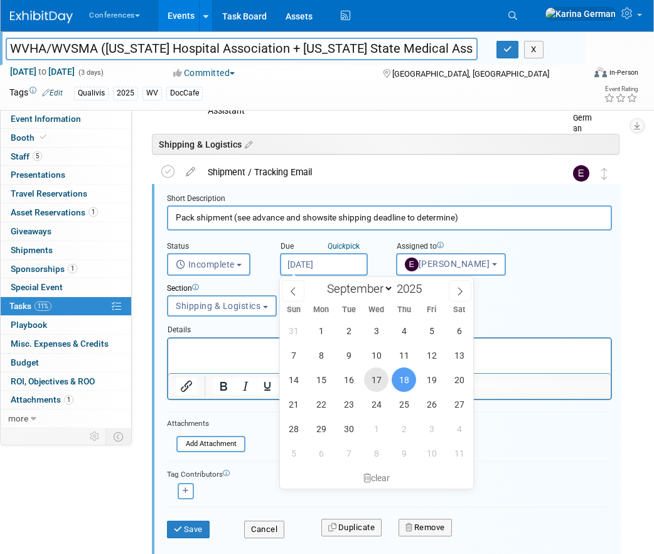
click at [376, 377] on span "17" at bounding box center [376, 379] width 24 height 24
type input "Sep 17, 2025"
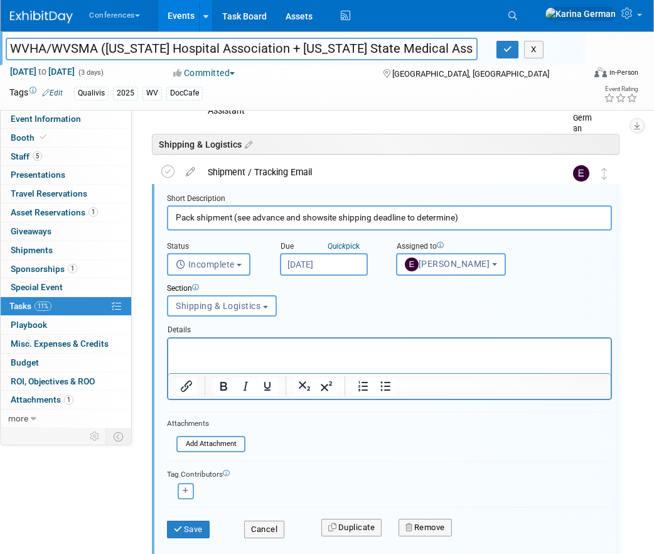
click at [282, 340] on html at bounding box center [389, 346] width 443 height 17
paste body "Rich Text Area. Press ALT-0 for help."
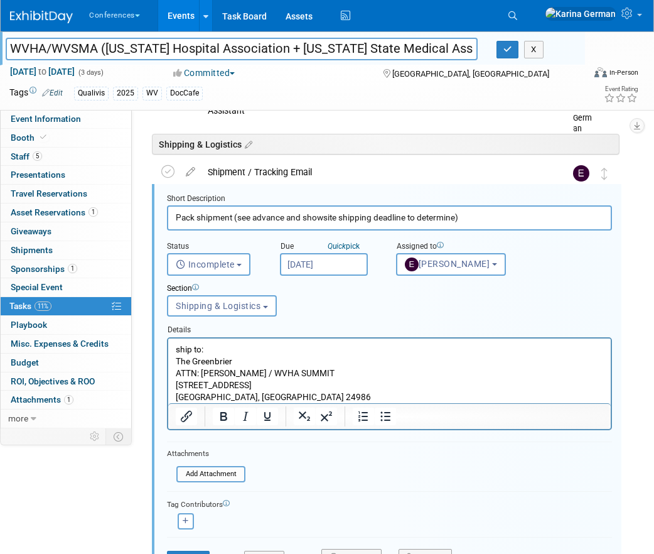
scroll to position [0, 0]
click at [318, 396] on p "ship to: The Greenbrier ATTN: MARTY WELP / WVHA SUMMIT 101 Main Street West Whi…" at bounding box center [390, 373] width 428 height 60
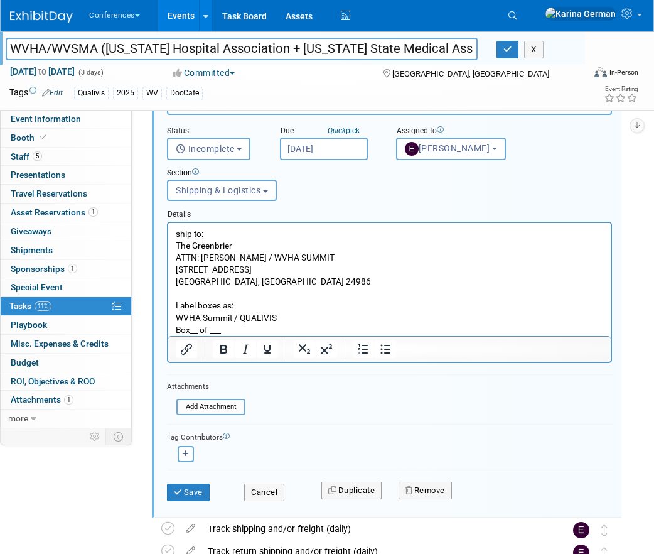
scroll to position [850, 0]
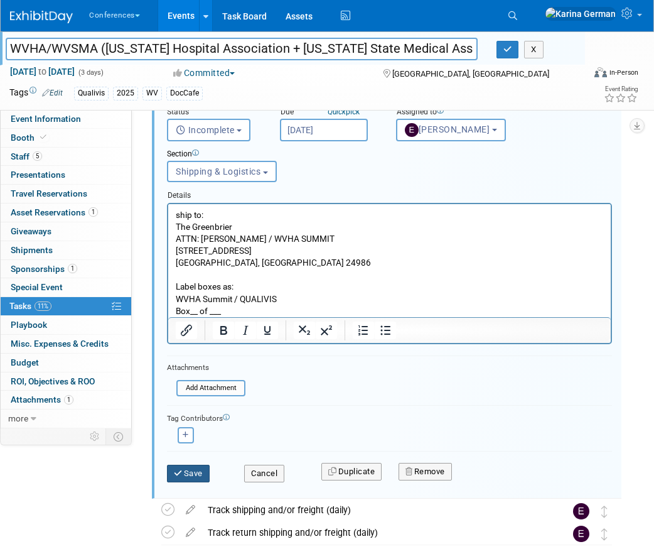
click at [182, 464] on button "Save" at bounding box center [188, 473] width 43 height 18
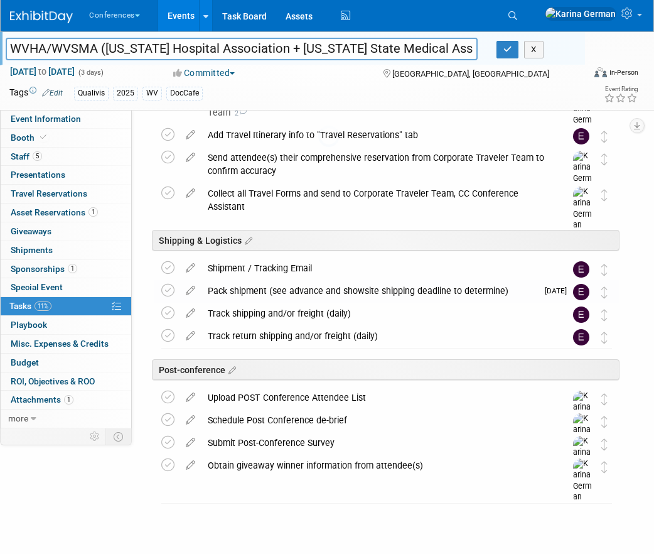
scroll to position [620, 0]
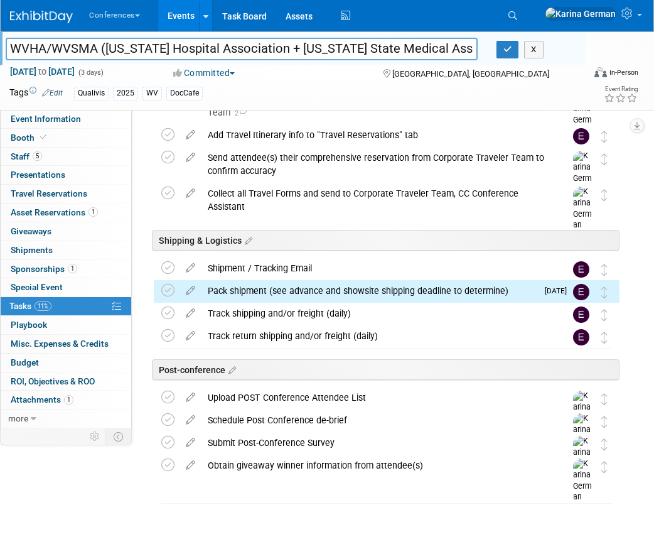
click at [264, 294] on div "Pack shipment (see advance and showsite shipping deadline to determine)" at bounding box center [369, 290] width 336 height 21
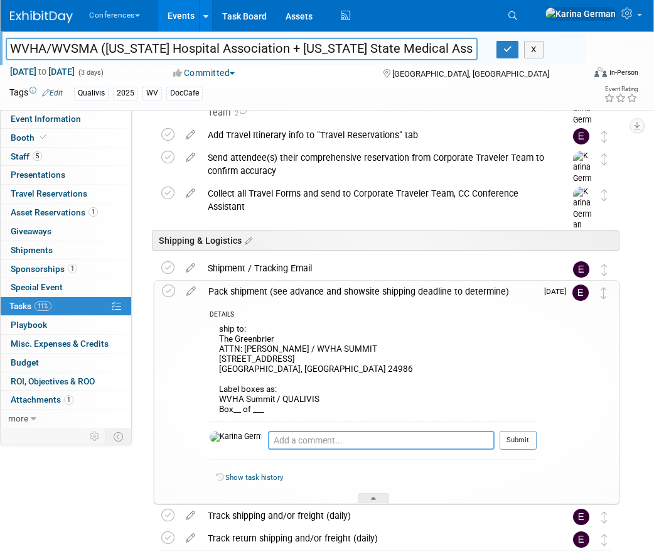
click at [268, 445] on textarea at bounding box center [381, 440] width 227 height 19
type textarea "ATTN name may change depending on who arrives first"
click at [529, 436] on button "Submit" at bounding box center [518, 440] width 37 height 19
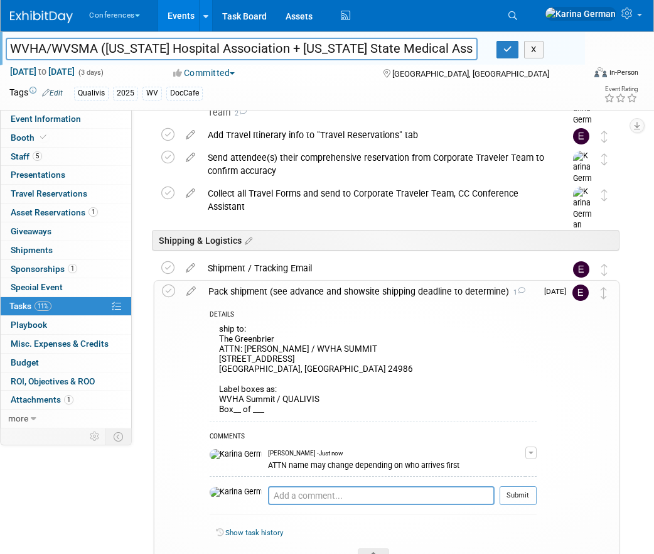
click at [247, 293] on div "Pack shipment (see advance and showsite shipping deadline to determine) 1" at bounding box center [369, 291] width 335 height 21
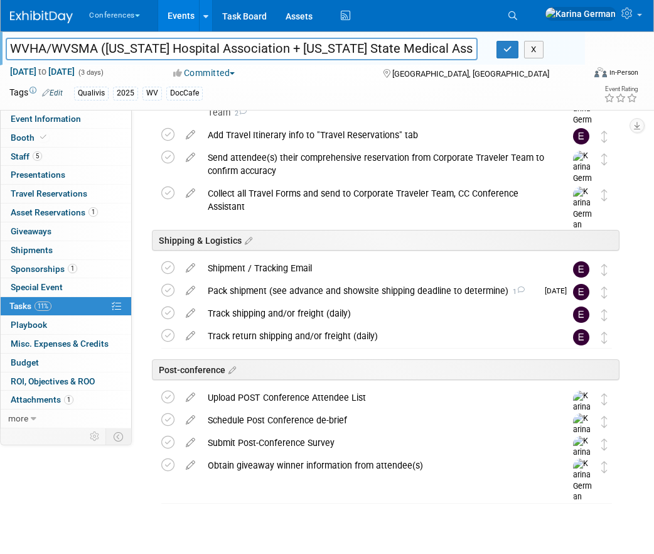
click at [338, 50] on input "WVHA/WVSMA (West Virginia Hospital Association + West Virginia State Medical As…" at bounding box center [242, 49] width 472 height 22
click at [331, 51] on input "WVHA/WVSMA (West Virginia Hospital Association + West Virginia State Medical As…" at bounding box center [242, 49] width 472 height 22
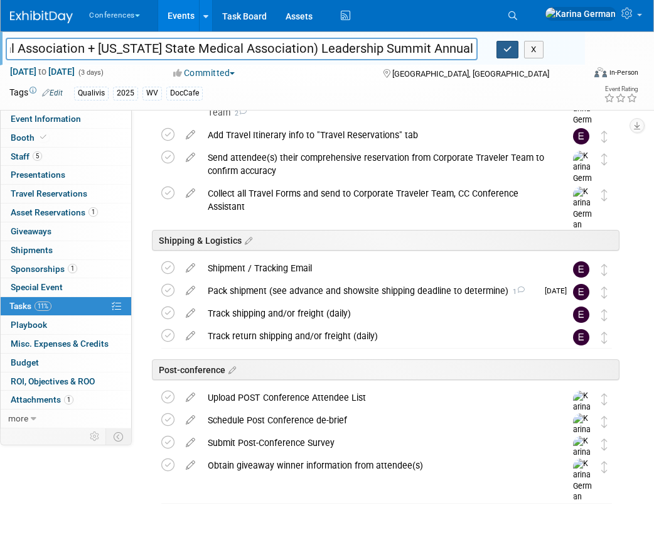
drag, startPoint x: 372, startPoint y: 51, endPoint x: 512, endPoint y: 52, distance: 140.6
click at [513, 53] on div "WVHA/WVSMA (West Virginia Hospital Association + West Virginia State Medical As…" at bounding box center [290, 50] width 589 height 19
click at [356, 49] on input "WVHA/WVSMA (West Virginia Hospital Association + West Virginia State Medical As…" at bounding box center [242, 49] width 472 height 22
drag, startPoint x: 322, startPoint y: 50, endPoint x: 511, endPoint y: 49, distance: 188.9
click at [512, 50] on div "WVHA/WVSMA (West Virginia Hospital Association + West Virginia State Medical As…" at bounding box center [290, 50] width 589 height 19
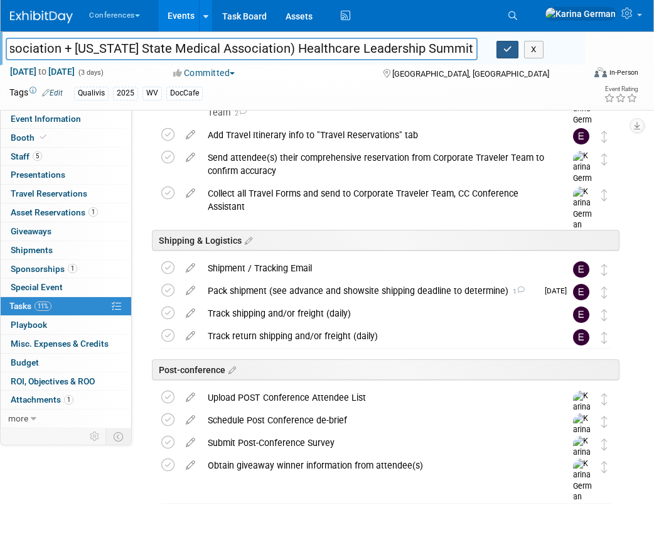
scroll to position [0, 245]
type input "WVHA/WVSMA ([US_STATE] Hospital Association + [US_STATE] State Medical Associat…"
click at [505, 52] on icon "button" at bounding box center [507, 49] width 9 height 8
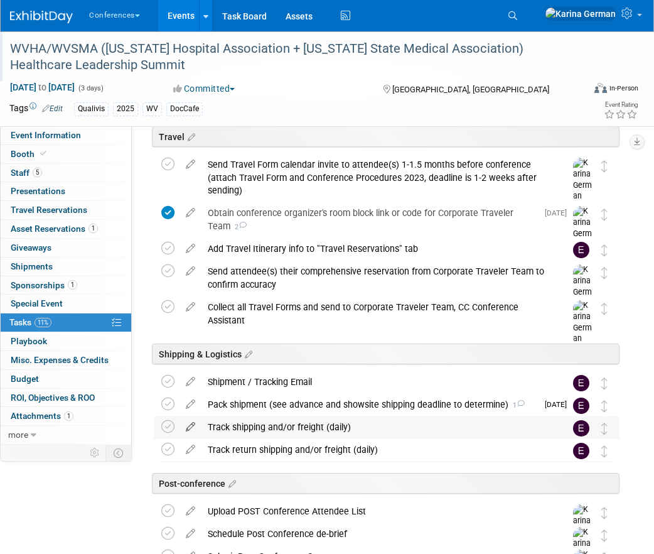
scroll to position [507, 0]
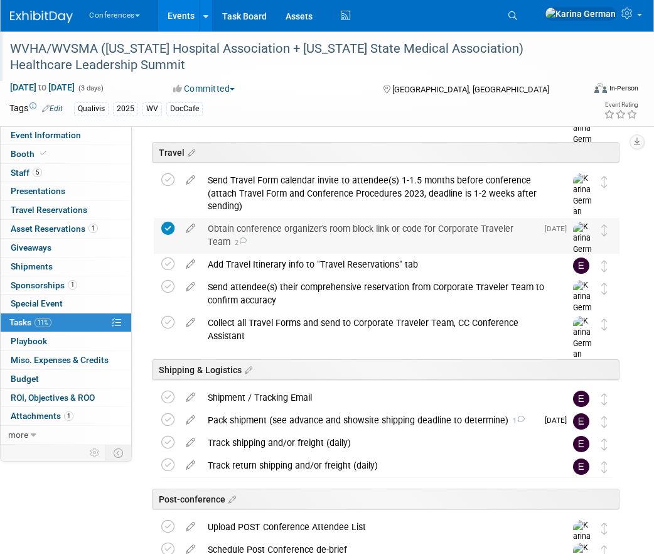
click at [265, 231] on div "Obtain conference organizer's room block link or code for Corporate Traveler Te…" at bounding box center [369, 235] width 336 height 35
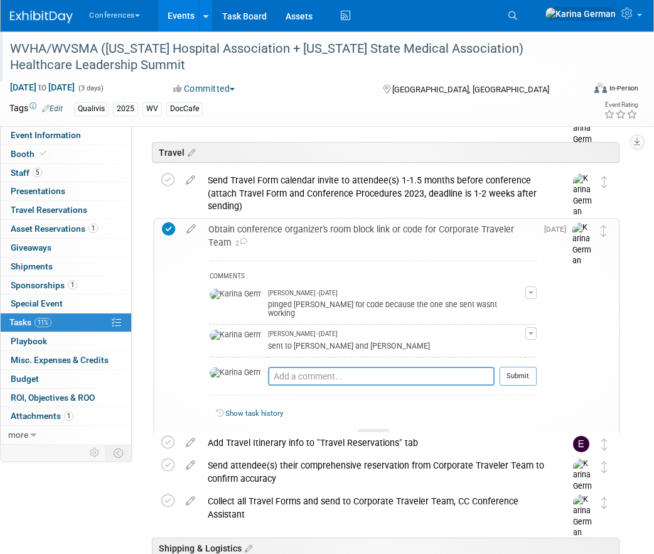
click at [265, 231] on div "Obtain conference organizer's room block link or code for Corporate Traveler Te…" at bounding box center [369, 235] width 335 height 35
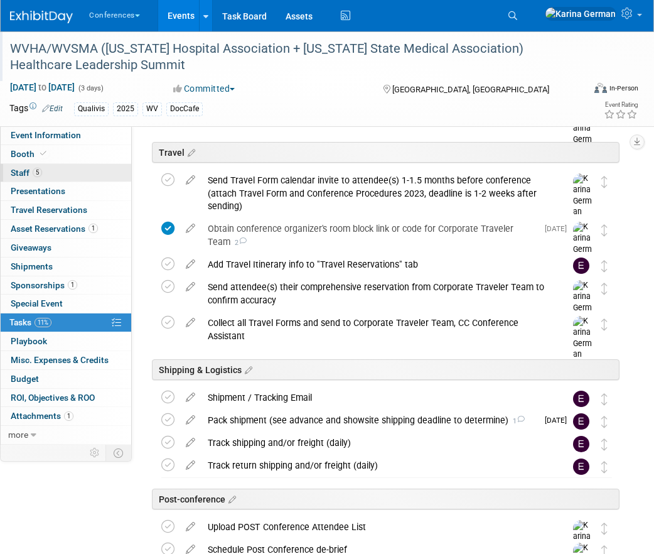
click at [70, 171] on link "5 Staff 5" at bounding box center [66, 173] width 131 height 18
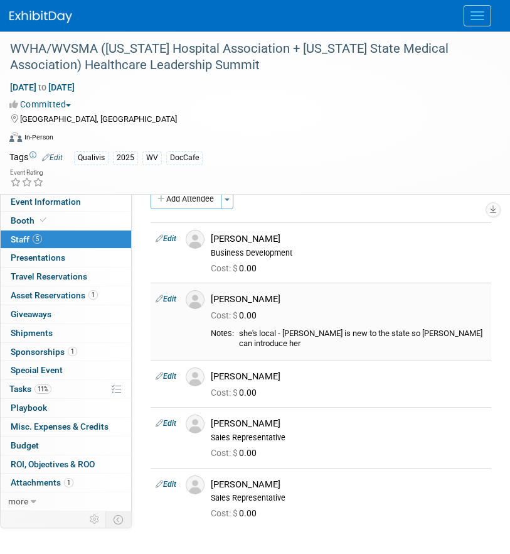
scroll to position [0, 0]
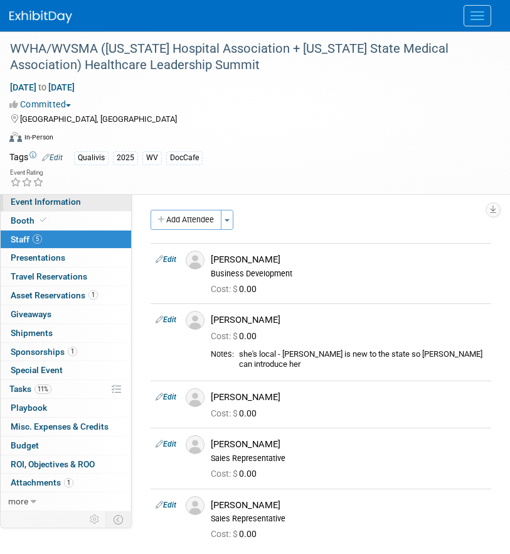
click at [96, 209] on link "Event Information" at bounding box center [66, 202] width 131 height 18
select select "Qualivis"
select select "Client-facing"
select select "Karina"
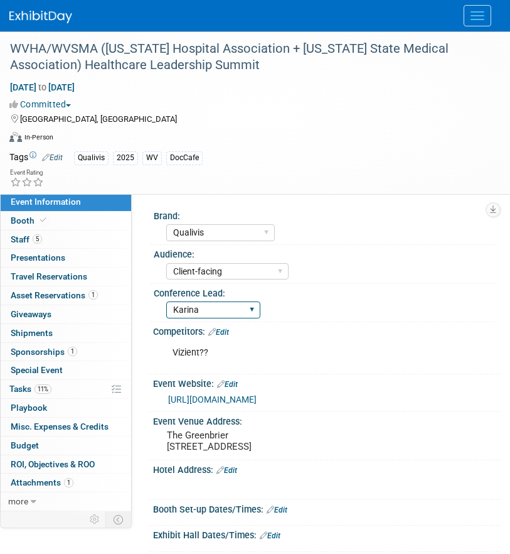
scroll to position [62, 0]
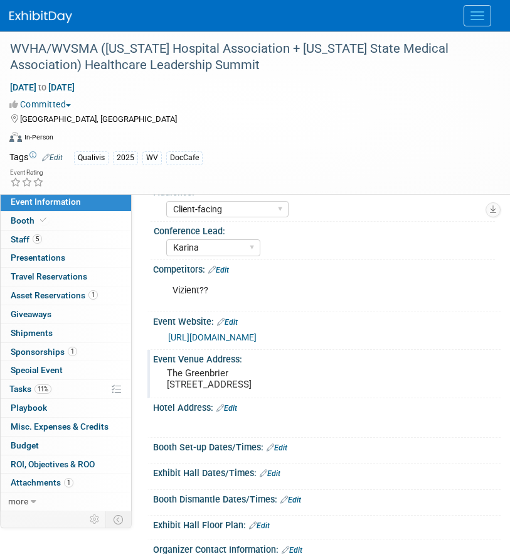
click at [191, 382] on pre "The Greenbrier 101 Main Street West White Sulphur Springs, WV 24986" at bounding box center [327, 378] width 320 height 23
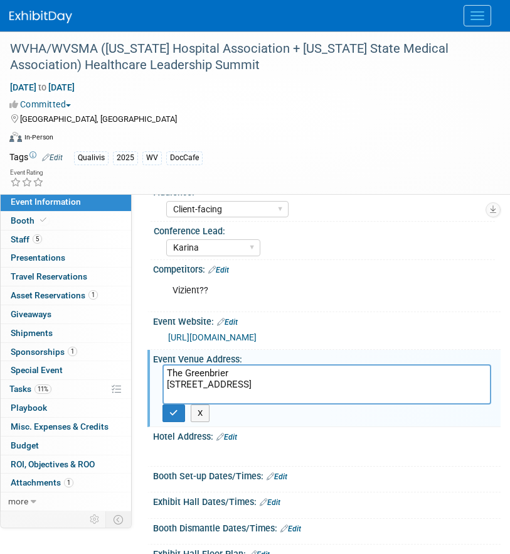
drag, startPoint x: 168, startPoint y: 372, endPoint x: 323, endPoint y: 397, distance: 157.2
click at [323, 397] on textarea "The Greenbrier 101 Main Street West White Sulphur Springs, WV 24986" at bounding box center [327, 384] width 329 height 40
click at [171, 413] on icon "button" at bounding box center [173, 413] width 9 height 8
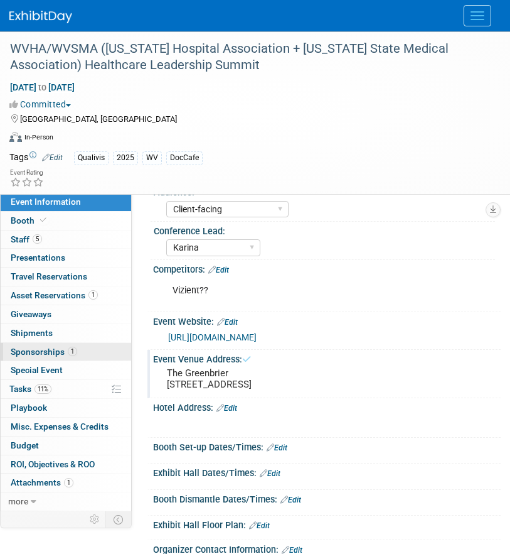
click at [74, 353] on span "1" at bounding box center [72, 350] width 9 height 9
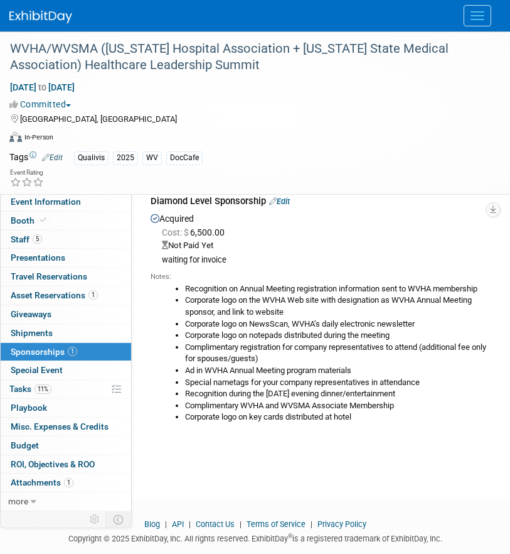
scroll to position [30, 0]
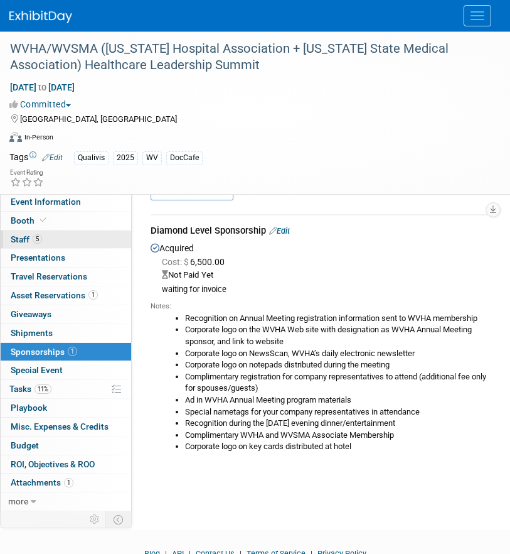
click at [71, 233] on link "5 Staff 5" at bounding box center [66, 239] width 131 height 18
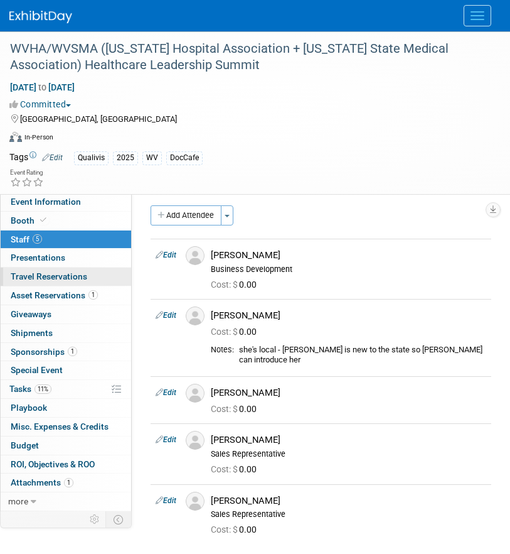
scroll to position [65, 0]
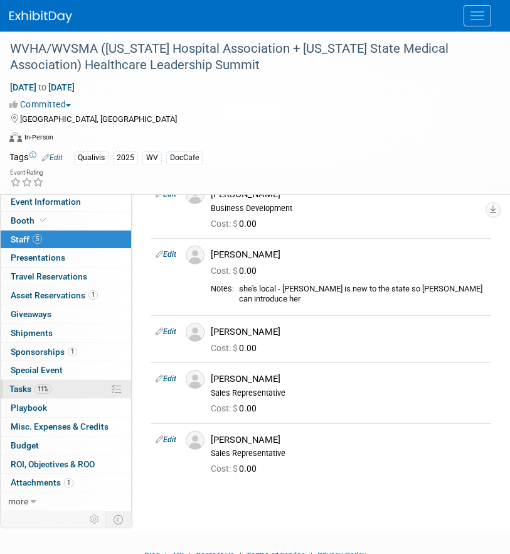
click at [75, 383] on link "11% Tasks 11%" at bounding box center [66, 389] width 131 height 18
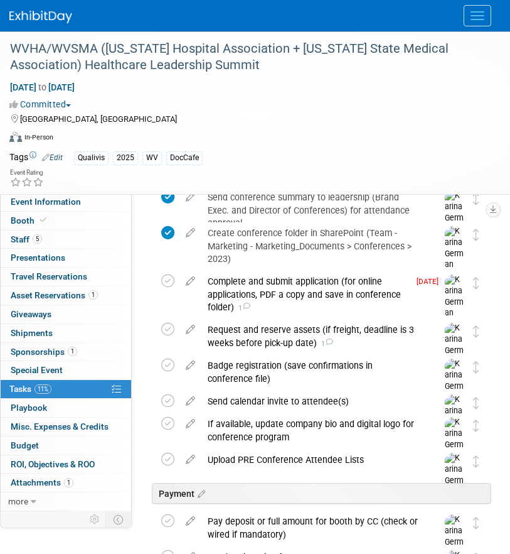
scroll to position [121, 0]
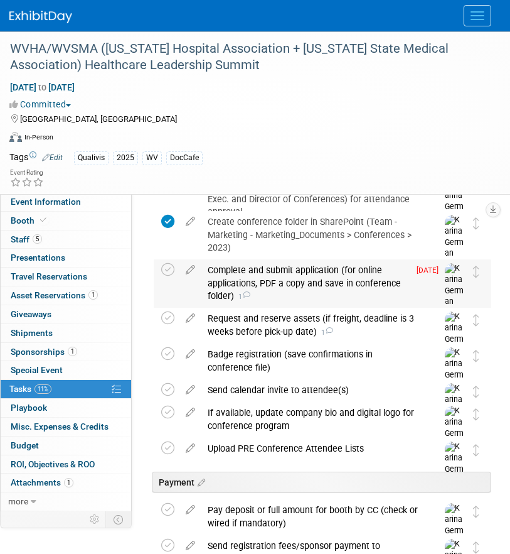
click at [271, 276] on div "Complete and submit application (for online applications, PDF a copy and save i…" at bounding box center [305, 282] width 208 height 47
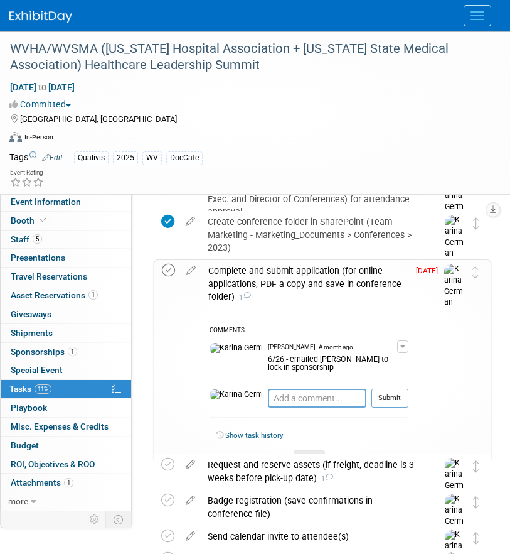
click at [167, 267] on icon at bounding box center [168, 270] width 13 height 13
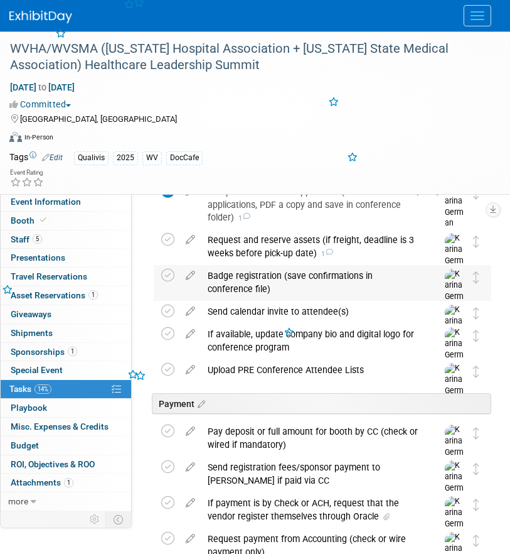
scroll to position [207, 0]
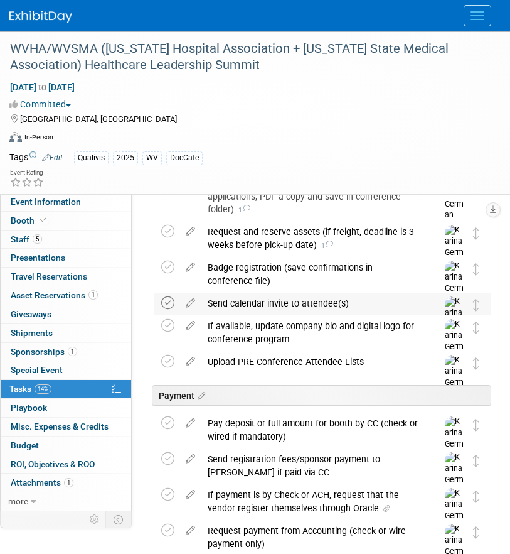
click at [168, 304] on icon at bounding box center [167, 302] width 13 height 13
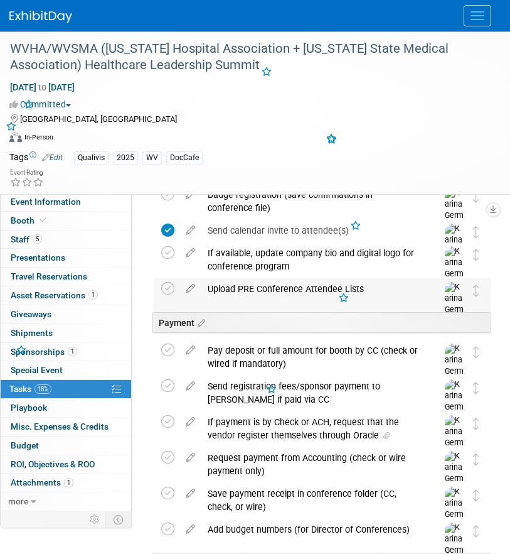
scroll to position [291, 0]
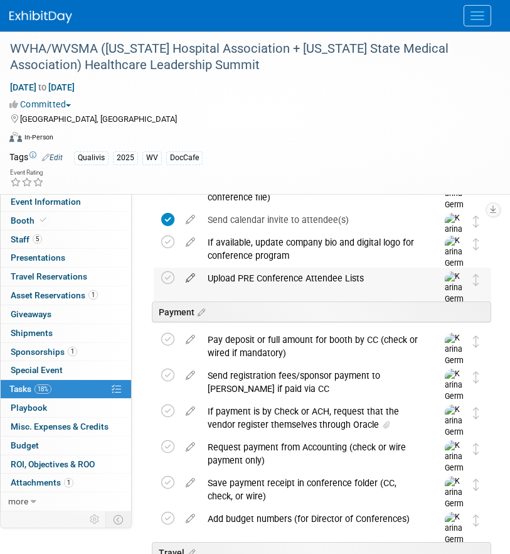
click at [190, 277] on icon at bounding box center [191, 275] width 22 height 16
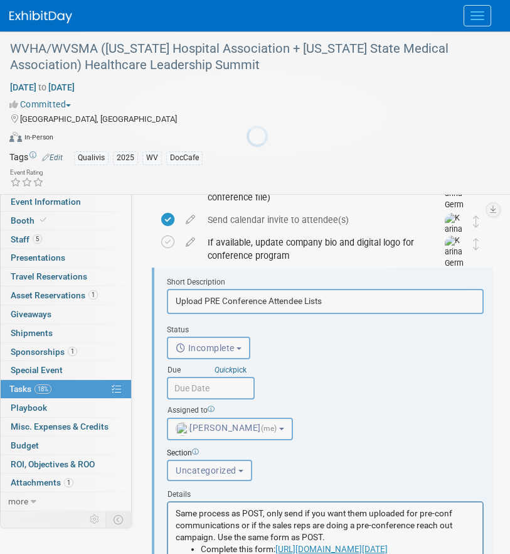
scroll to position [291, 0]
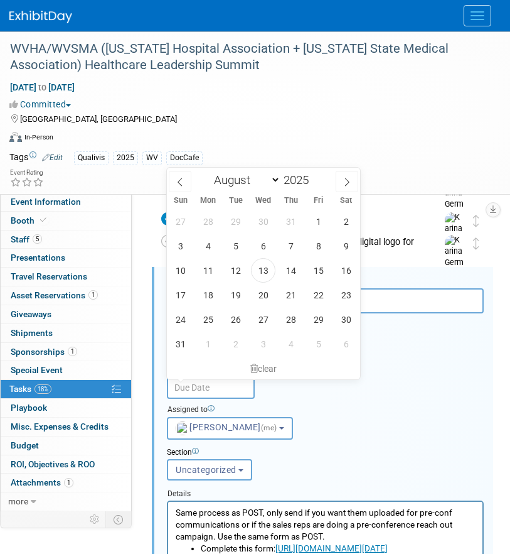
click at [326, 179] on div "January February March April May June July August September October November De…" at bounding box center [263, 178] width 145 height 21
click at [340, 178] on span at bounding box center [347, 181] width 23 height 21
select select "8"
click at [210, 218] on span "1" at bounding box center [208, 221] width 24 height 24
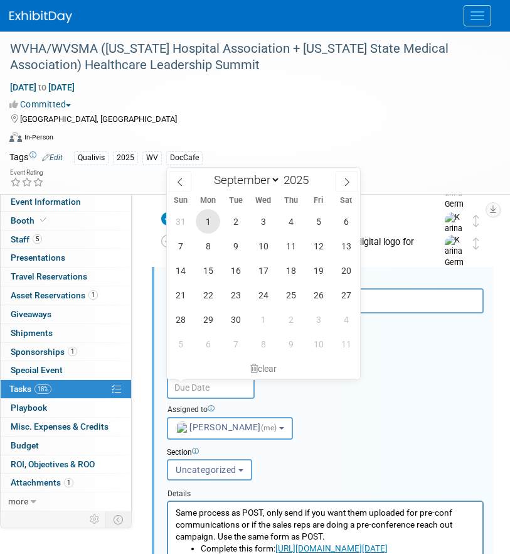
type input "Sep 1, 2025"
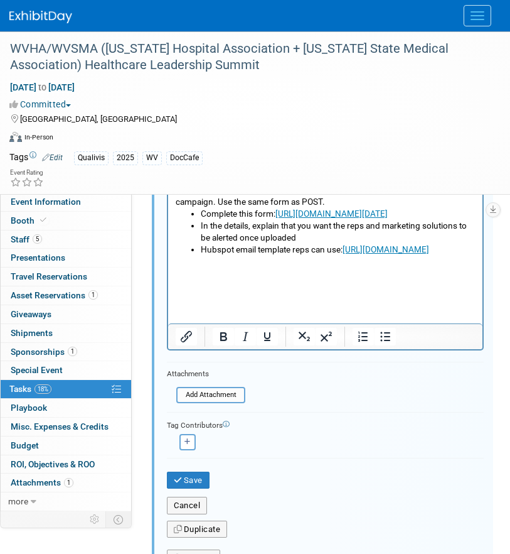
scroll to position [653, 0]
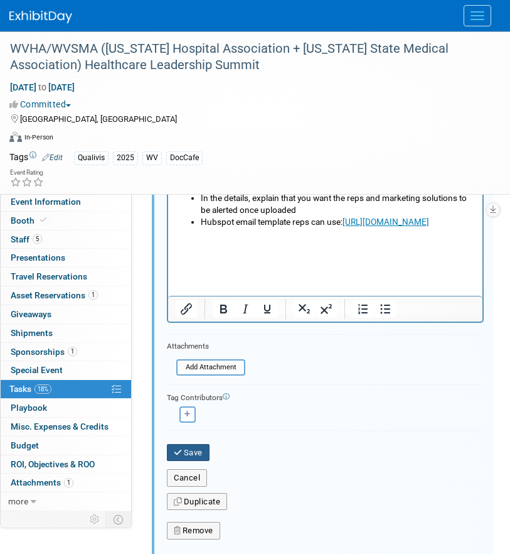
click at [205, 447] on button "Save" at bounding box center [188, 453] width 43 height 18
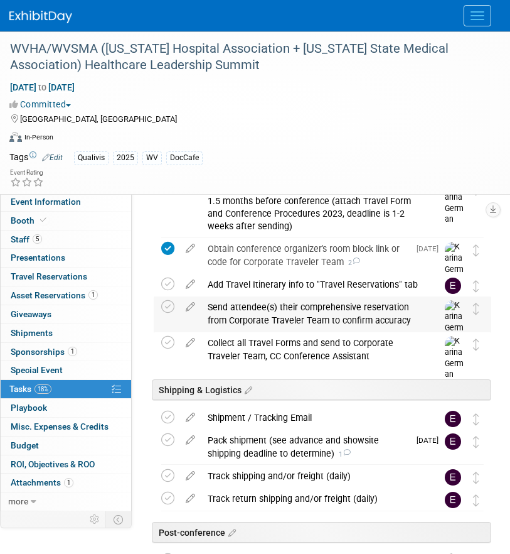
scroll to position [668, 0]
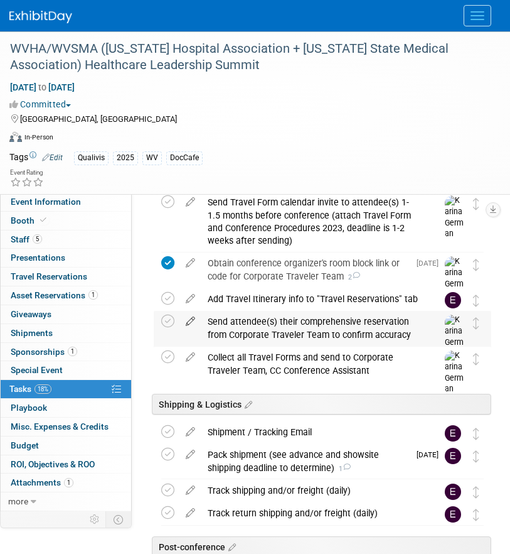
click at [195, 323] on icon at bounding box center [191, 319] width 22 height 16
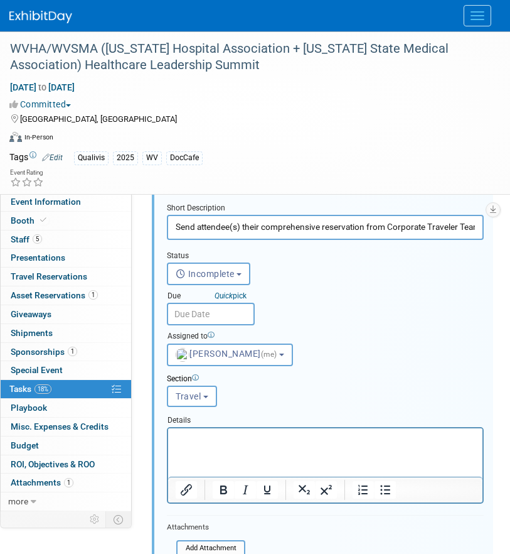
scroll to position [795, 0]
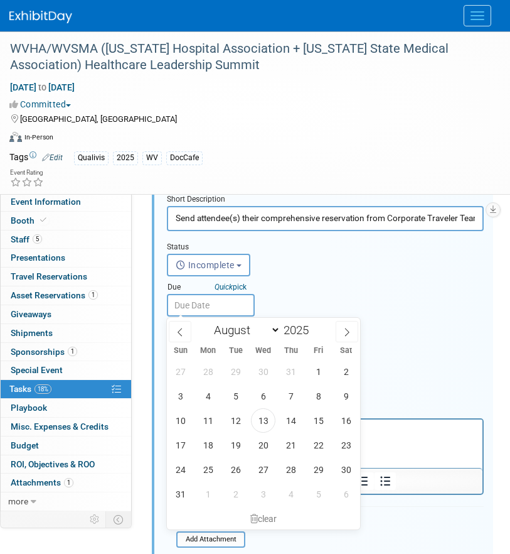
click at [227, 307] on input "text" at bounding box center [211, 305] width 88 height 23
click at [289, 454] on span "21" at bounding box center [291, 444] width 24 height 24
type input "Aug 21, 2025"
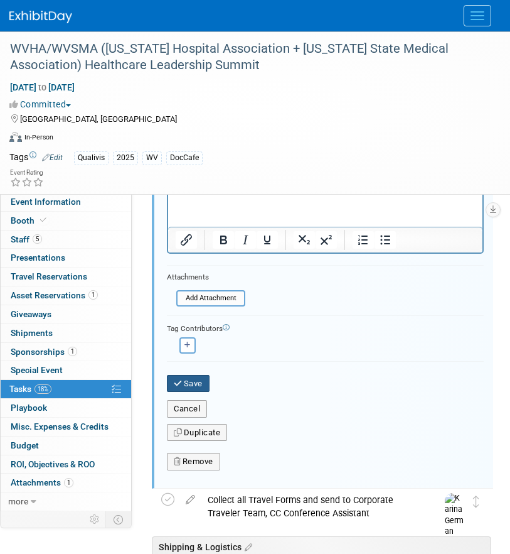
click at [187, 383] on button "Save" at bounding box center [188, 384] width 43 height 18
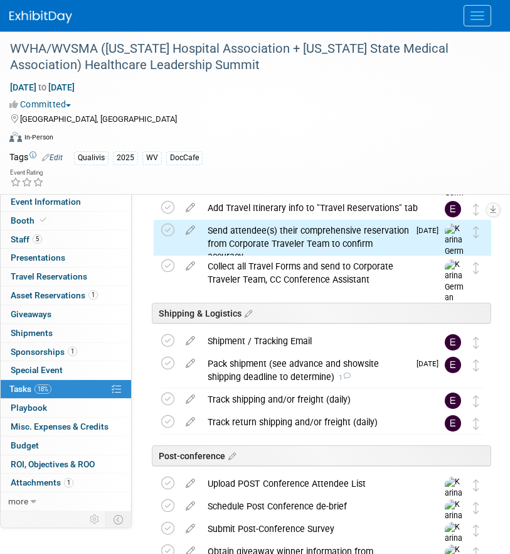
scroll to position [750, 0]
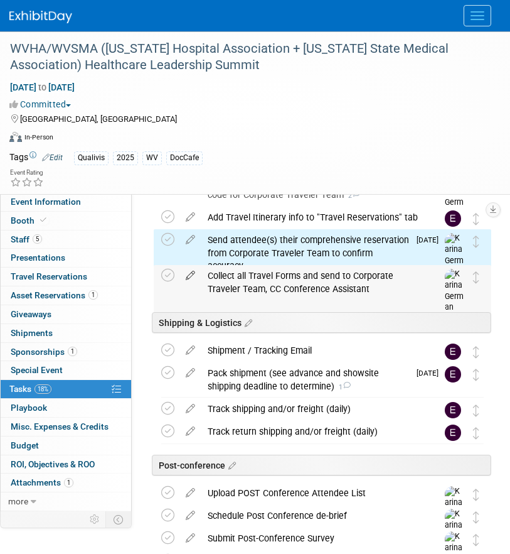
click at [197, 272] on icon at bounding box center [191, 273] width 22 height 16
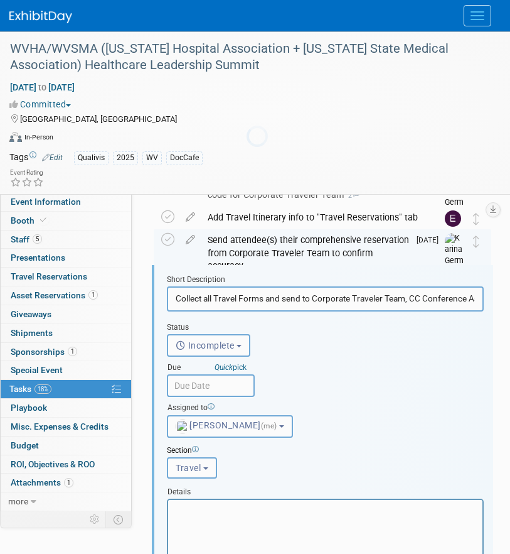
scroll to position [748, 0]
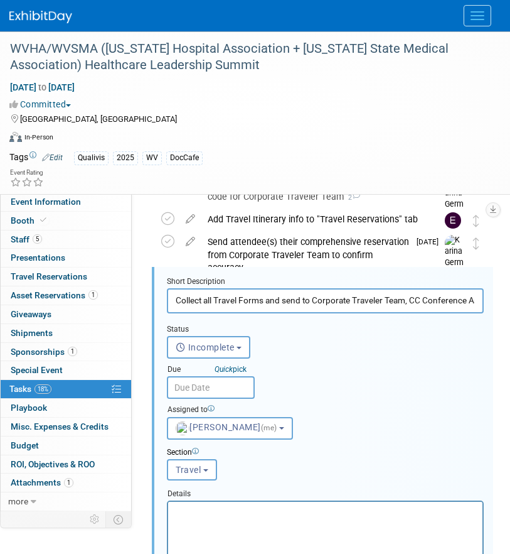
click at [223, 392] on input "text" at bounding box center [211, 387] width 88 height 23
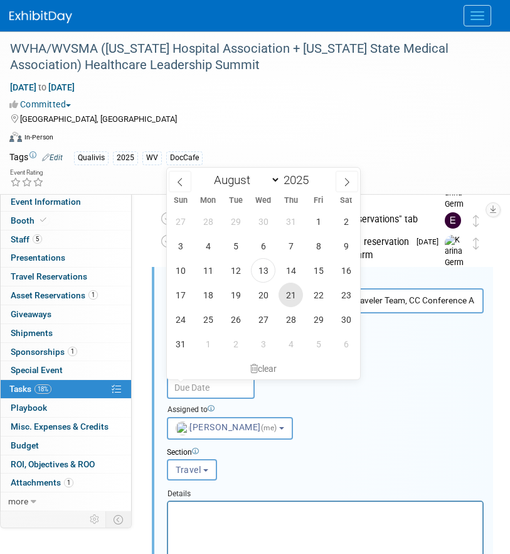
click at [289, 302] on span "21" at bounding box center [291, 294] width 24 height 24
type input "Aug 21, 2025"
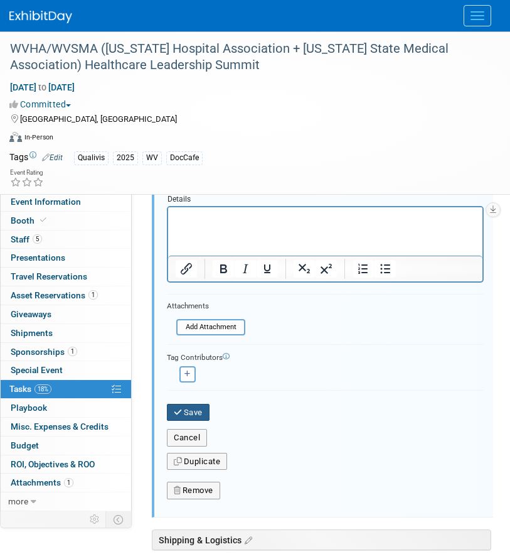
click at [185, 415] on button "Save" at bounding box center [188, 413] width 43 height 18
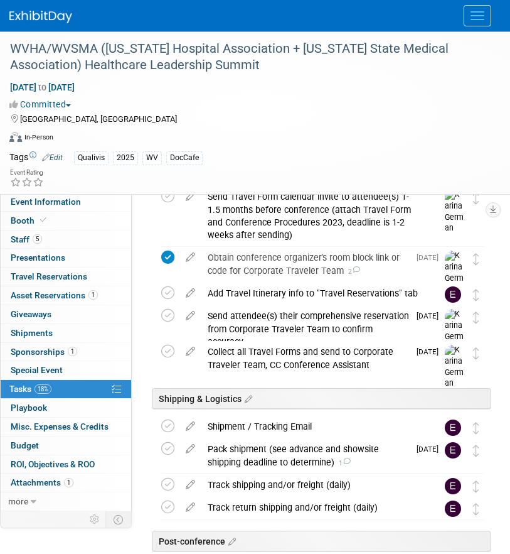
scroll to position [653, 0]
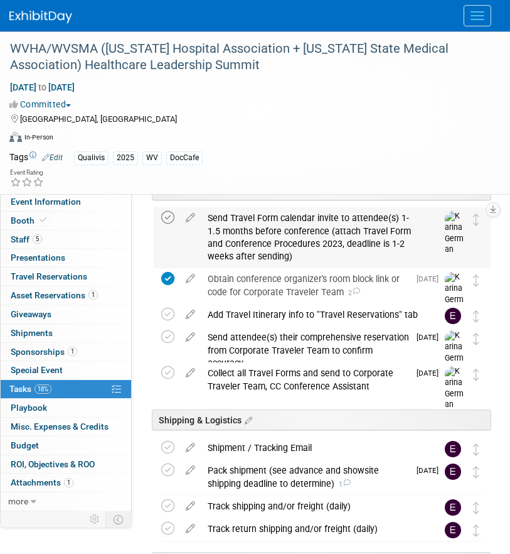
click at [167, 221] on icon at bounding box center [167, 217] width 13 height 13
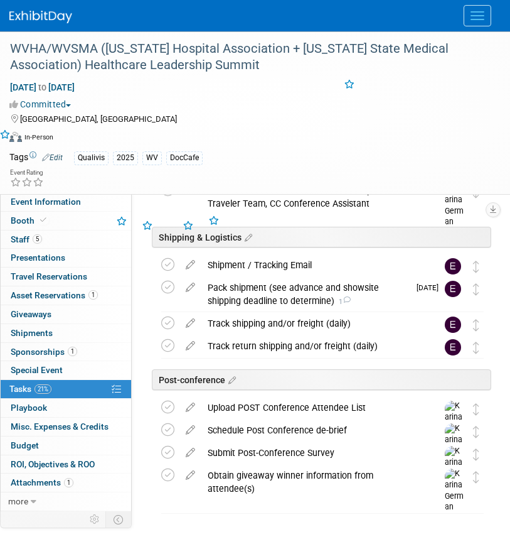
scroll to position [837, 0]
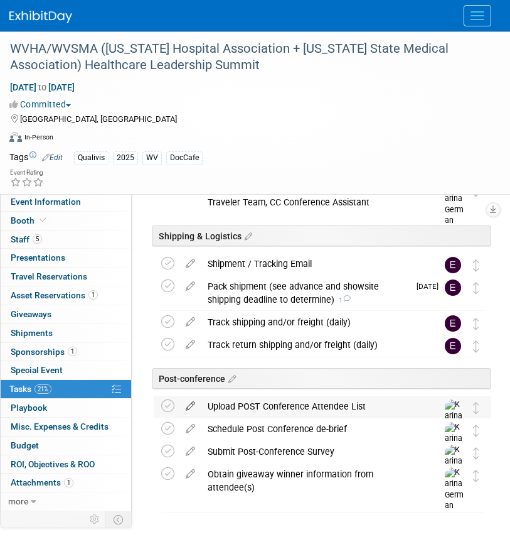
click at [191, 405] on icon at bounding box center [191, 403] width 22 height 16
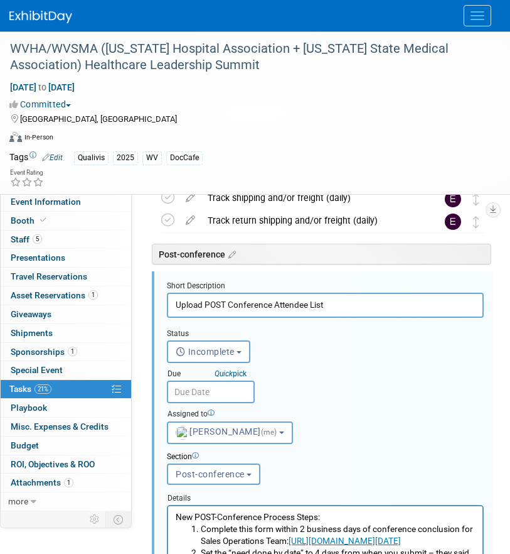
scroll to position [965, 0]
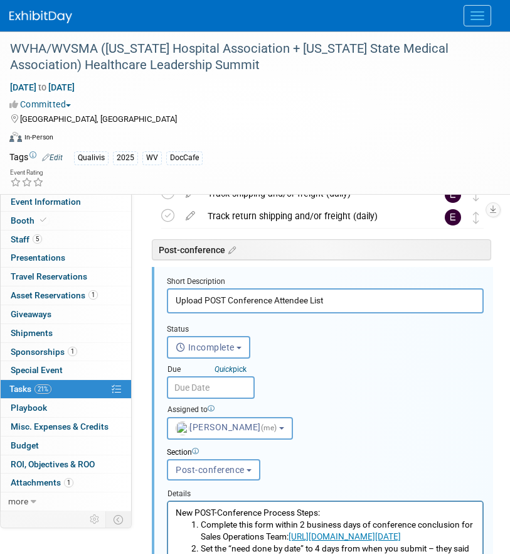
click at [211, 383] on input "text" at bounding box center [211, 387] width 88 height 23
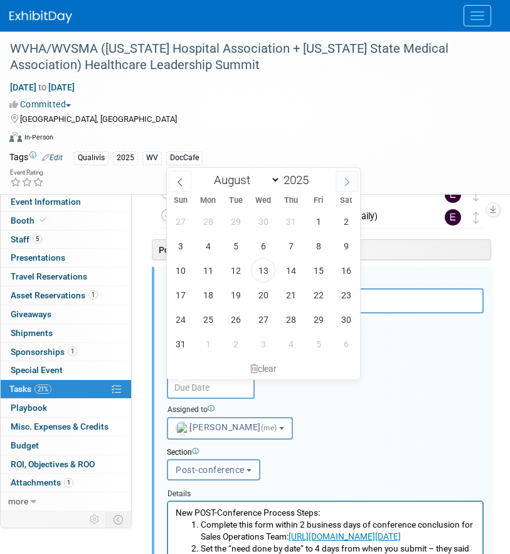
click at [340, 183] on span at bounding box center [347, 181] width 23 height 21
click at [336, 182] on span at bounding box center [347, 181] width 23 height 21
click at [183, 185] on icon at bounding box center [180, 182] width 9 height 9
select select "8"
click at [233, 319] on span "30" at bounding box center [235, 319] width 24 height 24
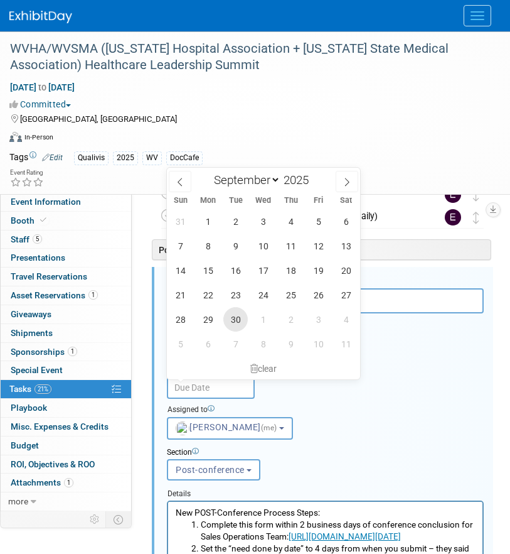
type input "Sep 30, 2025"
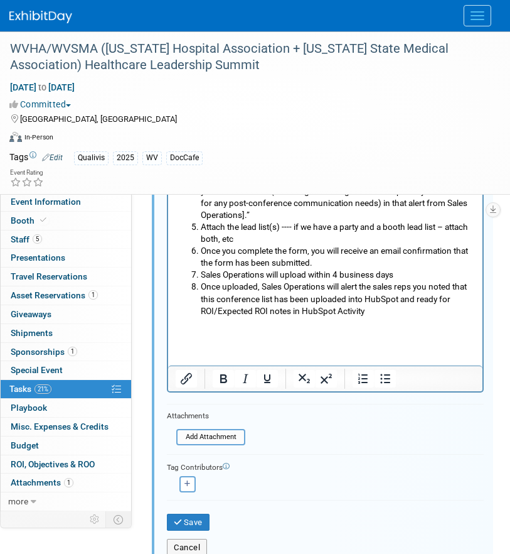
scroll to position [1458, 0]
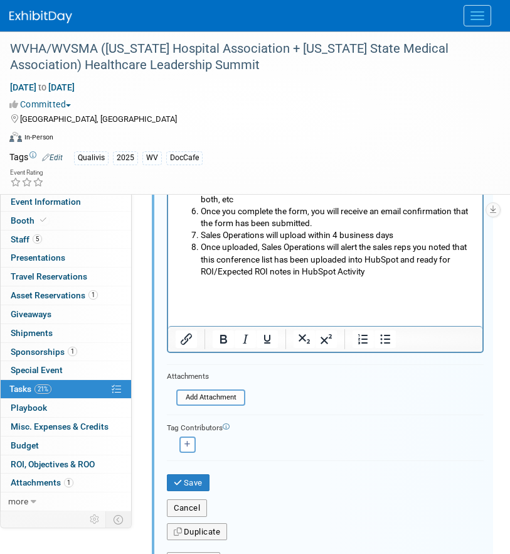
click at [193, 470] on div "Save" at bounding box center [326, 479] width 336 height 26
click at [193, 483] on button "Save" at bounding box center [188, 483] width 43 height 18
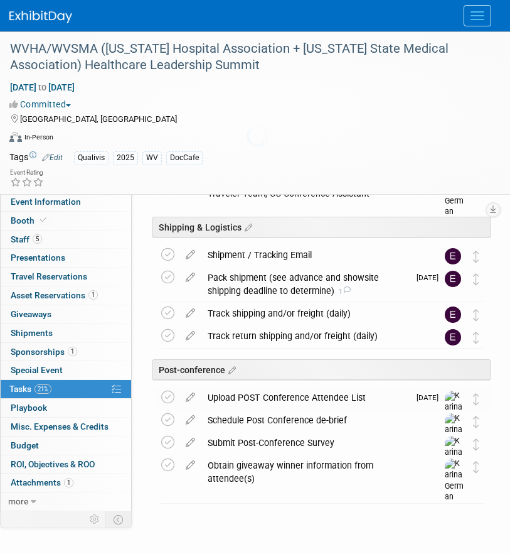
scroll to position [845, 0]
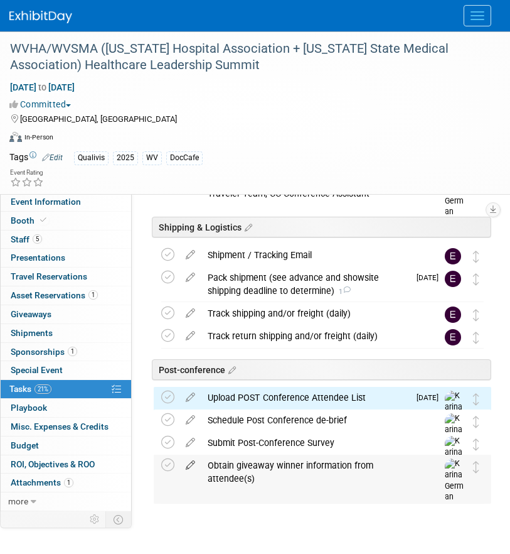
click at [190, 465] on icon at bounding box center [191, 462] width 22 height 16
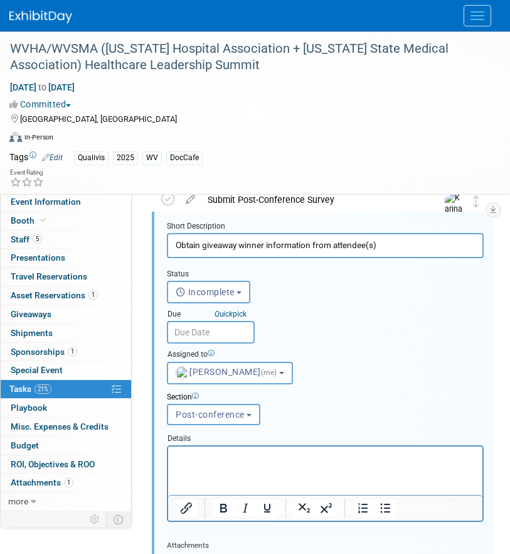
scroll to position [1116, 0]
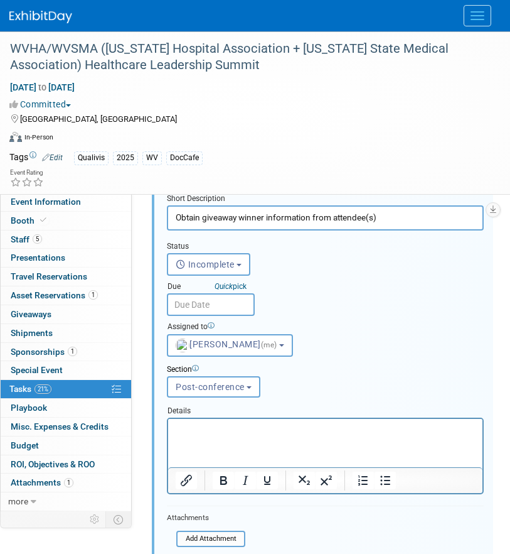
click at [218, 308] on input "text" at bounding box center [211, 304] width 88 height 23
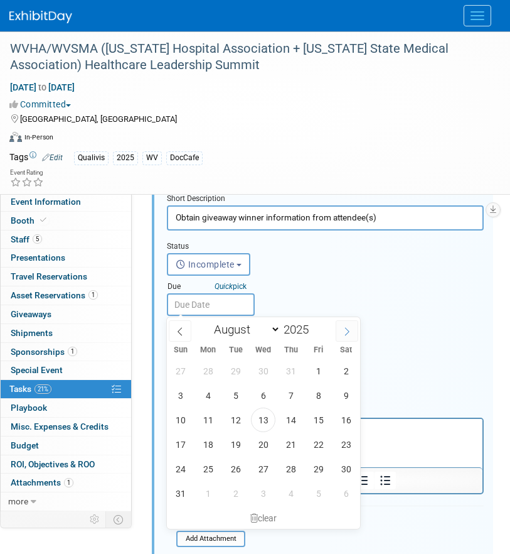
click at [340, 334] on span at bounding box center [347, 330] width 23 height 21
select select "8"
click at [242, 461] on span "30" at bounding box center [235, 468] width 24 height 24
type input "Sep 30, 2025"
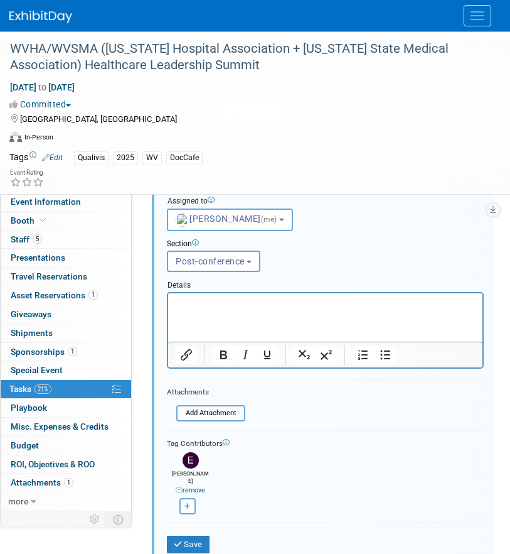
scroll to position [1305, 0]
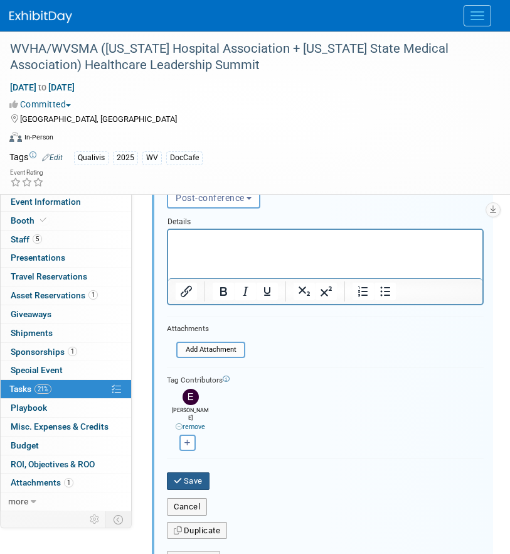
click at [200, 476] on button "Save" at bounding box center [188, 481] width 43 height 18
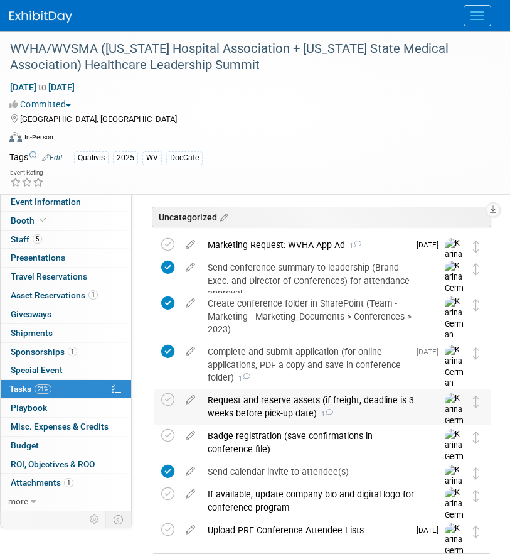
scroll to position [28, 0]
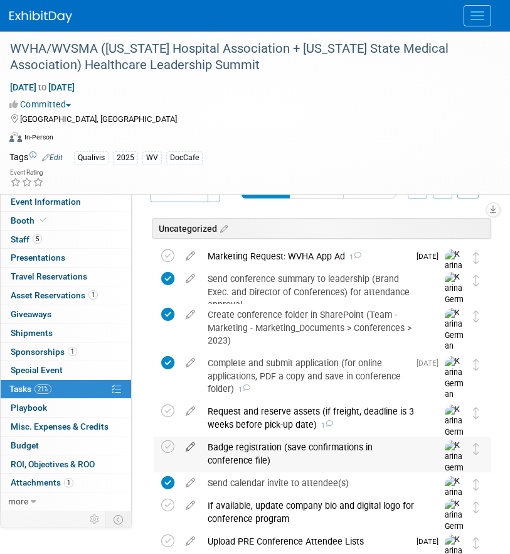
click at [195, 444] on icon at bounding box center [191, 444] width 22 height 16
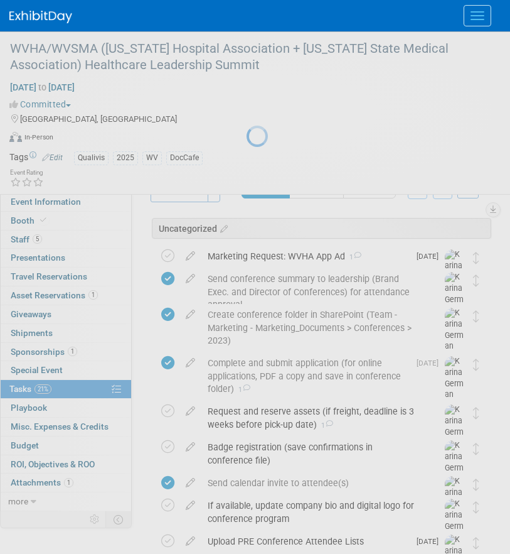
select select "7"
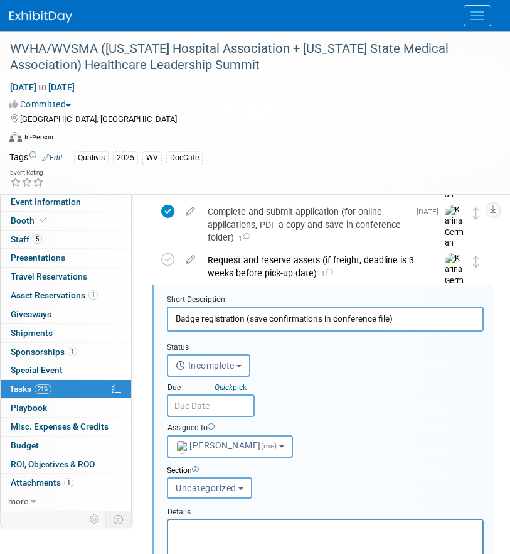
scroll to position [197, 0]
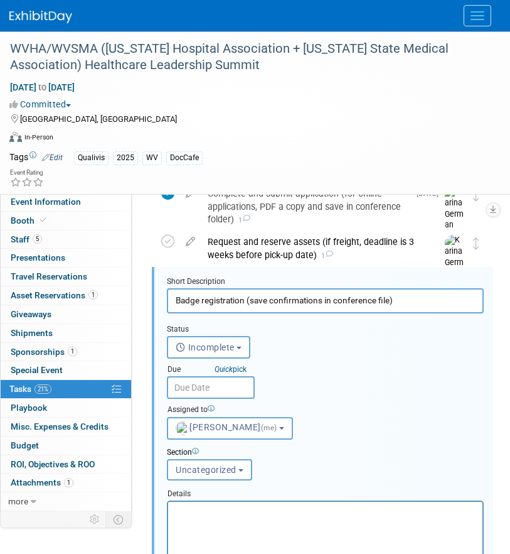
click at [239, 390] on input "text" at bounding box center [211, 387] width 88 height 23
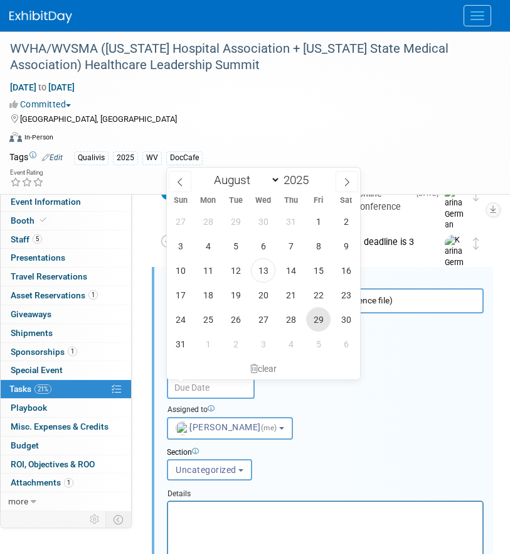
click at [311, 316] on span "29" at bounding box center [318, 319] width 24 height 24
type input "Aug 29, 2025"
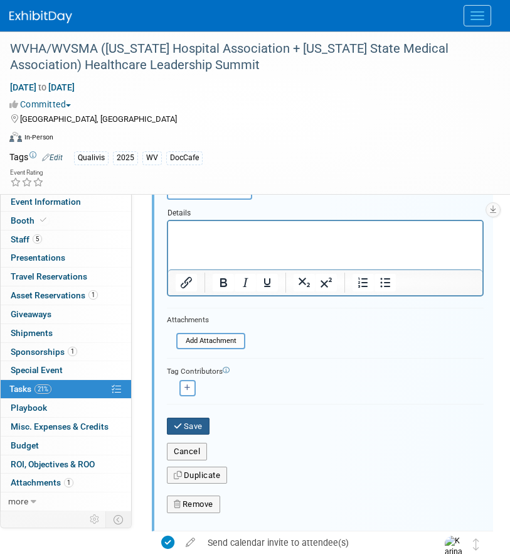
click at [188, 423] on button "Save" at bounding box center [188, 426] width 43 height 18
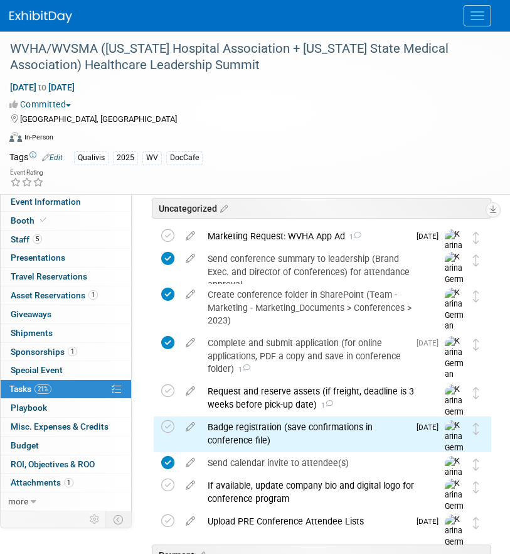
scroll to position [0, 0]
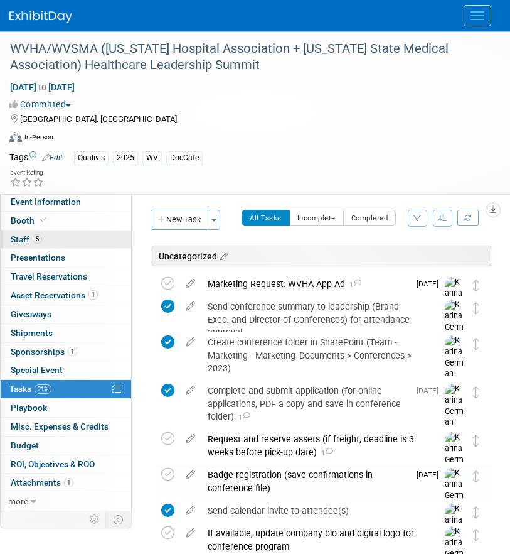
click at [68, 240] on link "5 Staff 5" at bounding box center [66, 239] width 131 height 18
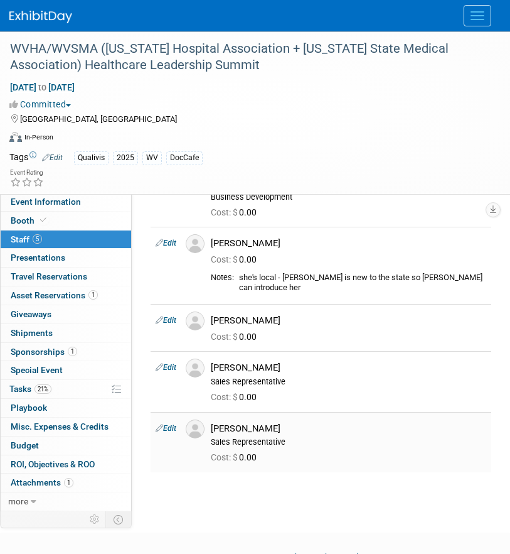
scroll to position [64, 0]
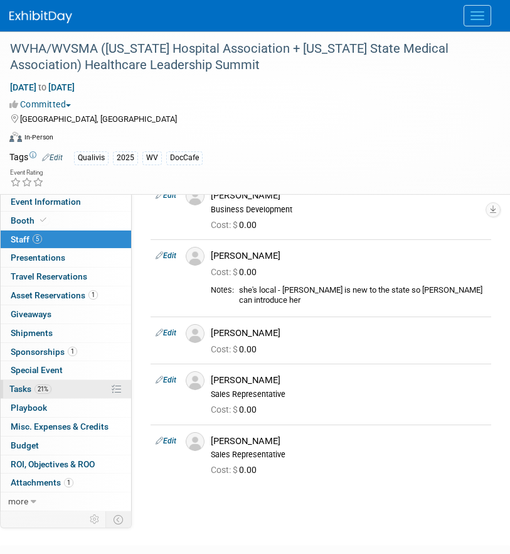
click at [66, 387] on link "21% Tasks 21%" at bounding box center [66, 389] width 131 height 18
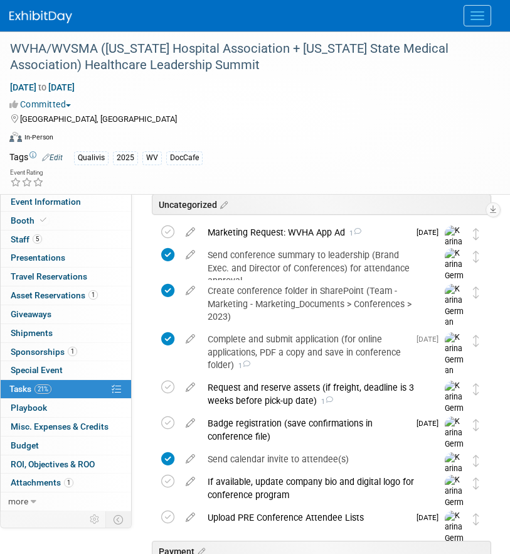
scroll to position [0, 0]
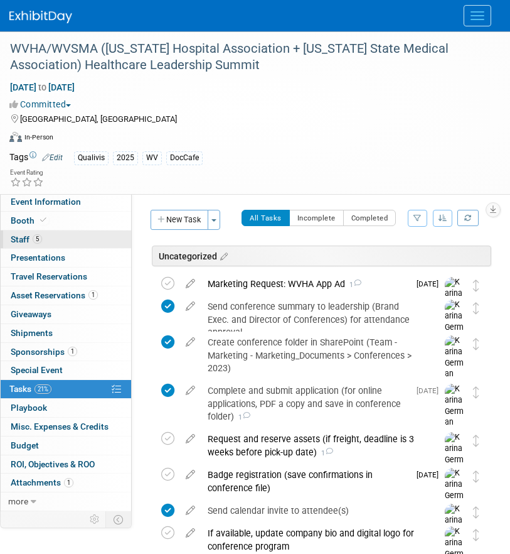
click at [68, 235] on link "5 Staff 5" at bounding box center [66, 239] width 131 height 18
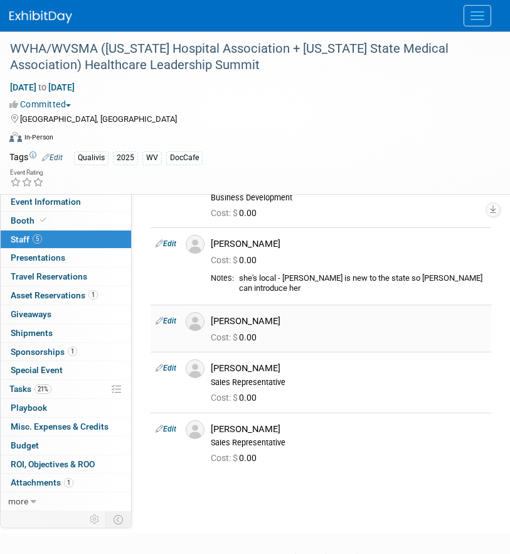
scroll to position [77, 0]
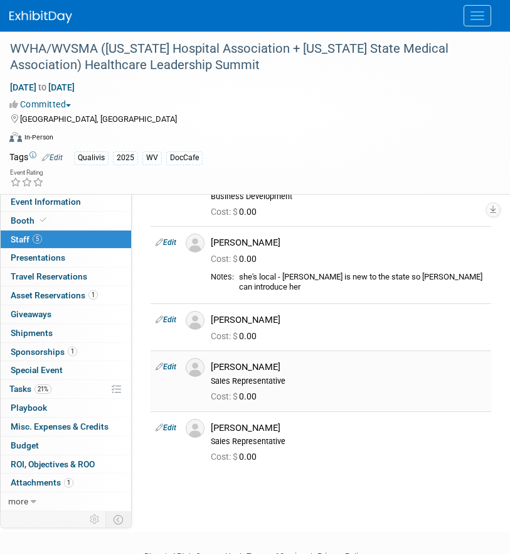
click at [171, 367] on link "Edit" at bounding box center [166, 366] width 21 height 9
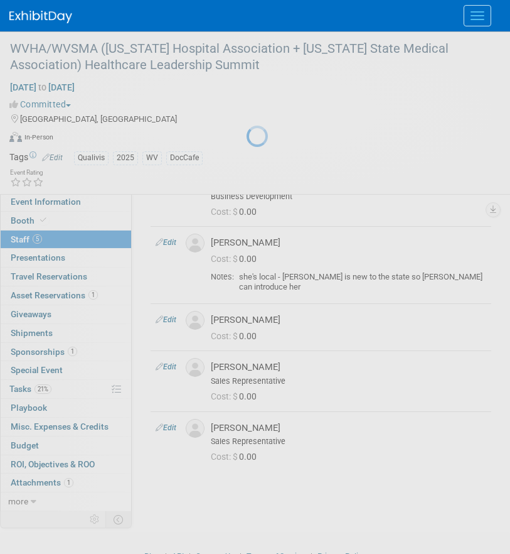
select select "540fa631-7a98-406c-abff-44897613309a"
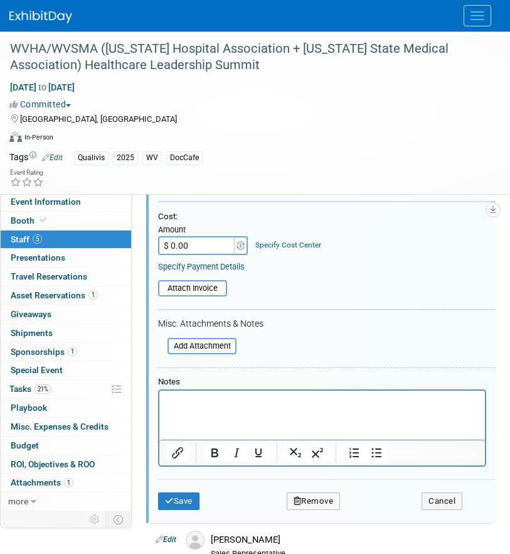
scroll to position [470, 0]
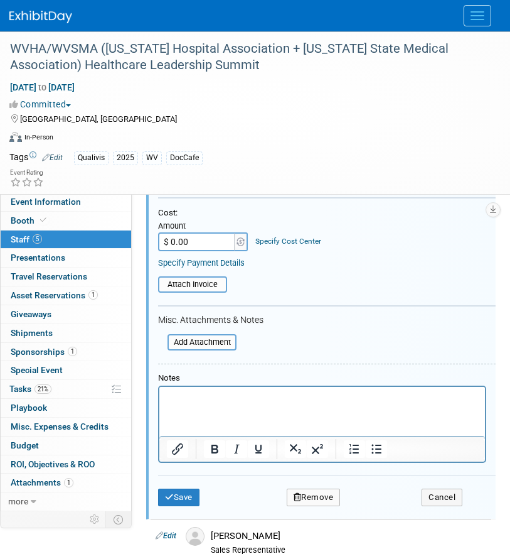
click at [203, 404] on html at bounding box center [322, 395] width 326 height 18
click at [183, 395] on p "Doc Cafe" at bounding box center [322, 397] width 311 height 13
click at [267, 402] on p "DocCafe" at bounding box center [322, 397] width 311 height 13
click at [187, 495] on button "Save" at bounding box center [178, 497] width 41 height 18
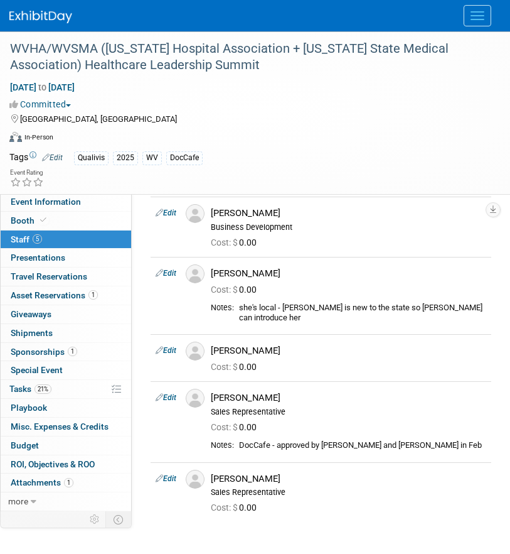
scroll to position [0, 0]
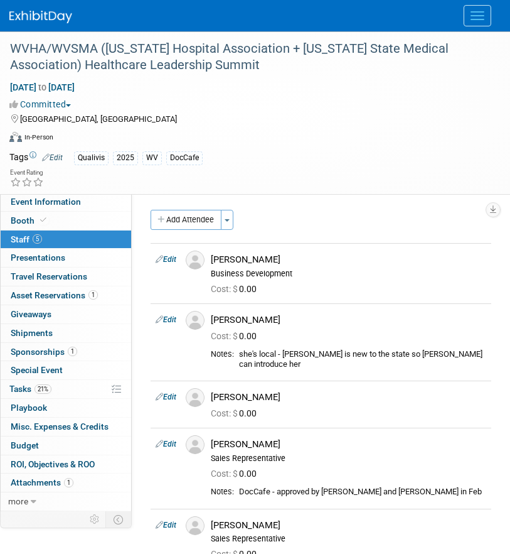
click at [36, 15] on img at bounding box center [40, 17] width 63 height 13
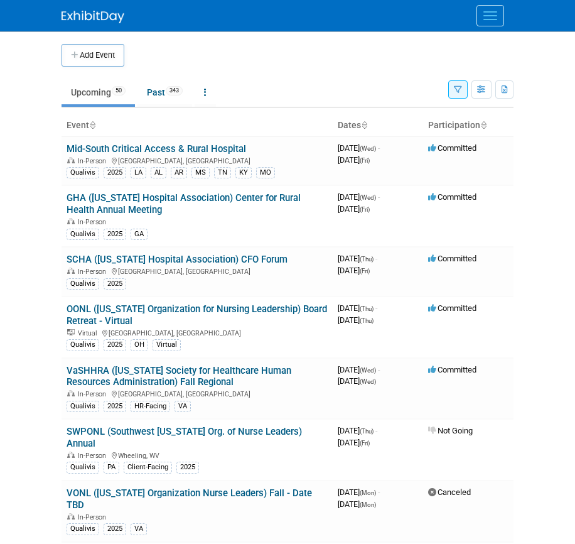
click at [493, 11] on span "Menu" at bounding box center [490, 11] width 14 height 1
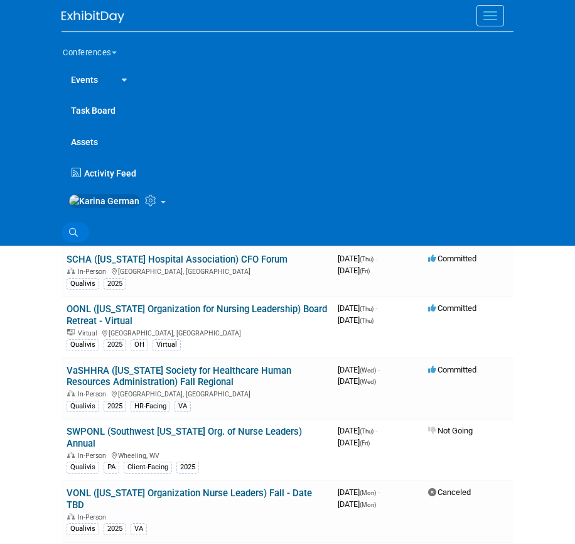
click at [77, 237] on icon at bounding box center [73, 232] width 9 height 9
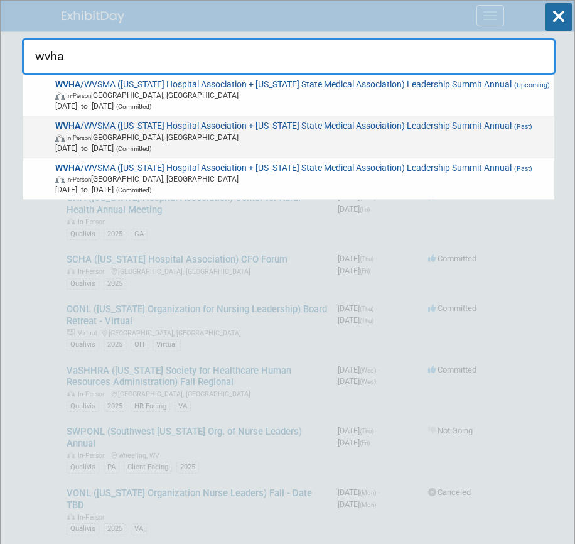
type input "wvha"
click at [296, 142] on span "In-Person [GEOGRAPHIC_DATA], [GEOGRAPHIC_DATA]" at bounding box center [302, 137] width 495 height 11
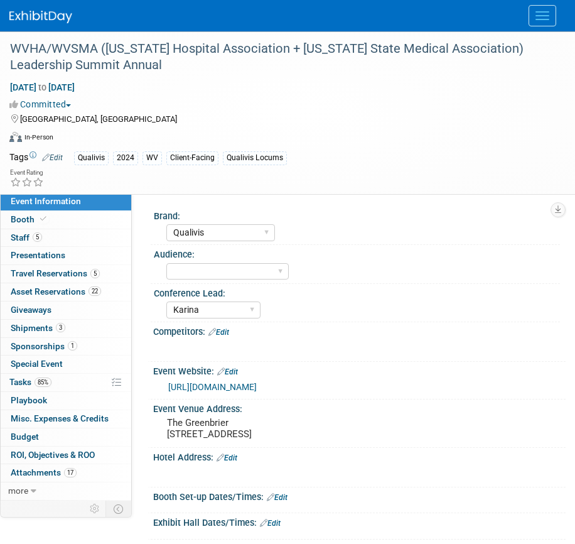
select select "Qualivis"
select select "Karina"
click at [57, 376] on link "85% Tasks 85%" at bounding box center [66, 382] width 131 height 18
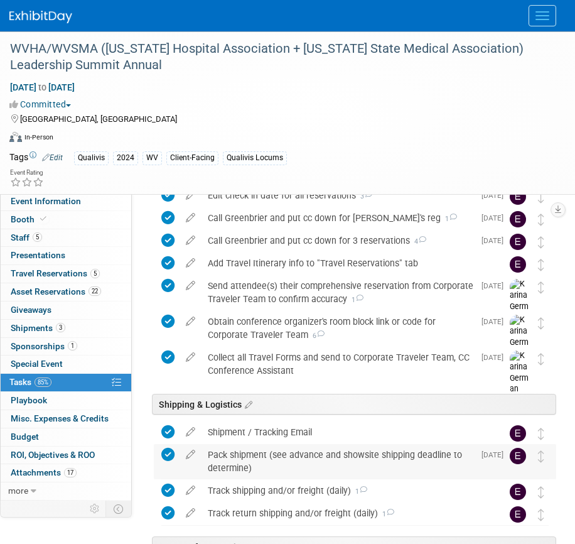
click at [247, 463] on div "Pack shipment (see advance and showsite shipping deadline to determine)" at bounding box center [337, 461] width 272 height 35
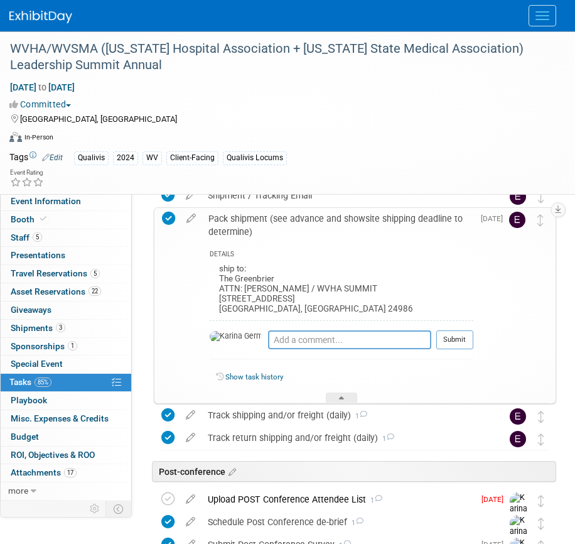
scroll to position [977, 0]
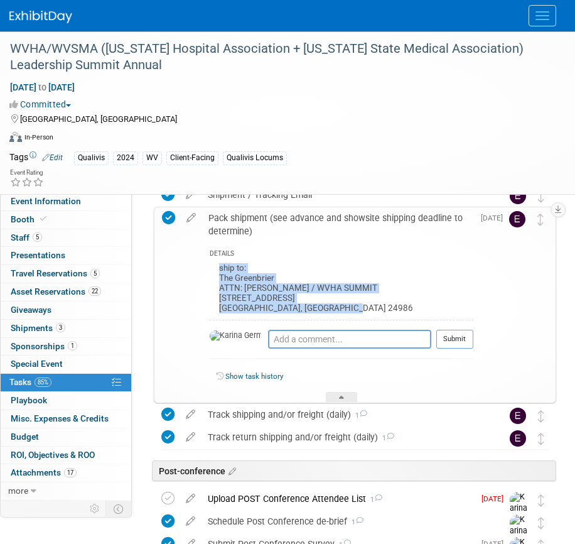
drag, startPoint x: 220, startPoint y: 268, endPoint x: 370, endPoint y: 311, distance: 155.5
click at [370, 311] on div "ship to: The Greenbrier ATTN: MARTY WELP / WVHA SUMMIT 101 Main Street West Whi…" at bounding box center [342, 290] width 264 height 60
copy div "ship to: The Greenbrier ATTN: MARTY WELP / WVHA SUMMIT 101 Main Street West Whi…"
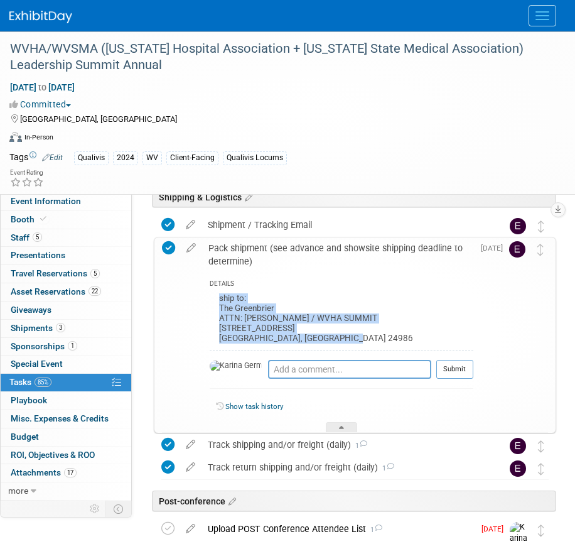
scroll to position [936, 0]
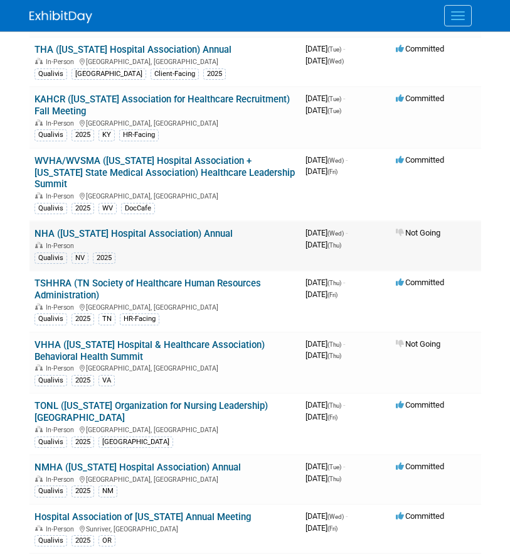
scroll to position [940, 0]
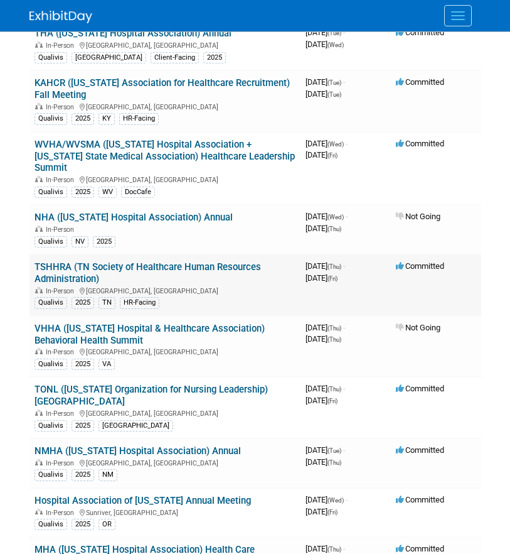
click at [163, 271] on link "TSHHRA (TN Society of Healthcare Human Resources Administration)" at bounding box center [148, 272] width 227 height 23
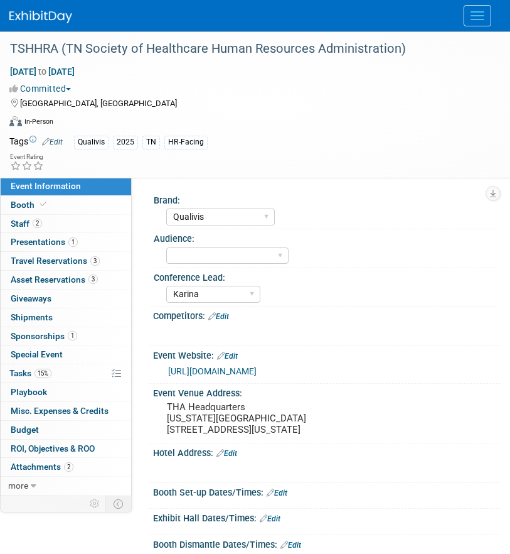
select select "Qualivis"
select select "Karina"
click at [228, 249] on select "Client-facing Clinician/Provider-facing Both N/a" at bounding box center [227, 255] width 122 height 17
select select "Client-facing"
click at [472, 21] on button "Menu" at bounding box center [478, 15] width 28 height 21
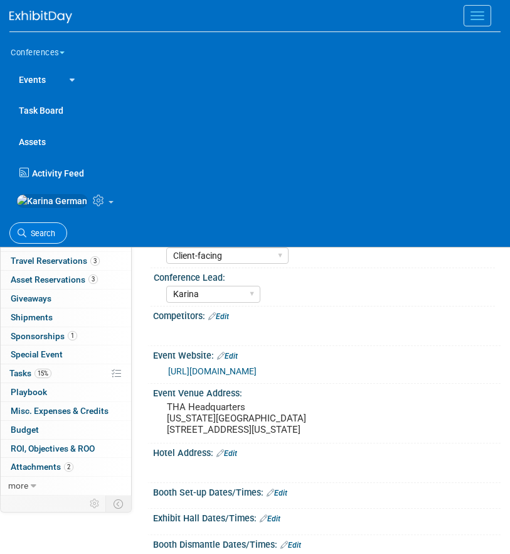
click at [30, 238] on span "Search" at bounding box center [40, 232] width 29 height 9
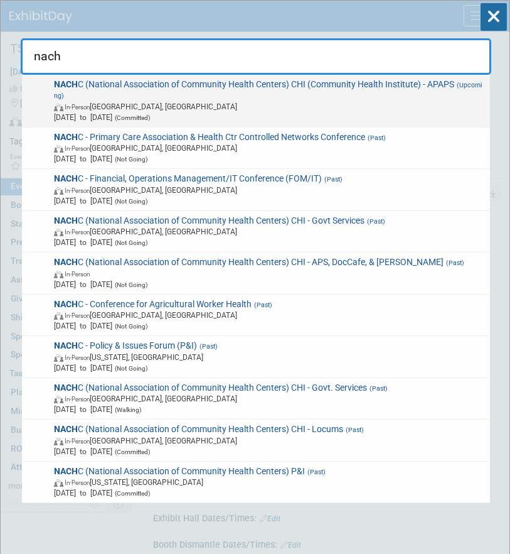
type input "nach"
click at [312, 110] on span "In-Person [GEOGRAPHIC_DATA], [GEOGRAPHIC_DATA]" at bounding box center [270, 106] width 432 height 11
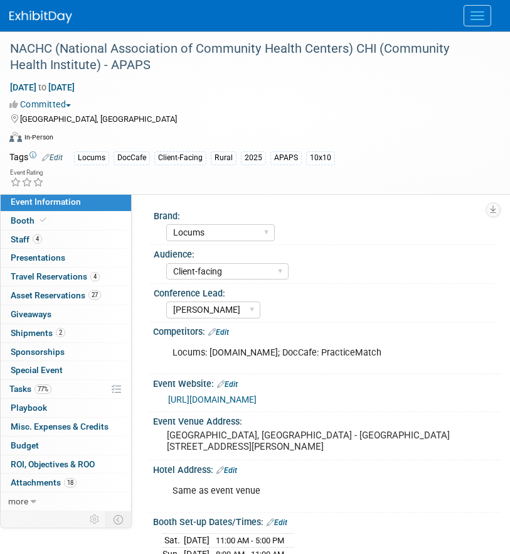
select select "Locums"
select select "Client-facing"
select select "[PERSON_NAME]"
click at [102, 235] on link "4 Staff 4" at bounding box center [66, 239] width 131 height 18
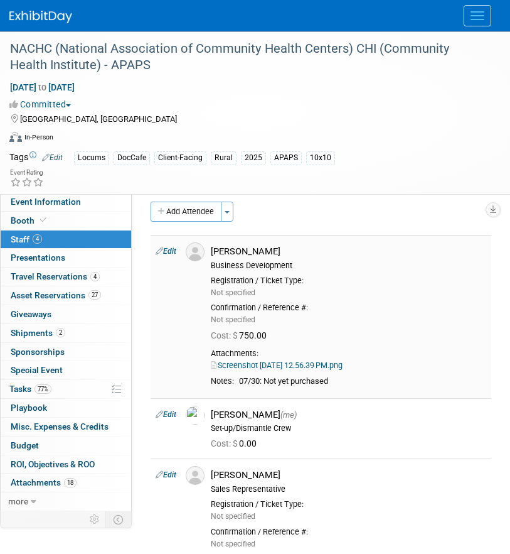
scroll to position [12, 0]
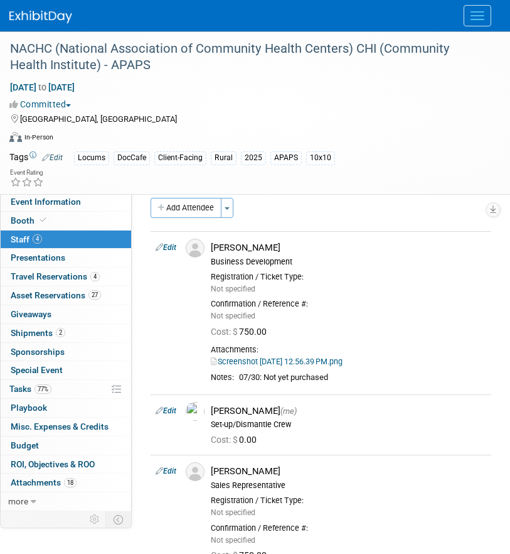
click at [47, 19] on img at bounding box center [40, 17] width 63 height 13
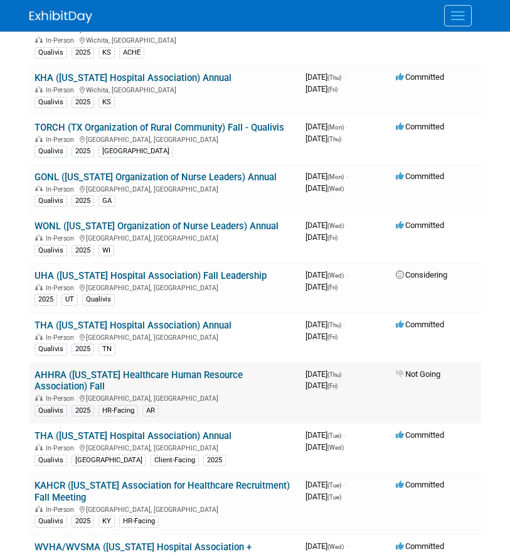
scroll to position [527, 0]
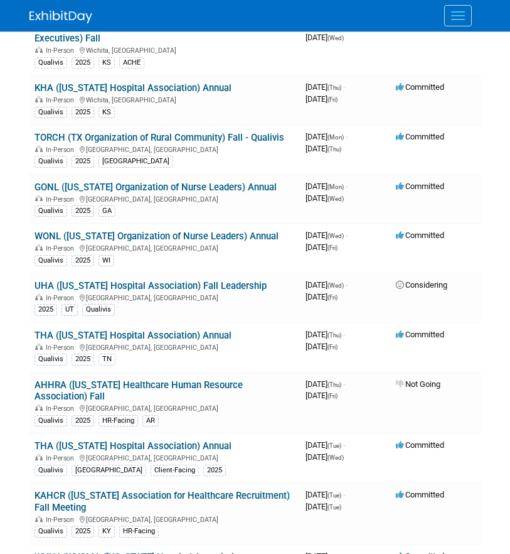
click at [471, 20] on button "Menu" at bounding box center [458, 15] width 28 height 21
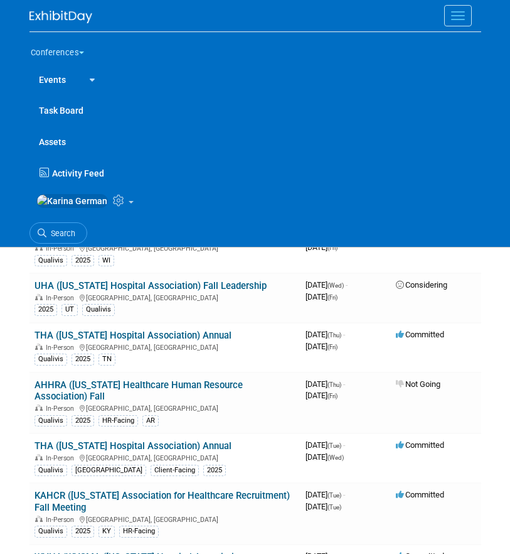
click at [456, 16] on span "Menu" at bounding box center [458, 15] width 14 height 1
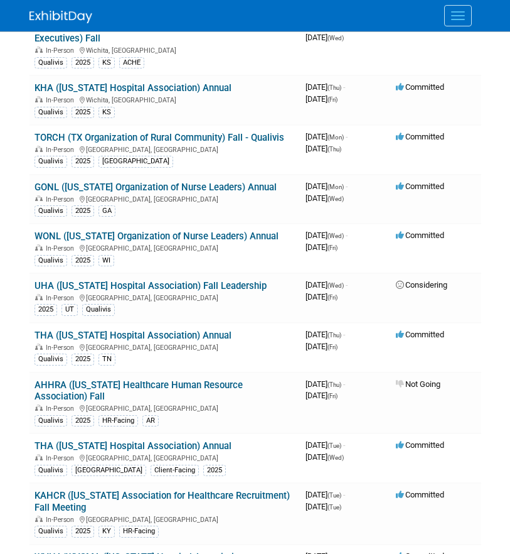
click at [456, 16] on span "Menu" at bounding box center [458, 15] width 14 height 1
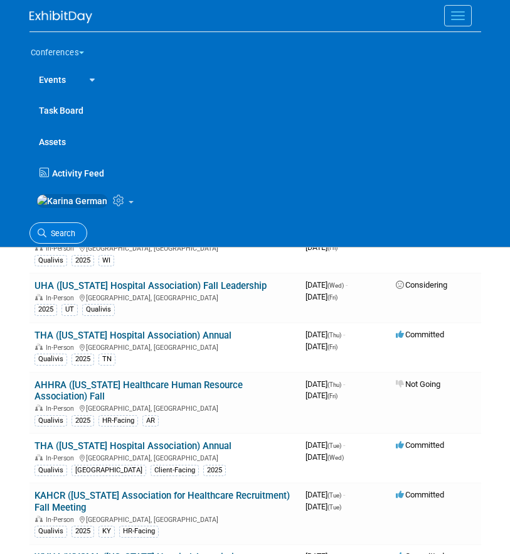
click at [66, 237] on span "Search" at bounding box center [60, 232] width 29 height 9
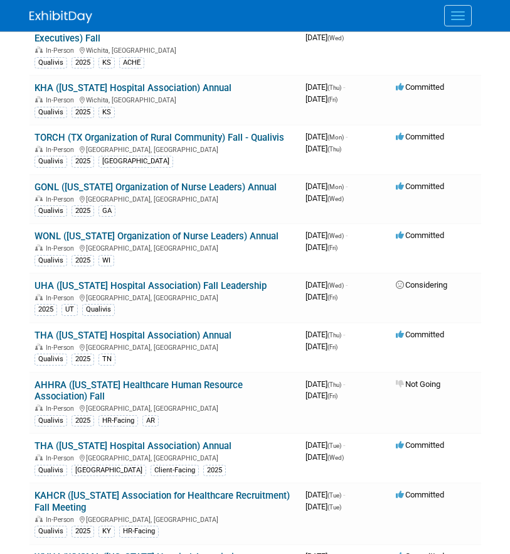
scroll to position [0, 0]
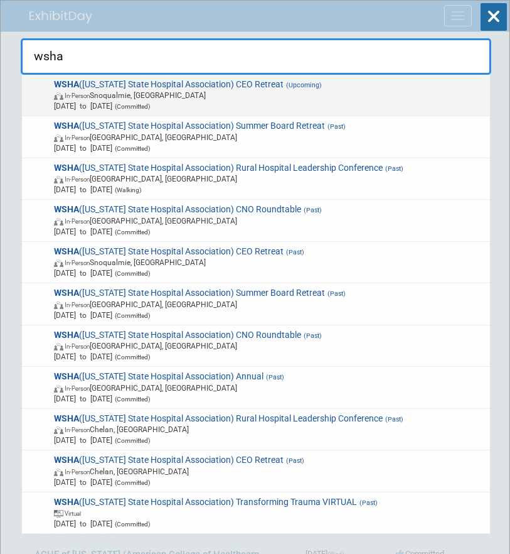
type input "wsha"
click at [304, 87] on span "(Upcoming)" at bounding box center [303, 85] width 38 height 8
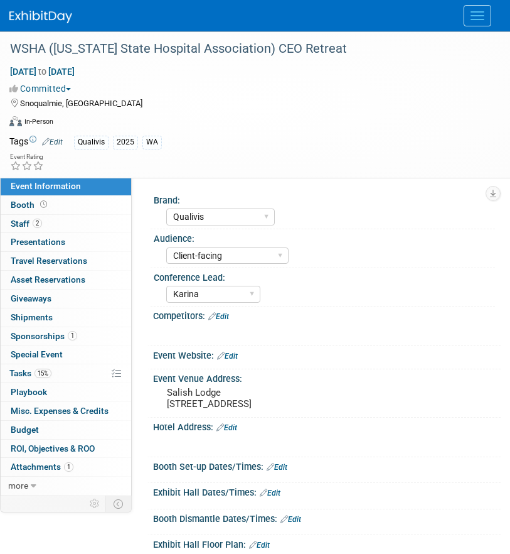
select select "Qualivis"
select select "Client-facing"
select select "Karina"
click at [46, 225] on link "2 Staff 2" at bounding box center [66, 224] width 131 height 18
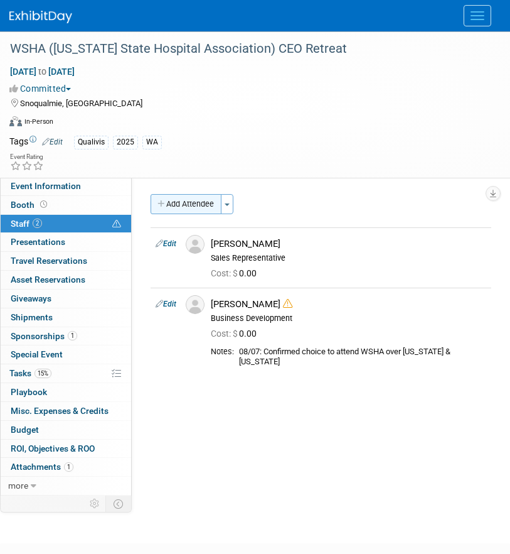
click at [198, 208] on button "Add Attendee" at bounding box center [186, 204] width 71 height 20
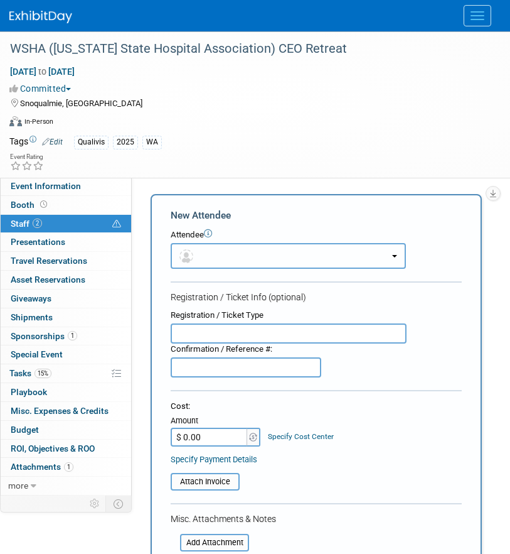
click at [284, 250] on button "button" at bounding box center [288, 256] width 235 height 26
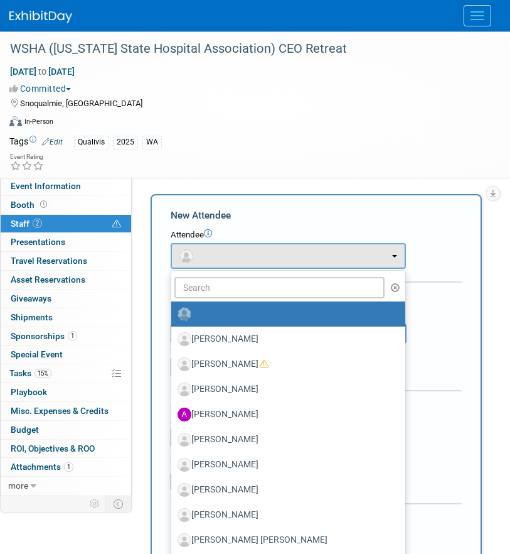
click at [232, 313] on label at bounding box center [285, 314] width 215 height 20
click at [173, 313] on input "radio" at bounding box center [169, 312] width 8 height 8
click at [441, 355] on div "Registration / Ticket Type Confirmation / Reference #:" at bounding box center [316, 343] width 310 height 68
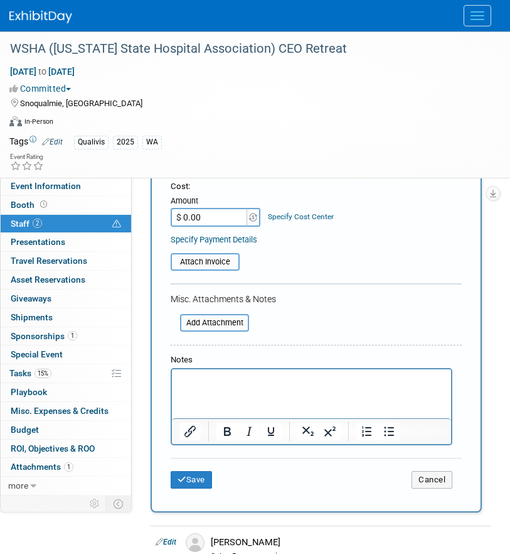
scroll to position [242, 0]
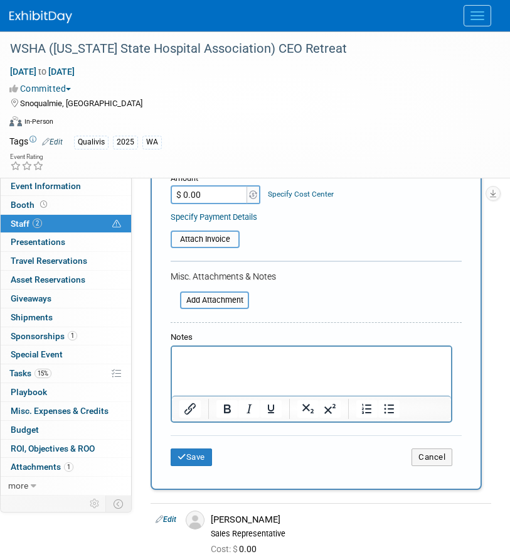
click at [245, 364] on html at bounding box center [311, 355] width 279 height 18
click at [200, 456] on button "Save" at bounding box center [191, 457] width 41 height 18
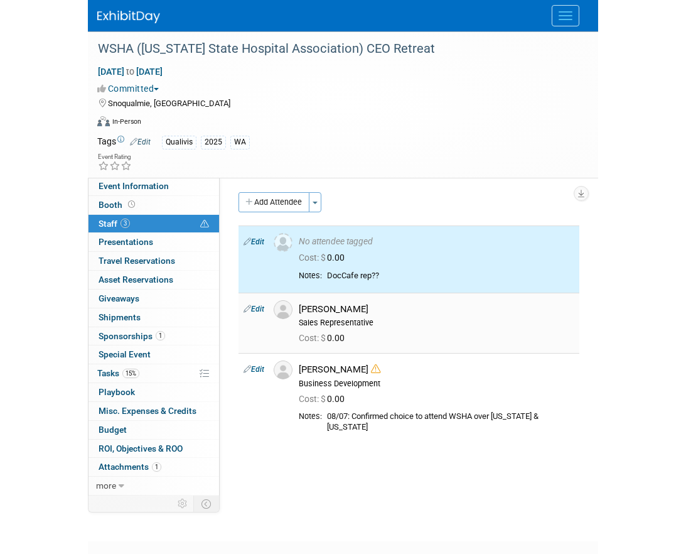
scroll to position [0, 0]
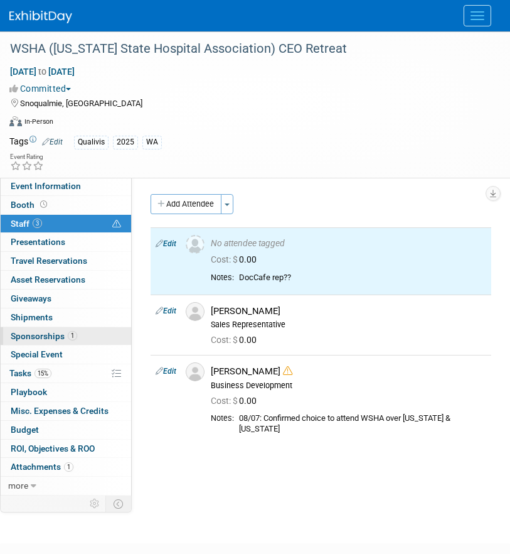
click at [80, 332] on link "1 Sponsorships 1" at bounding box center [66, 336] width 131 height 18
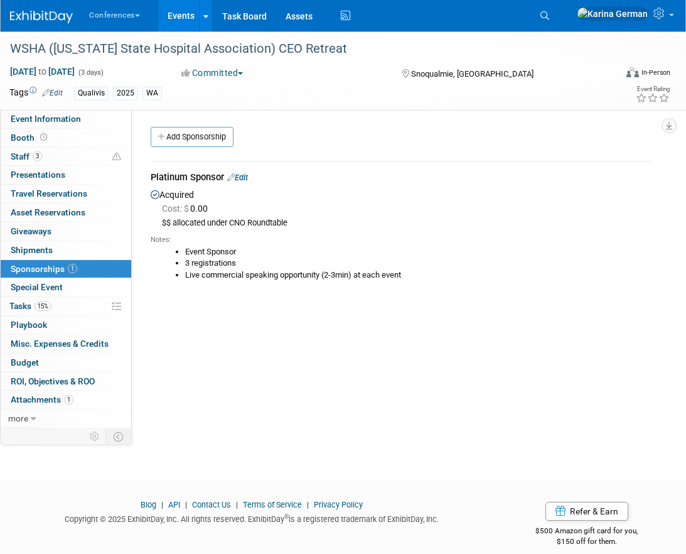
click at [173, 19] on link "Events" at bounding box center [181, 15] width 46 height 31
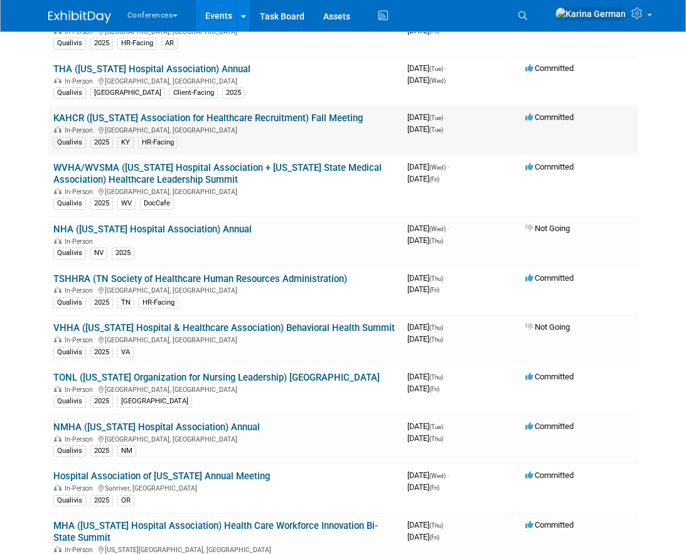
scroll to position [883, 0]
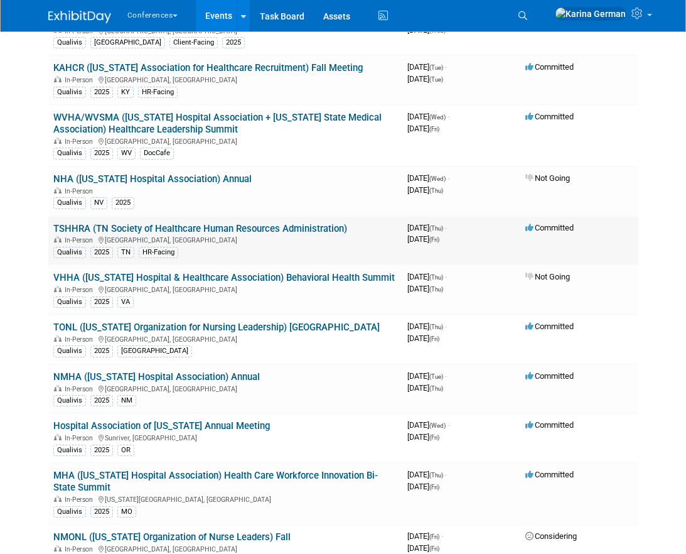
click at [290, 228] on link "TSHHRA (TN Society of Healthcare Human Resources Administration)" at bounding box center [200, 228] width 294 height 11
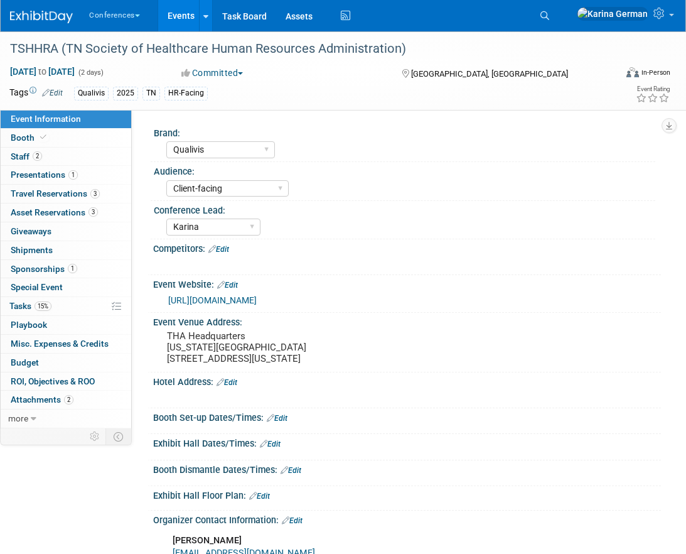
select select "Qualivis"
select select "Client-facing"
select select "Karina"
click at [549, 13] on icon at bounding box center [544, 15] width 9 height 9
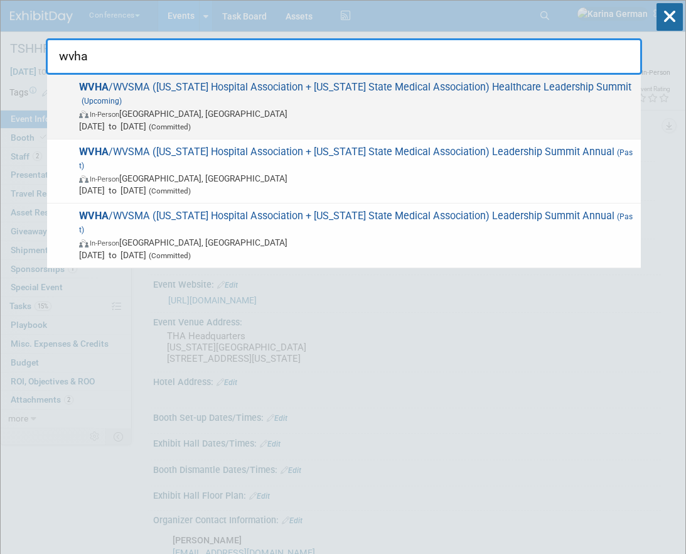
type input "wvha"
click at [226, 100] on span "WVHA /WVSMA (West Virginia Hospital Association + West Virginia State Medical A…" at bounding box center [354, 106] width 559 height 51
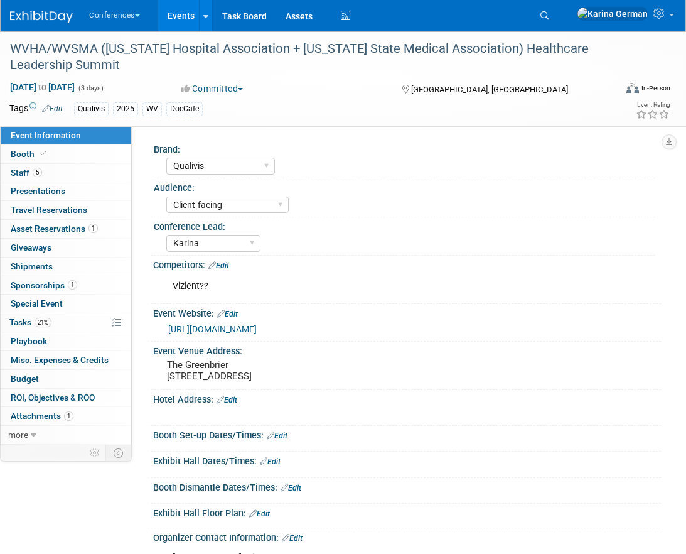
select select "Qualivis"
select select "Client-facing"
select select "Karina"
click at [44, 170] on link "5 Staff 5" at bounding box center [66, 173] width 131 height 18
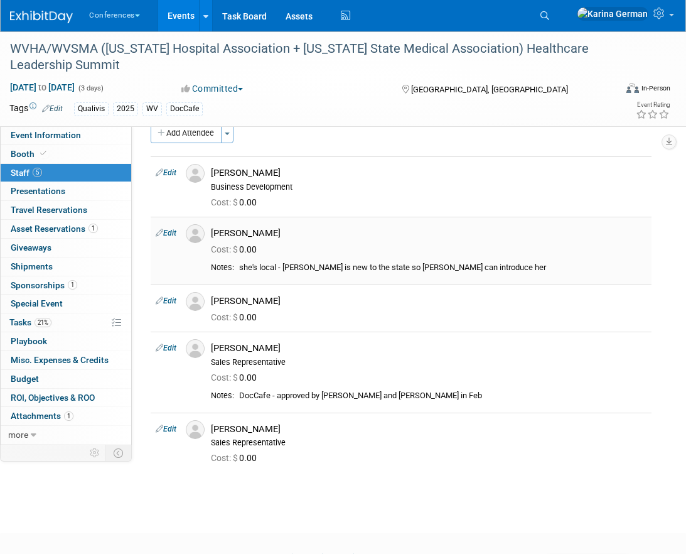
scroll to position [25, 0]
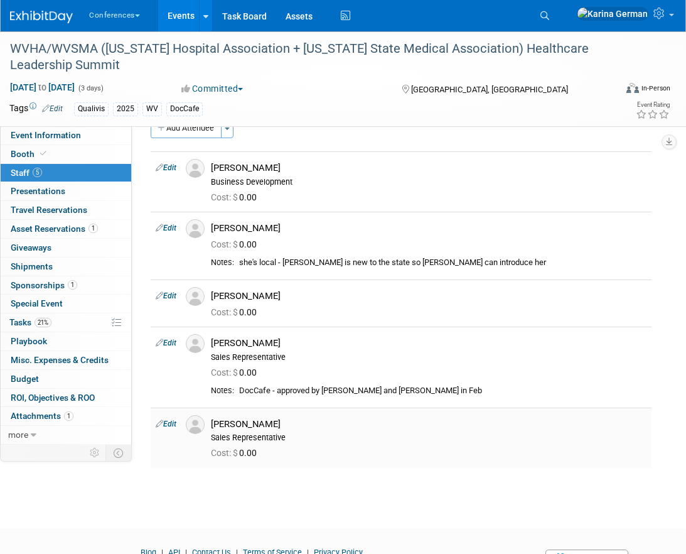
click at [163, 424] on icon at bounding box center [160, 423] width 8 height 13
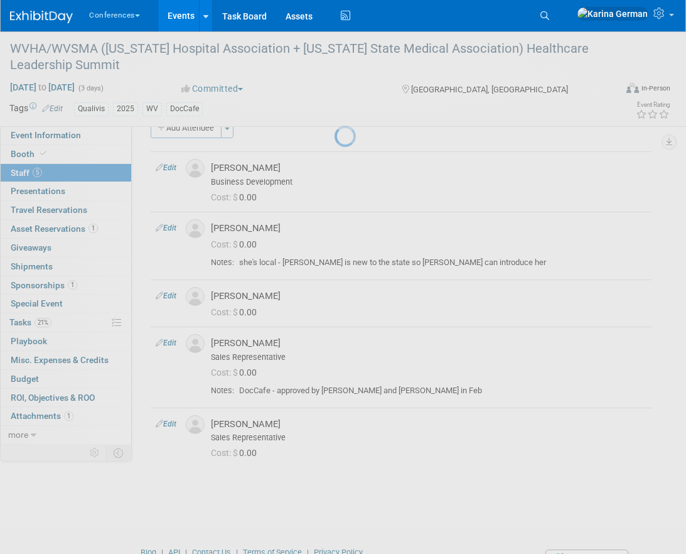
select select "b1732027-1a01-42d5-94ca-1a61bee2bb8a"
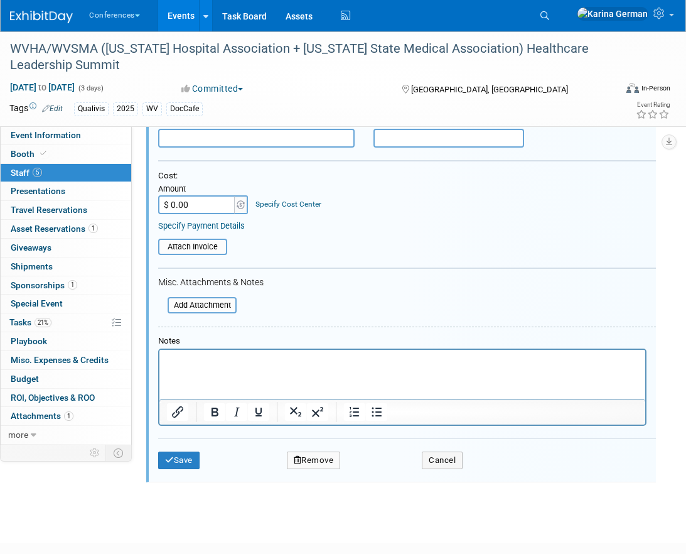
scroll to position [518, 0]
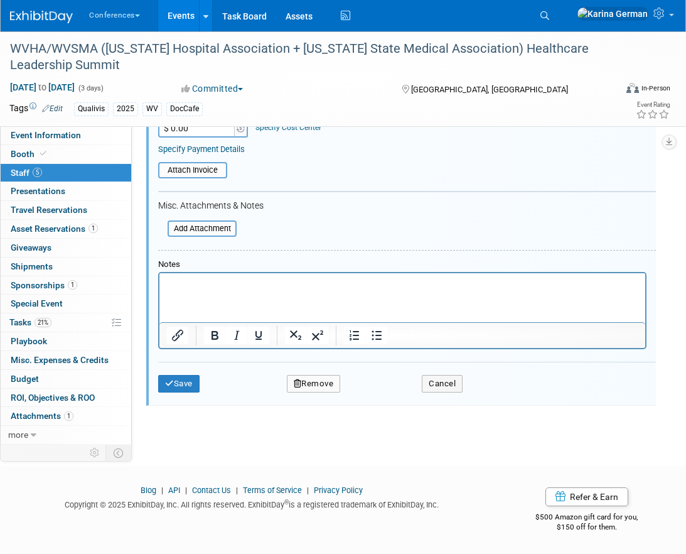
click at [324, 373] on div "Save Remove Cancel" at bounding box center [407, 382] width 498 height 40
click at [325, 385] on button "Remove" at bounding box center [314, 384] width 54 height 18
click at [387, 396] on link "Yes" at bounding box center [382, 394] width 36 height 20
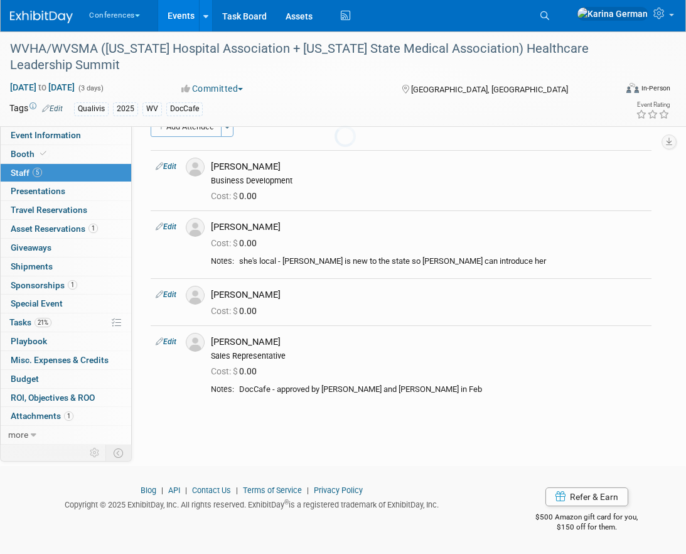
scroll to position [0, 0]
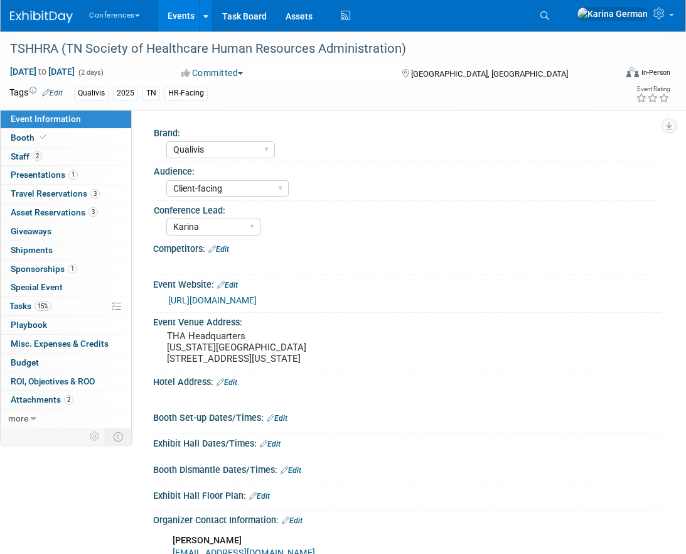
select select "Qualivis"
select select "Client-facing"
select select "Karina"
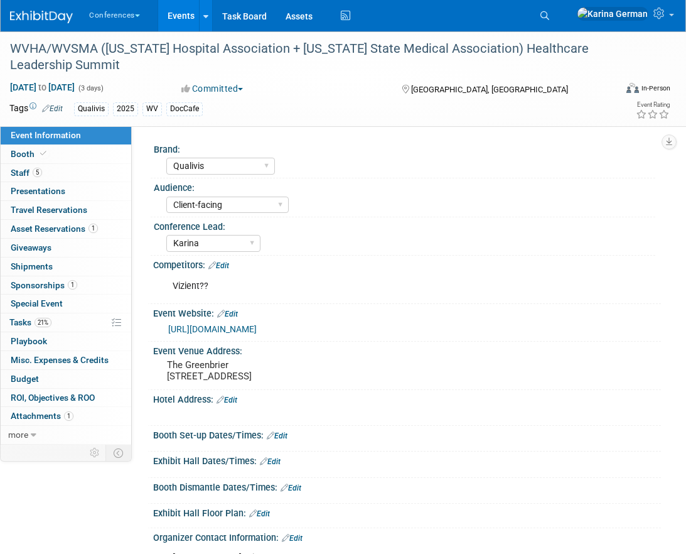
select select "Qualivis"
select select "Client-facing"
select select "Karina"
click at [561, 17] on link "Search" at bounding box center [547, 16] width 28 height 20
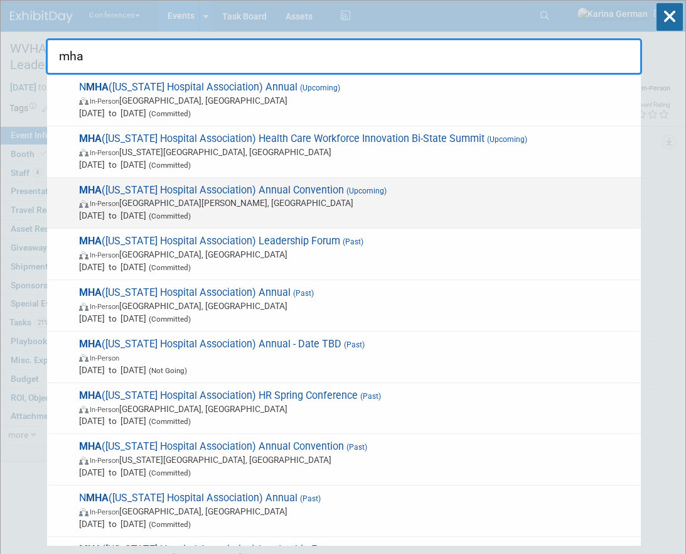
type input "mha"
click at [244, 215] on span "[DATE] to [DATE] (Committed)" at bounding box center [357, 215] width 556 height 13
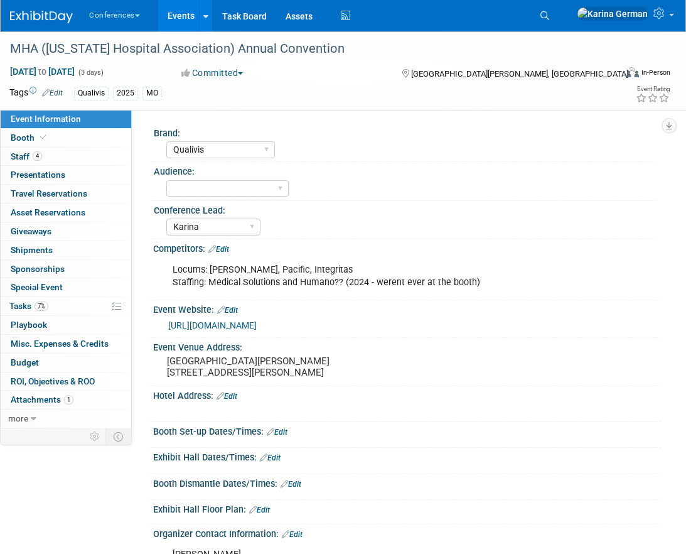
select select "Qualivis"
select select "Karina"
click at [50, 153] on link "4 Staff 4" at bounding box center [66, 157] width 131 height 18
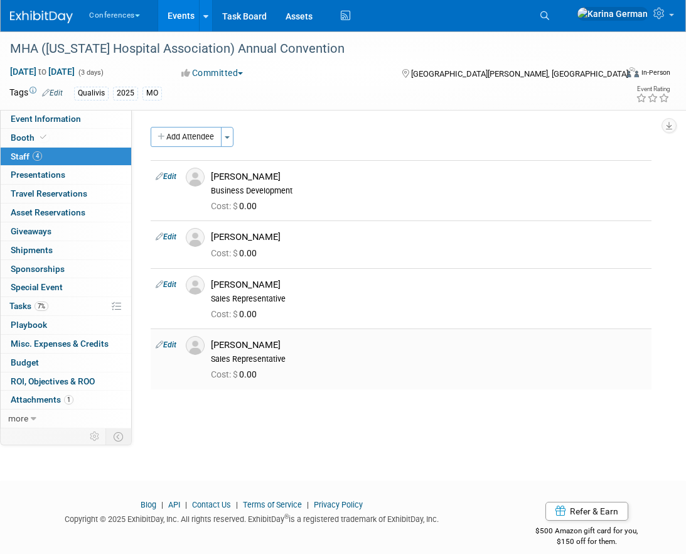
click at [163, 341] on icon at bounding box center [160, 344] width 8 height 13
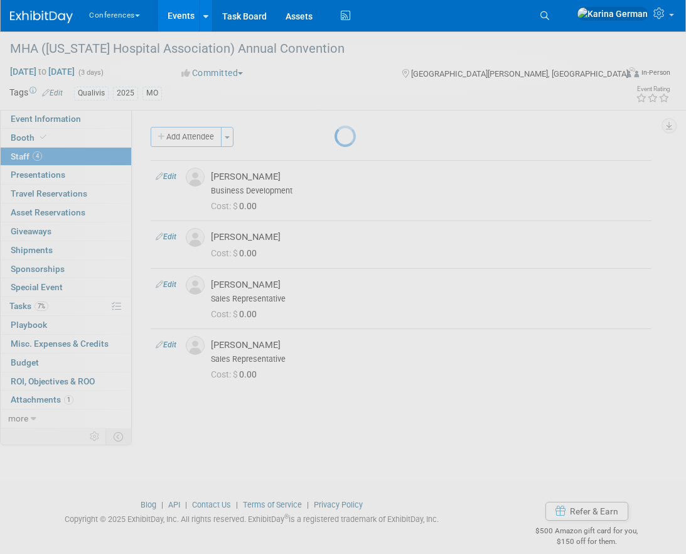
select select "7d6af377-4b6c-4a39-a8a3-5772b8172d20"
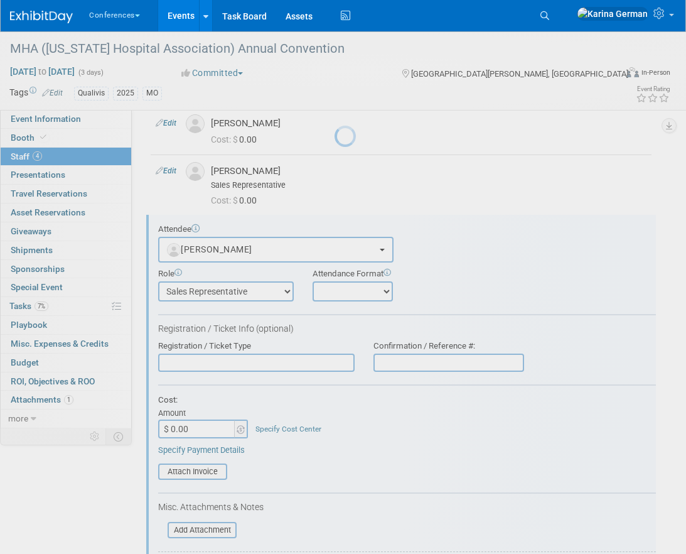
scroll to position [186, 0]
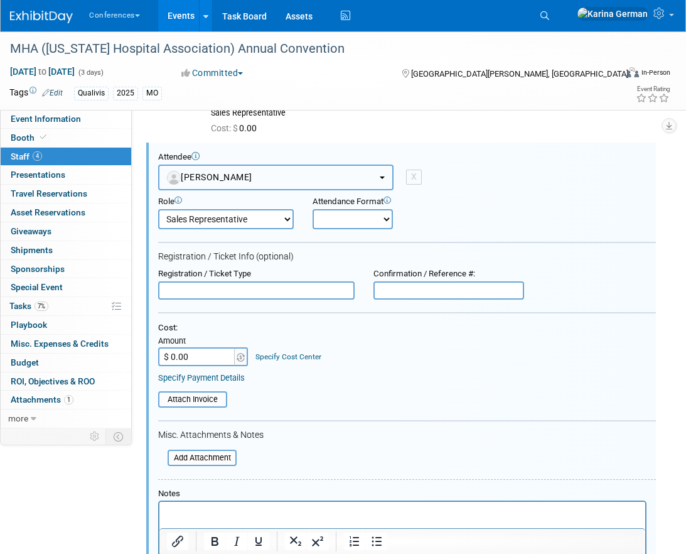
click at [272, 174] on button "[PERSON_NAME]" at bounding box center [275, 177] width 235 height 26
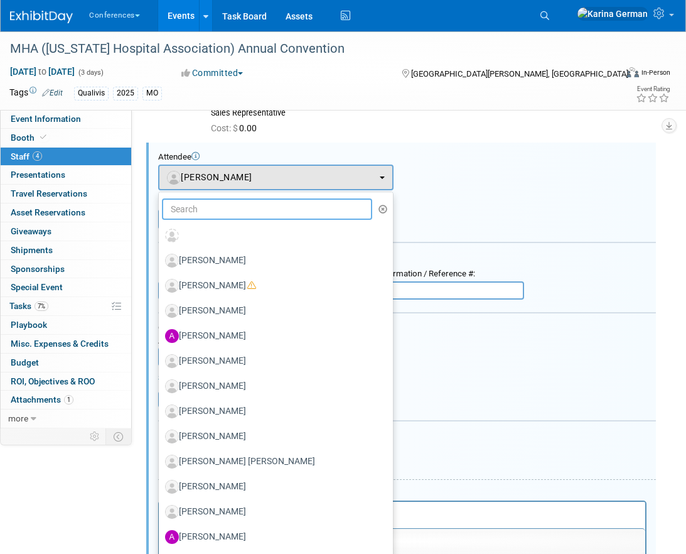
click at [214, 207] on input "text" at bounding box center [267, 208] width 210 height 21
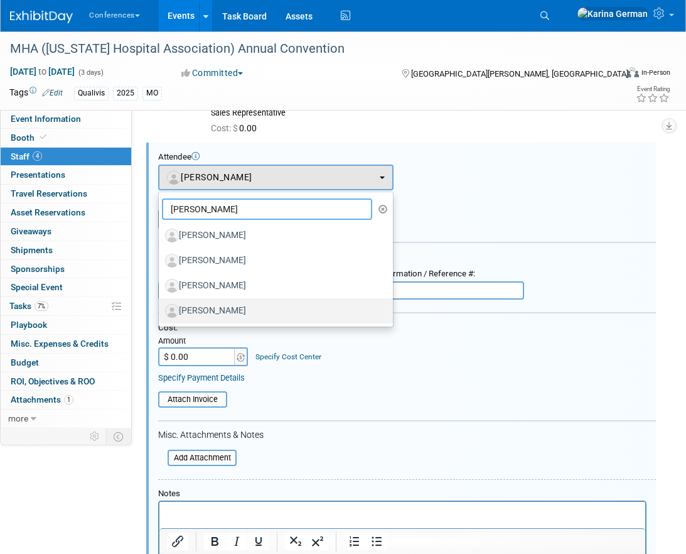
type input "[PERSON_NAME]"
click at [239, 309] on label "[PERSON_NAME]" at bounding box center [272, 311] width 215 height 20
click at [161, 309] on input "[PERSON_NAME]" at bounding box center [157, 309] width 8 height 8
select select "e3b764ae-b429-46db-957f-8d511d79a75f"
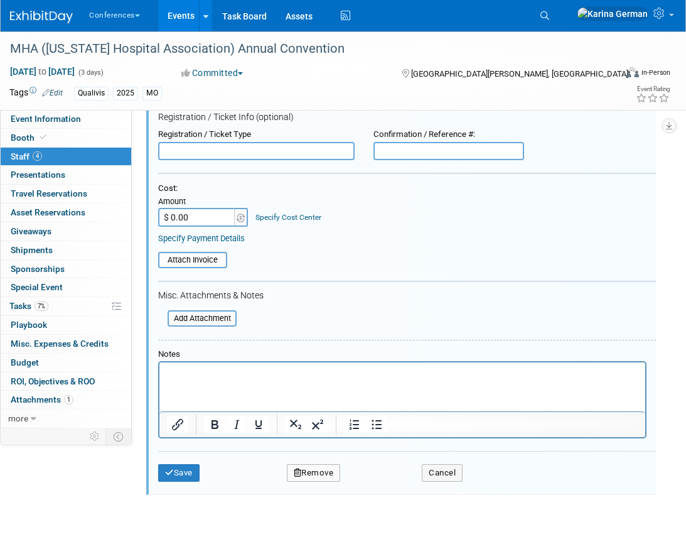
scroll to position [360, 0]
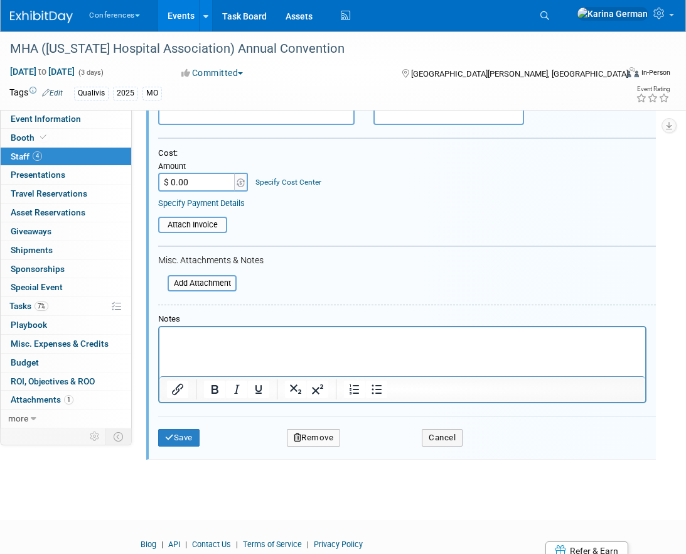
click at [219, 345] on html at bounding box center [402, 336] width 486 height 18
click at [188, 434] on button "Save" at bounding box center [178, 438] width 41 height 18
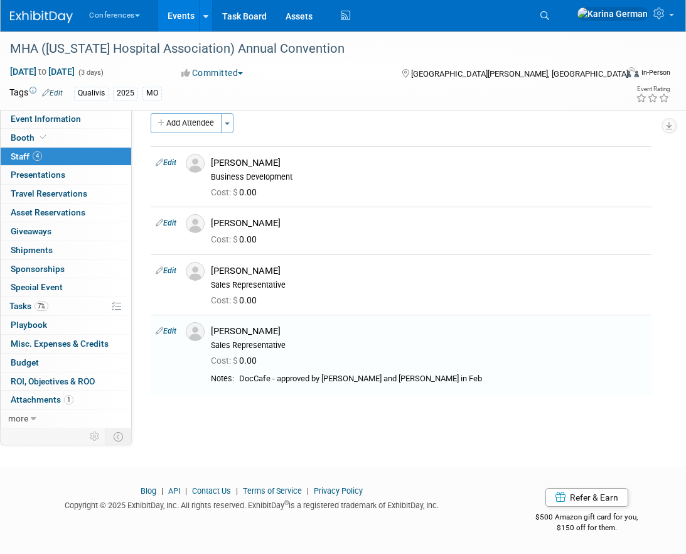
scroll to position [0, 0]
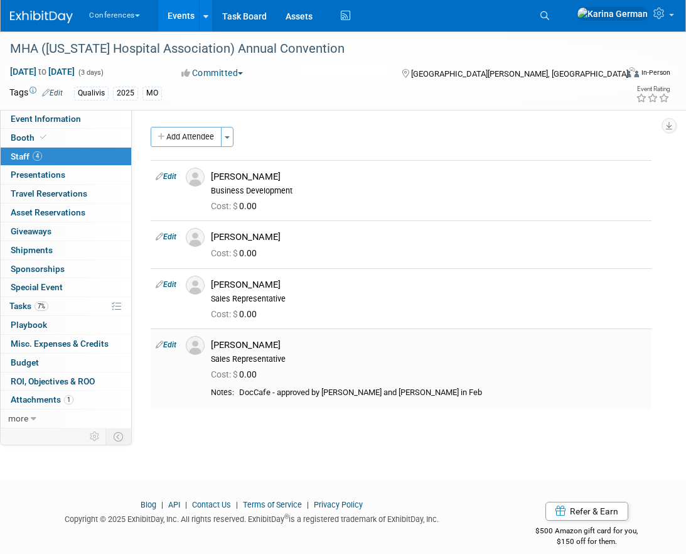
click at [173, 346] on link "Edit" at bounding box center [166, 344] width 21 height 9
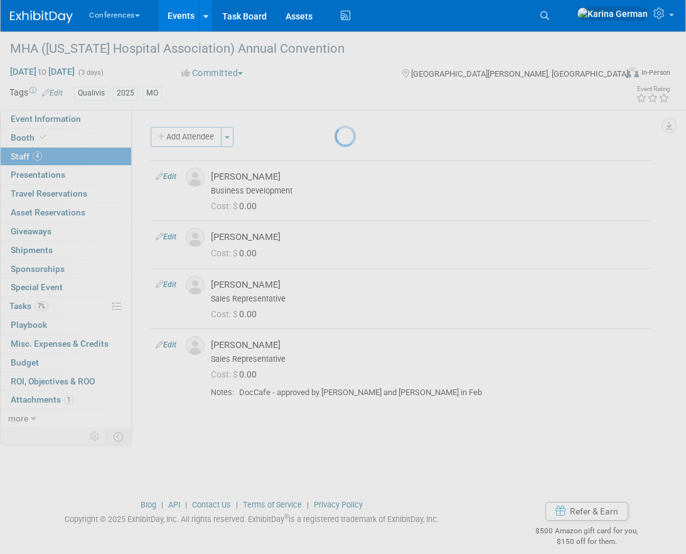
select select "e3b764ae-b429-46db-957f-8d511d79a75f"
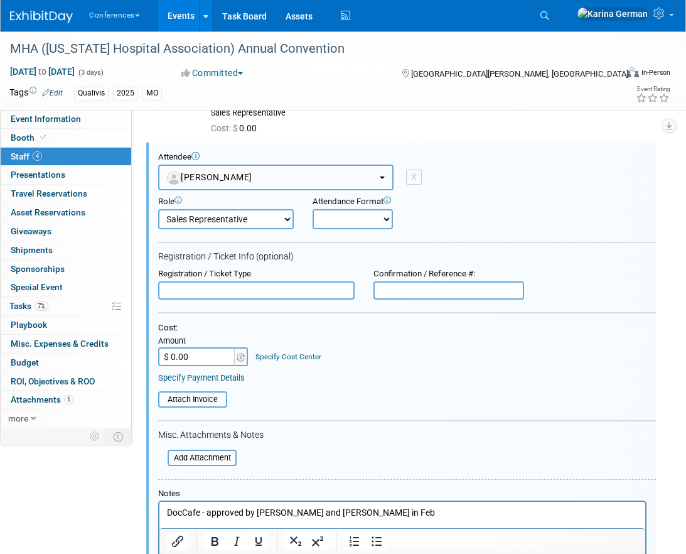
click at [257, 169] on button "[PERSON_NAME]" at bounding box center [275, 177] width 235 height 26
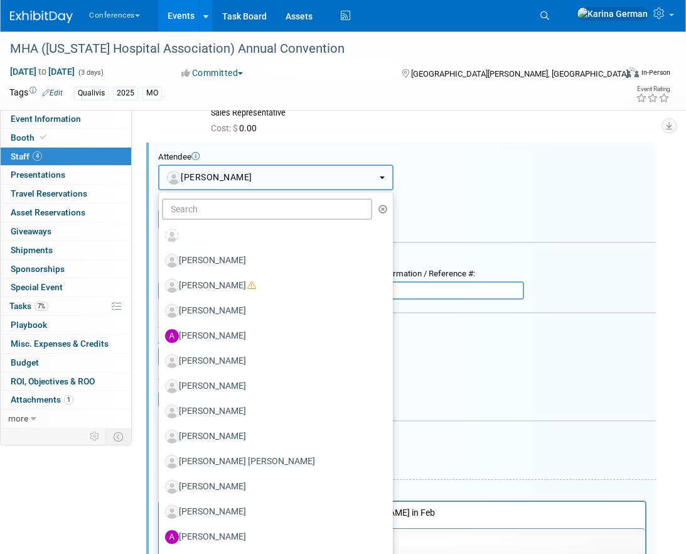
click at [257, 169] on button "[PERSON_NAME]" at bounding box center [275, 177] width 235 height 26
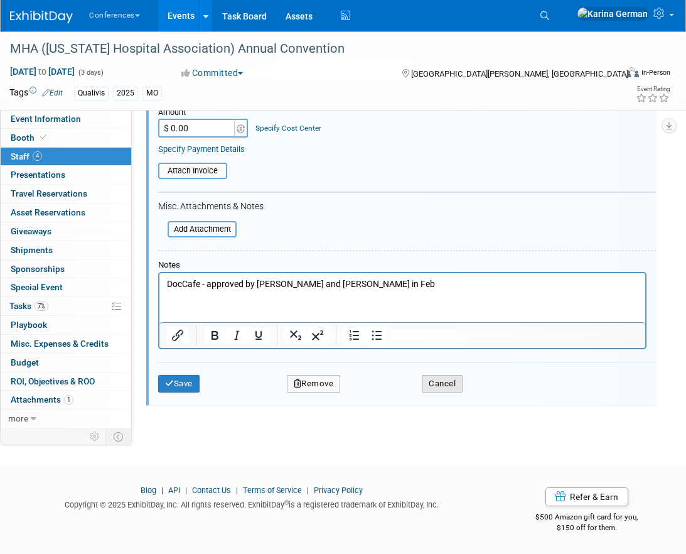
click at [431, 384] on button "Cancel" at bounding box center [442, 384] width 41 height 18
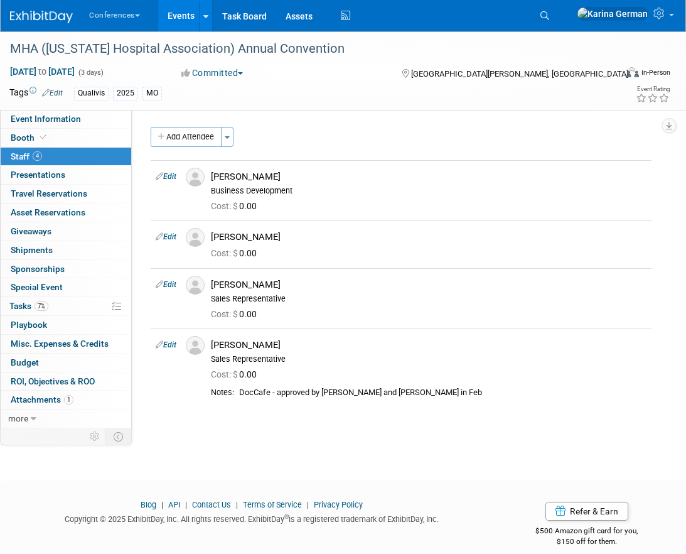
click at [174, 19] on link "Events" at bounding box center [181, 15] width 46 height 31
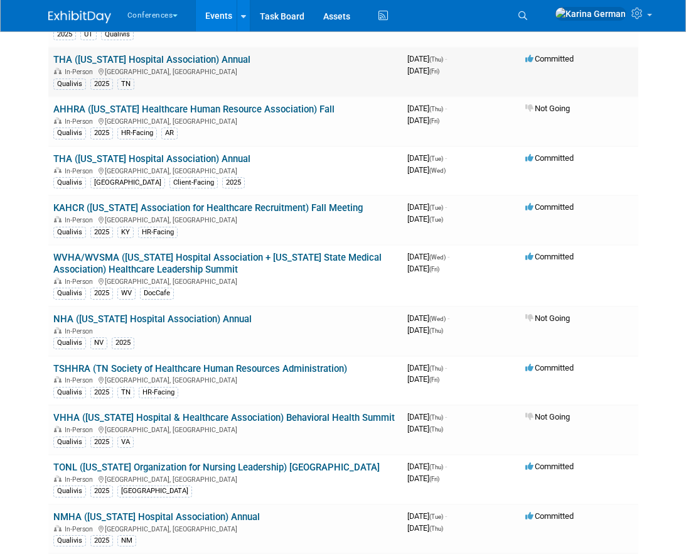
scroll to position [792, 0]
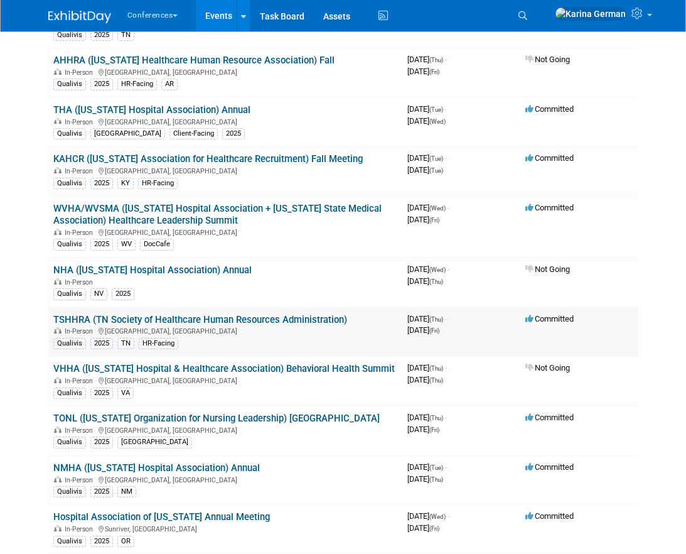
click at [171, 321] on link "TSHHRA (TN Society of Healthcare Human Resources Administration)" at bounding box center [200, 319] width 294 height 11
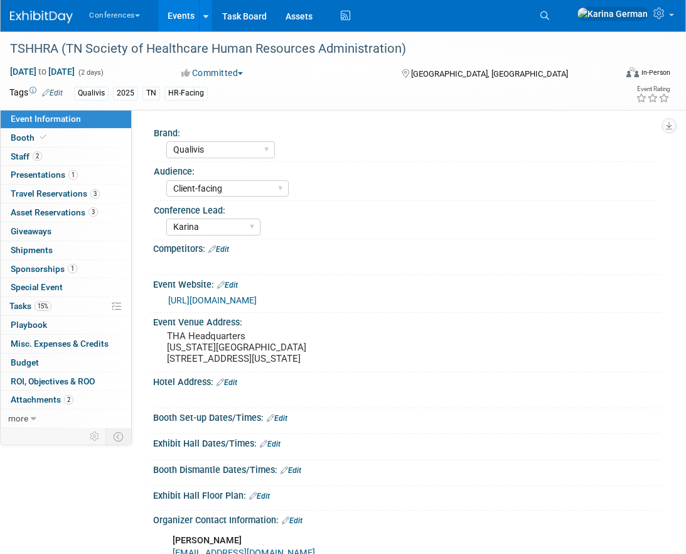
select select "Qualivis"
select select "Client-facing"
select select "Karina"
click at [561, 16] on link "Search" at bounding box center [547, 16] width 28 height 20
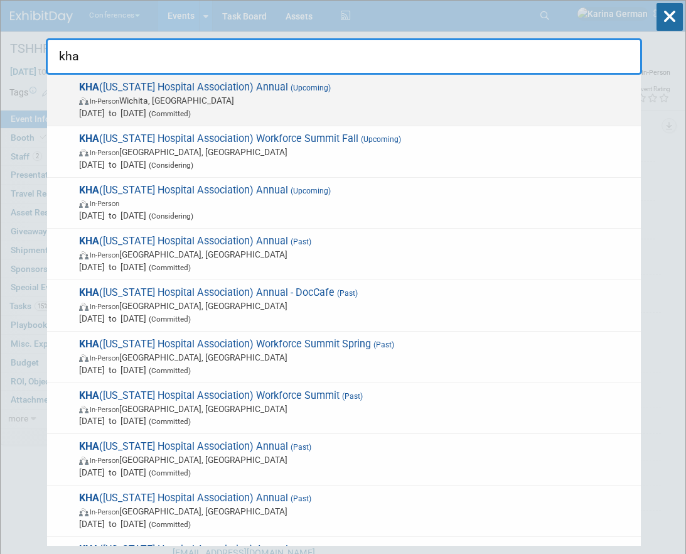
type input "kha"
click at [244, 82] on span "KHA ([US_STATE] Hospital Association) Annual (Upcoming) In-Person [GEOGRAPHIC_D…" at bounding box center [354, 100] width 559 height 38
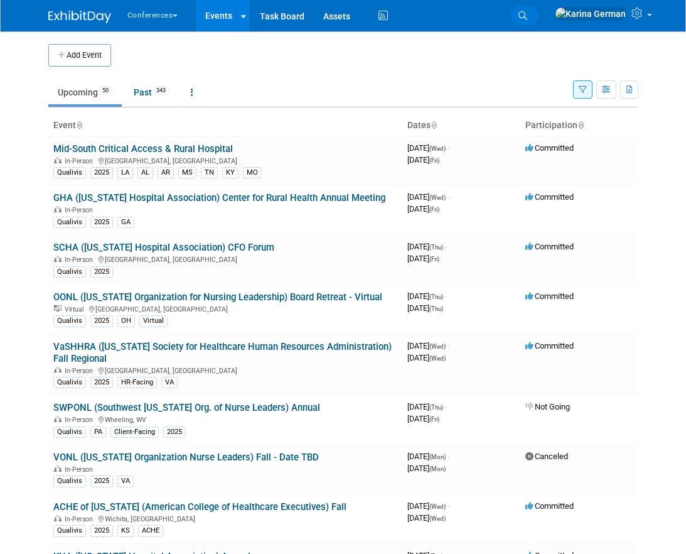
click at [539, 18] on link "Search" at bounding box center [525, 16] width 28 height 20
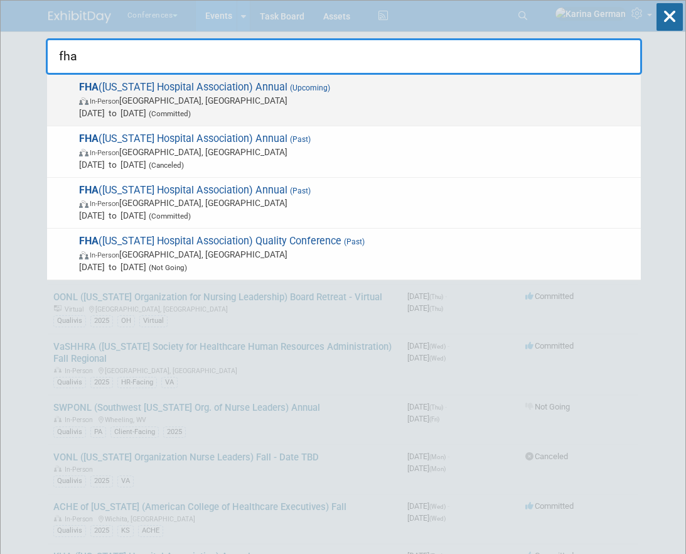
type input "fha"
click at [190, 107] on span "[DATE] to [DATE] (Committed)" at bounding box center [357, 113] width 556 height 13
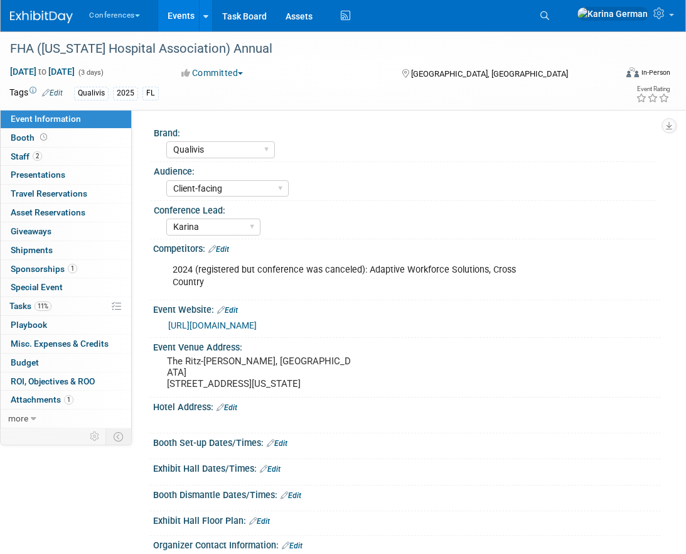
select select "Qualivis"
select select "Client-facing"
select select "Karina"
click at [72, 303] on link "11% Tasks 11%" at bounding box center [66, 306] width 131 height 18
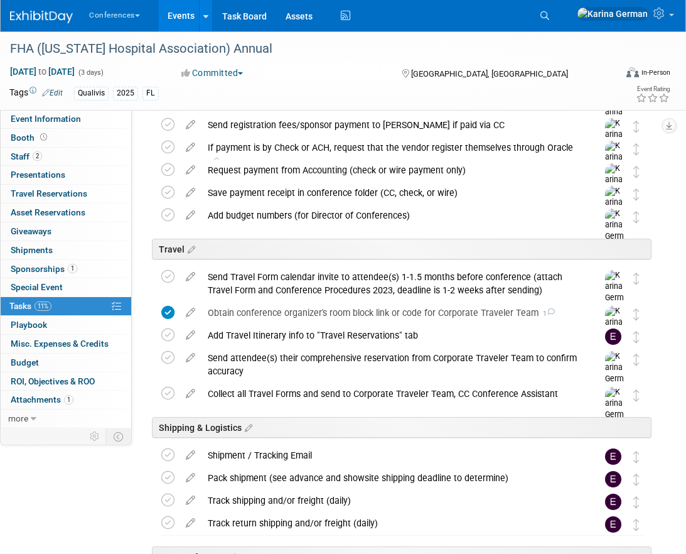
scroll to position [370, 0]
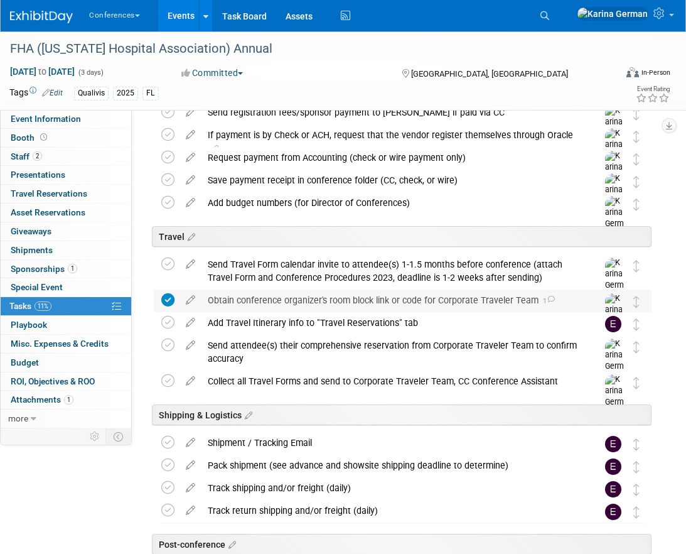
click at [286, 308] on div "Obtain conference organizer's room block link or code for Corporate Traveler Te…" at bounding box center [390, 299] width 378 height 21
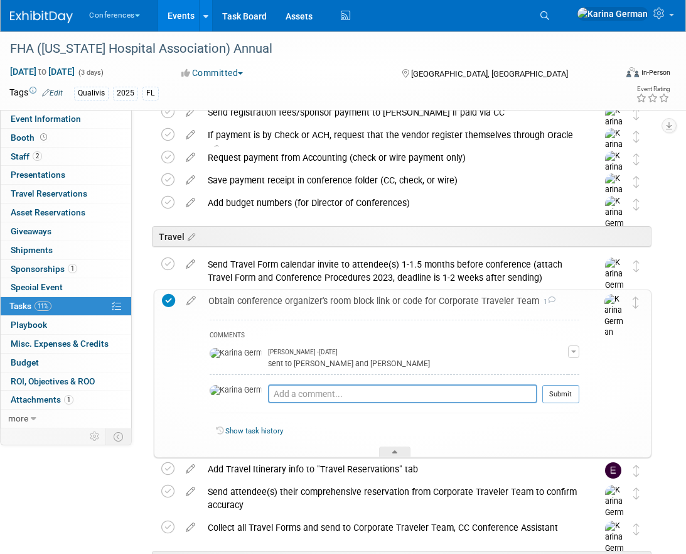
click at [286, 308] on div "Obtain conference organizer's room block link or code for Corporate Traveler Te…" at bounding box center [390, 300] width 377 height 21
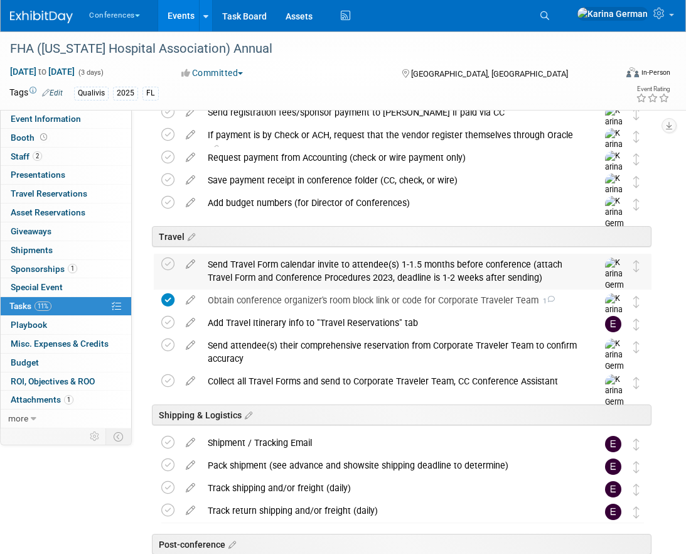
scroll to position [0, 0]
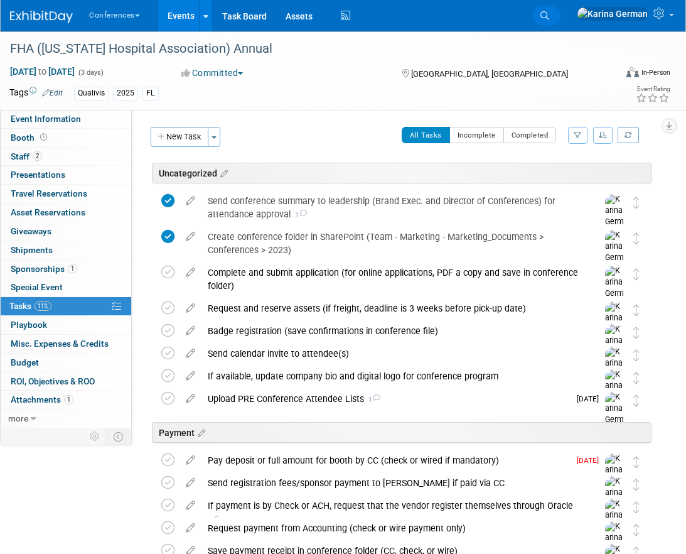
click at [561, 19] on link "Search" at bounding box center [547, 16] width 28 height 20
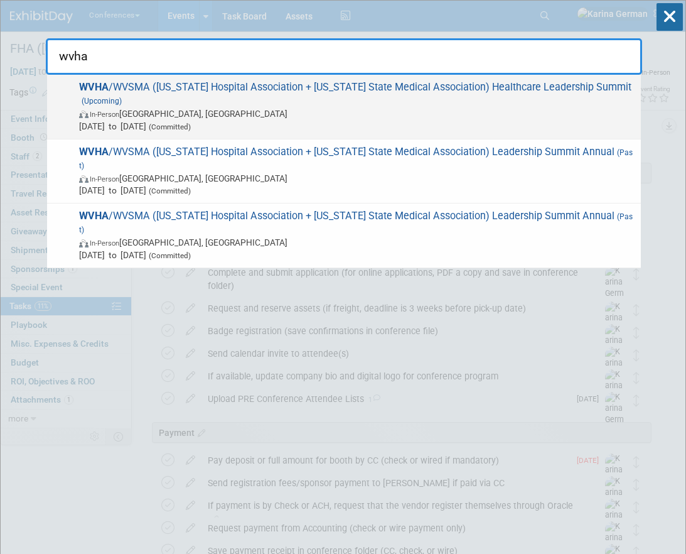
type input "wvha"
click at [318, 110] on span "In-Person White Sulphur Springs, WV" at bounding box center [357, 113] width 556 height 13
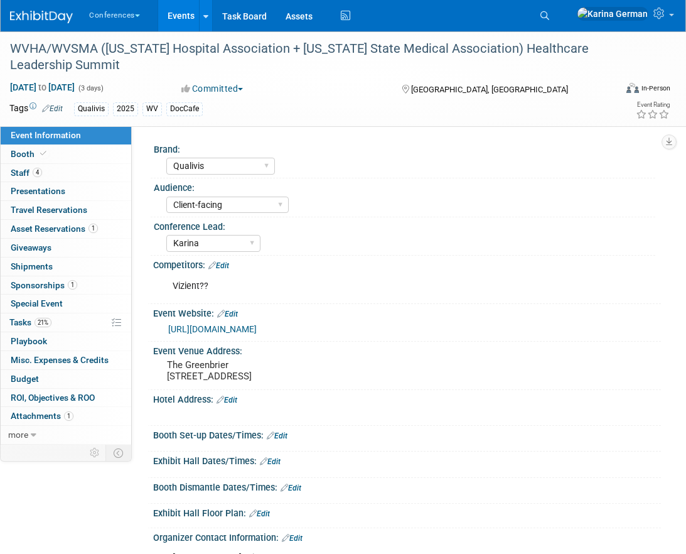
select select "Qualivis"
select select "Client-facing"
select select "Karina"
click at [67, 178] on link "4 Staff 4" at bounding box center [66, 173] width 131 height 18
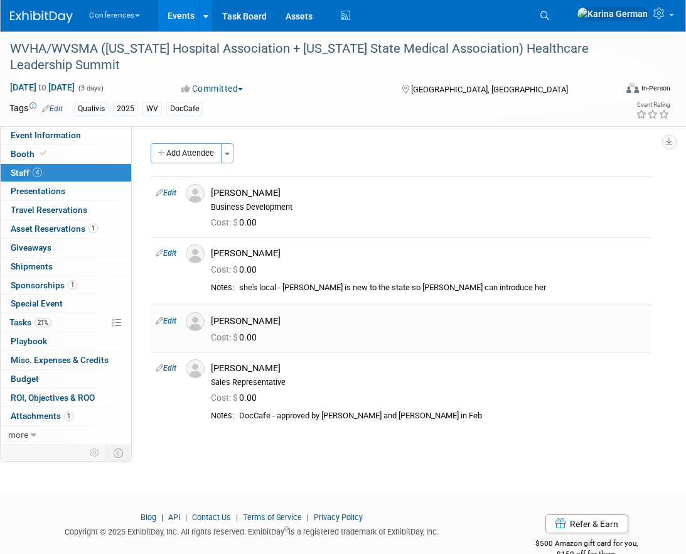
scroll to position [27, 0]
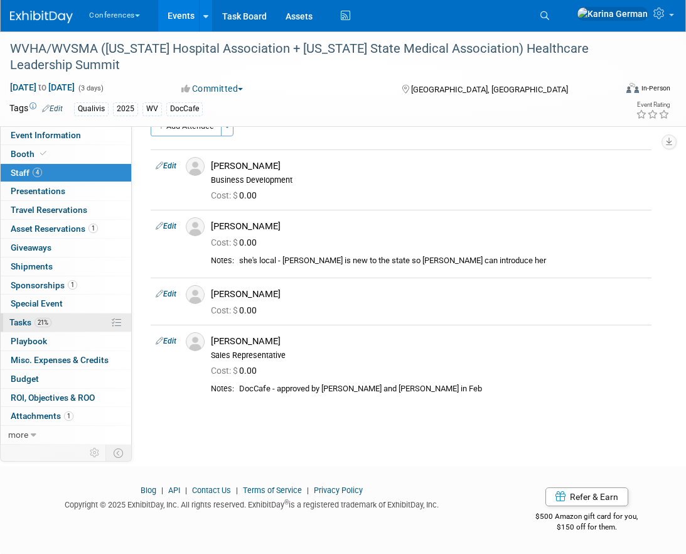
click at [67, 326] on link "21% Tasks 21%" at bounding box center [66, 322] width 131 height 18
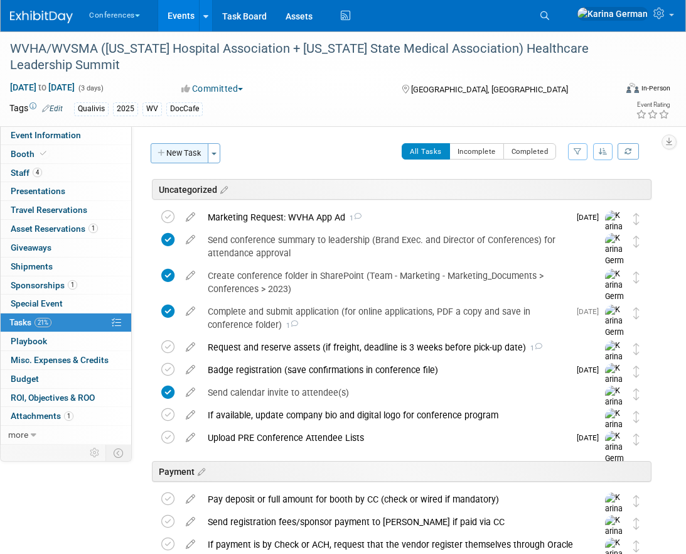
click at [183, 154] on button "New Task" at bounding box center [180, 153] width 58 height 20
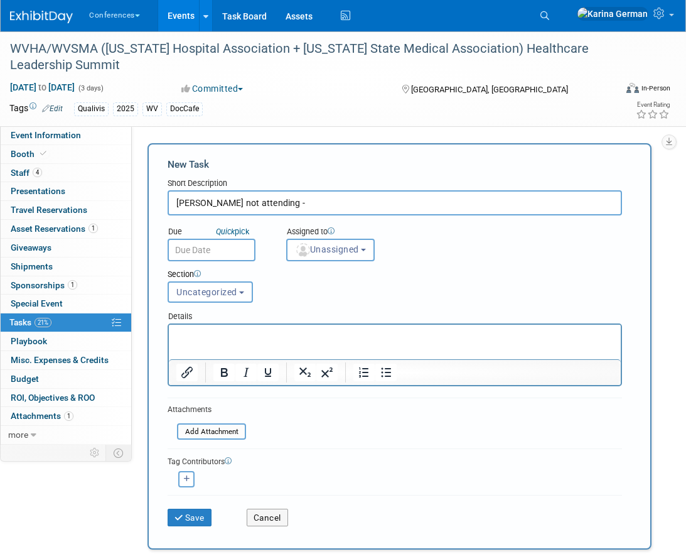
type input "Jen McHugh not attending -"
click at [272, 340] on p "Rich Text Area. Press ALT-0 for help." at bounding box center [394, 336] width 437 height 13
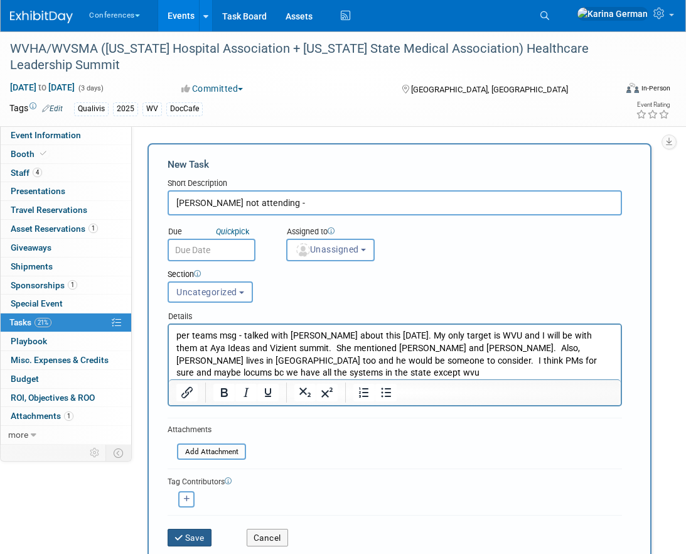
click at [193, 535] on button "Save" at bounding box center [190, 538] width 44 height 18
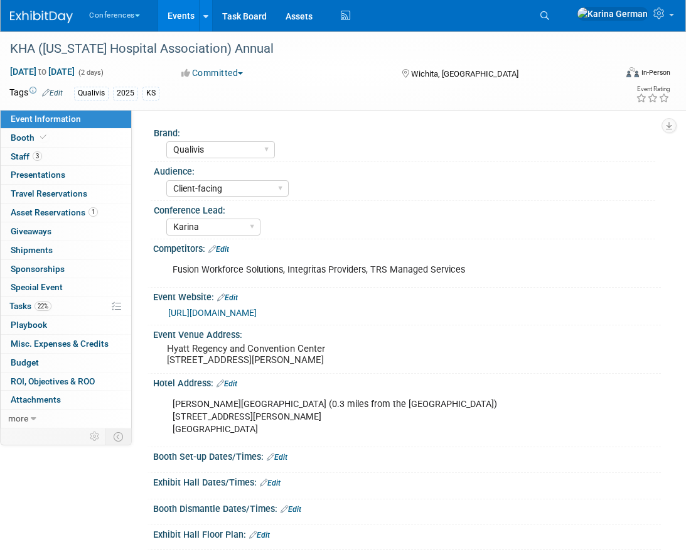
select select "Qualivis"
select select "Client-facing"
select select "Karina"
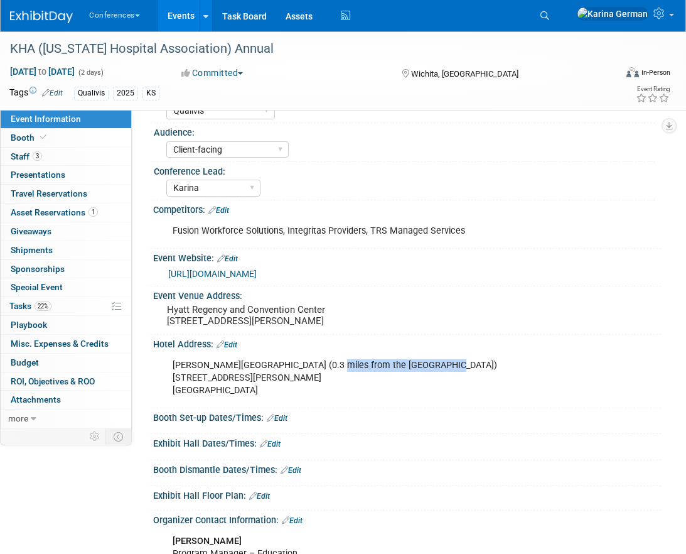
drag, startPoint x: 319, startPoint y: 375, endPoint x: 455, endPoint y: 375, distance: 135.6
click at [454, 375] on div "[PERSON_NAME][GEOGRAPHIC_DATA] (0.3 miles from the [GEOGRAPHIC_DATA]) [STREET_A…" at bounding box center [361, 378] width 394 height 50
copy div "(0.3 miles from the Hyatt)"
click at [181, 376] on div "[PERSON_NAME][GEOGRAPHIC_DATA] (0.3 miles from the [GEOGRAPHIC_DATA]) [STREET_A…" at bounding box center [361, 378] width 394 height 50
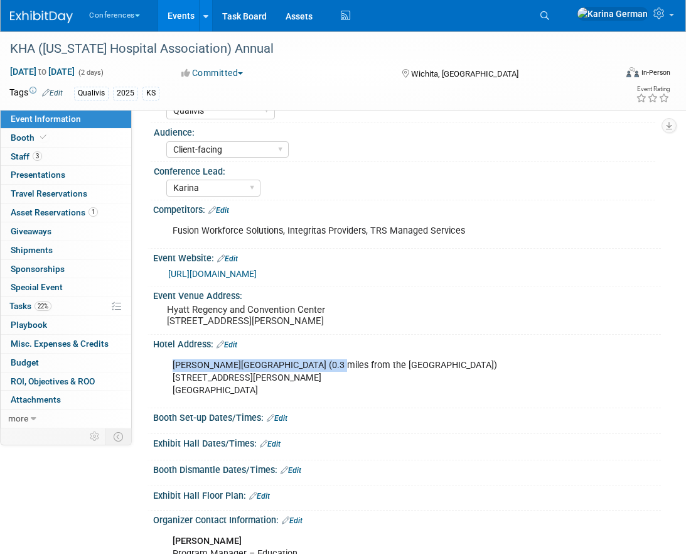
drag, startPoint x: 169, startPoint y: 376, endPoint x: 320, endPoint y: 372, distance: 150.7
click at [320, 372] on div "[PERSON_NAME][GEOGRAPHIC_DATA] (0.3 miles from the [GEOGRAPHIC_DATA]) [STREET_A…" at bounding box center [361, 378] width 394 height 50
copy div "[PERSON_NAME][GEOGRAPHIC_DATA] [GEOGRAPHIC_DATA]"
click at [222, 394] on div "[PERSON_NAME][GEOGRAPHIC_DATA] (0.3 miles from the [GEOGRAPHIC_DATA]) [STREET_A…" at bounding box center [361, 378] width 394 height 50
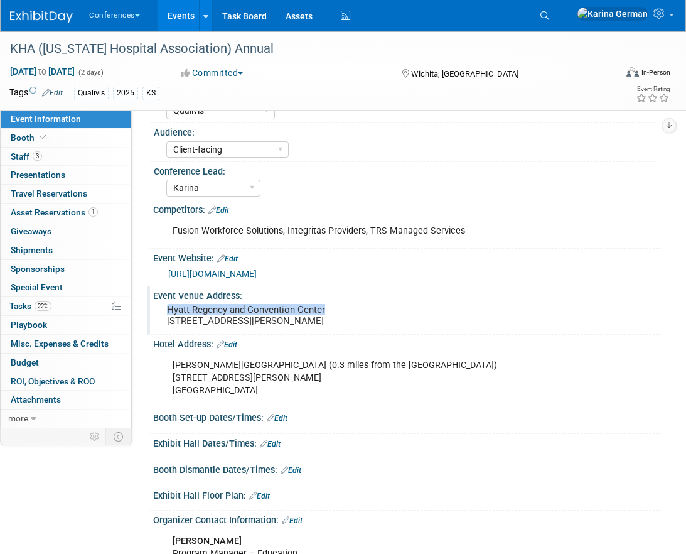
drag, startPoint x: 168, startPoint y: 311, endPoint x: 351, endPoint y: 308, distance: 182.7
click at [351, 308] on div "Hyatt Regency and Convention Center [STREET_ADDRESS][PERSON_NAME]" at bounding box center [259, 315] width 193 height 29
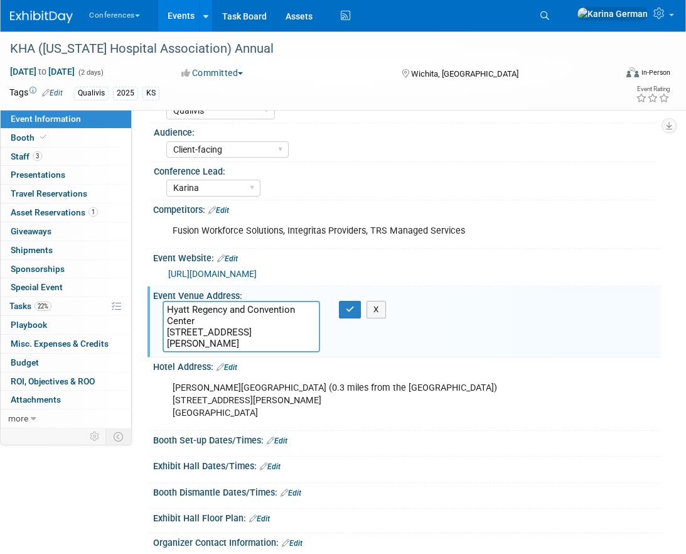
click at [227, 316] on textarea "Hyatt Regency and Convention Center [STREET_ADDRESS][PERSON_NAME]" at bounding box center [242, 326] width 158 height 51
drag, startPoint x: 164, startPoint y: 331, endPoint x: 256, endPoint y: 343, distance: 92.5
click at [256, 343] on textarea "Hyatt Regency and Convention Center [STREET_ADDRESS][PERSON_NAME]" at bounding box center [242, 326] width 158 height 51
click at [352, 305] on icon "button" at bounding box center [350, 309] width 9 height 8
